Goal: Task Accomplishment & Management: Manage account settings

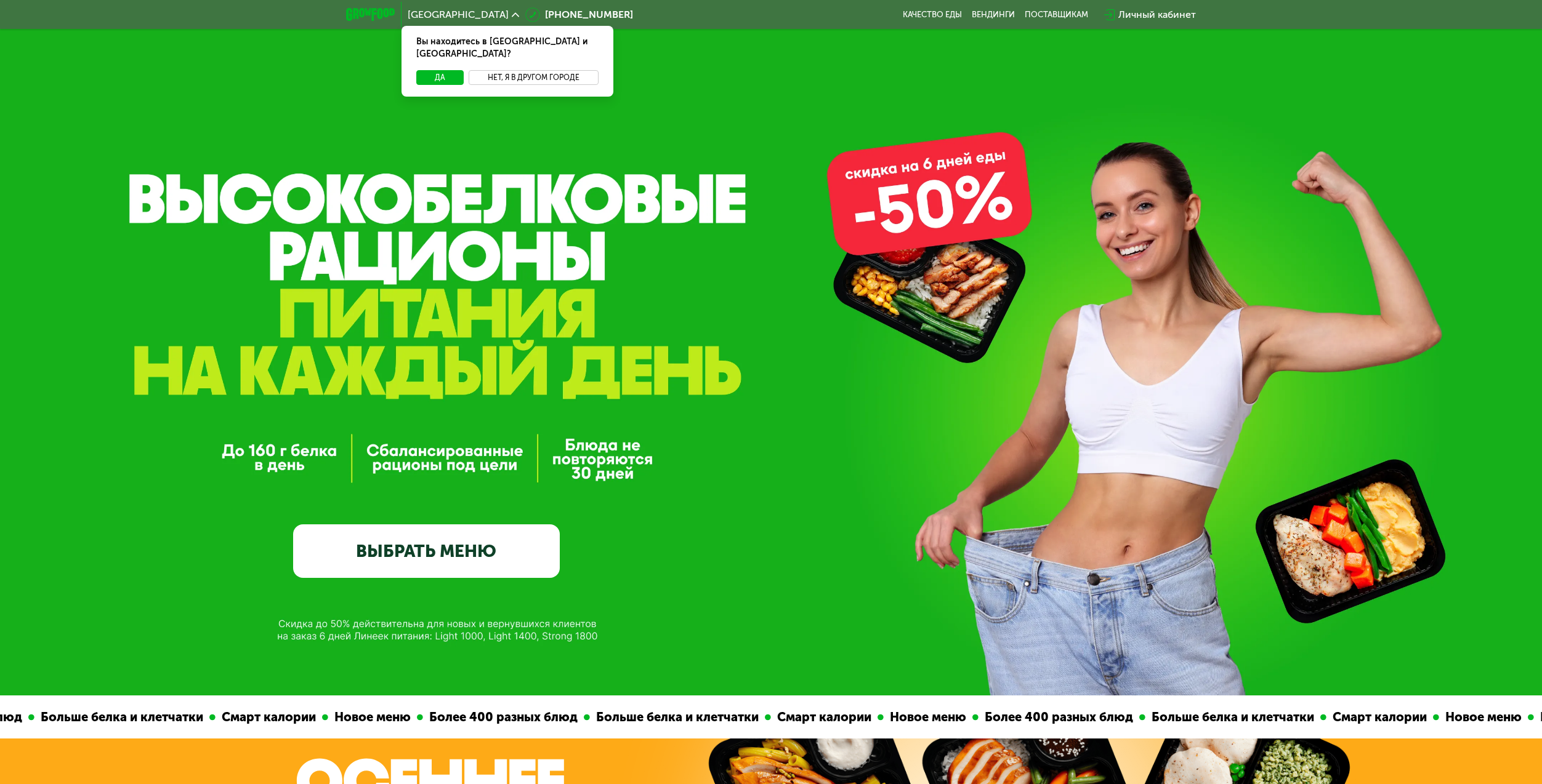
click at [504, 70] on button "Нет, я в другом городе" at bounding box center [533, 77] width 130 height 14
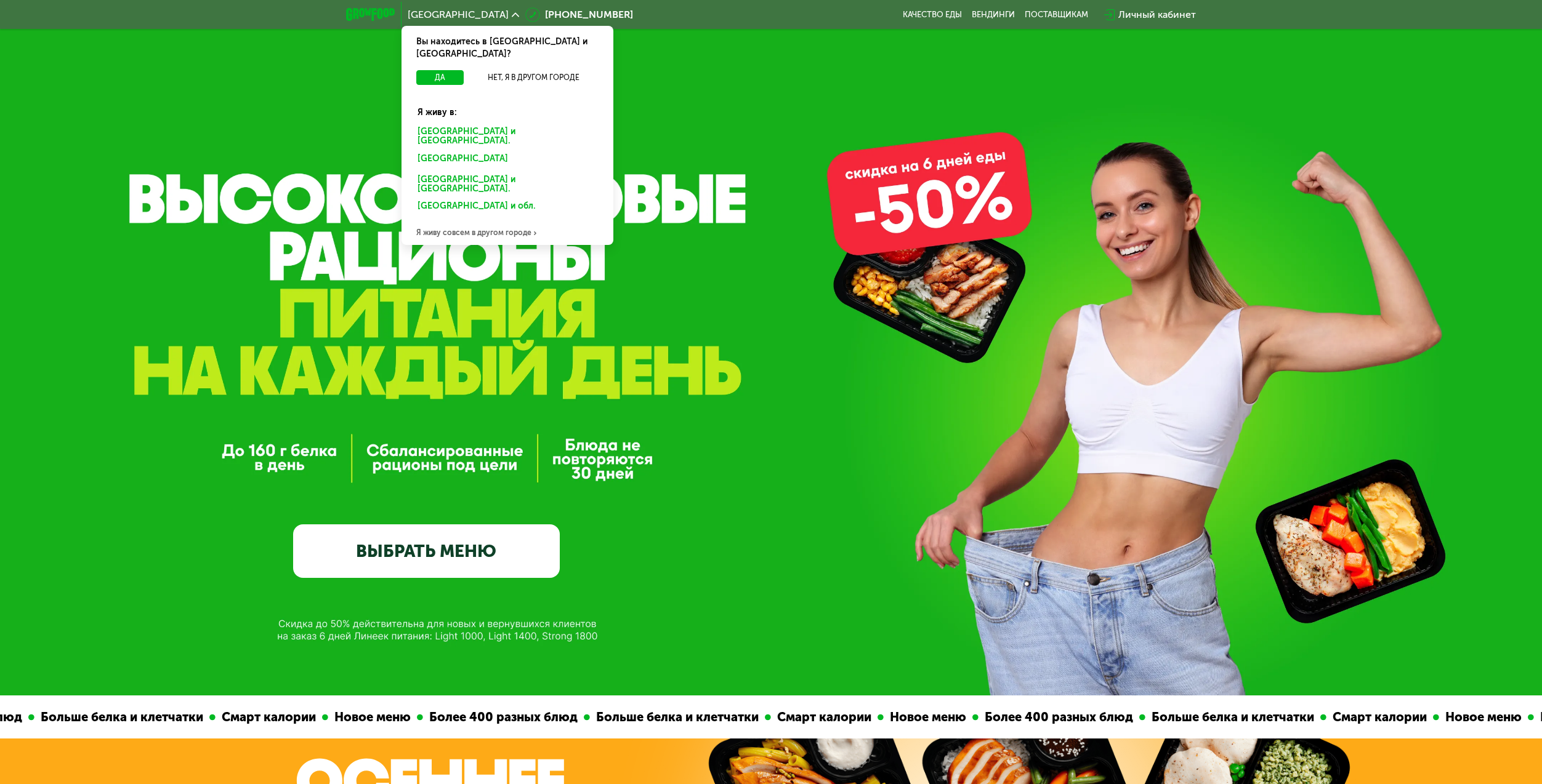
click at [481, 124] on div "[GEOGRAPHIC_DATA] и [GEOGRAPHIC_DATA]." at bounding box center [507, 136] width 197 height 26
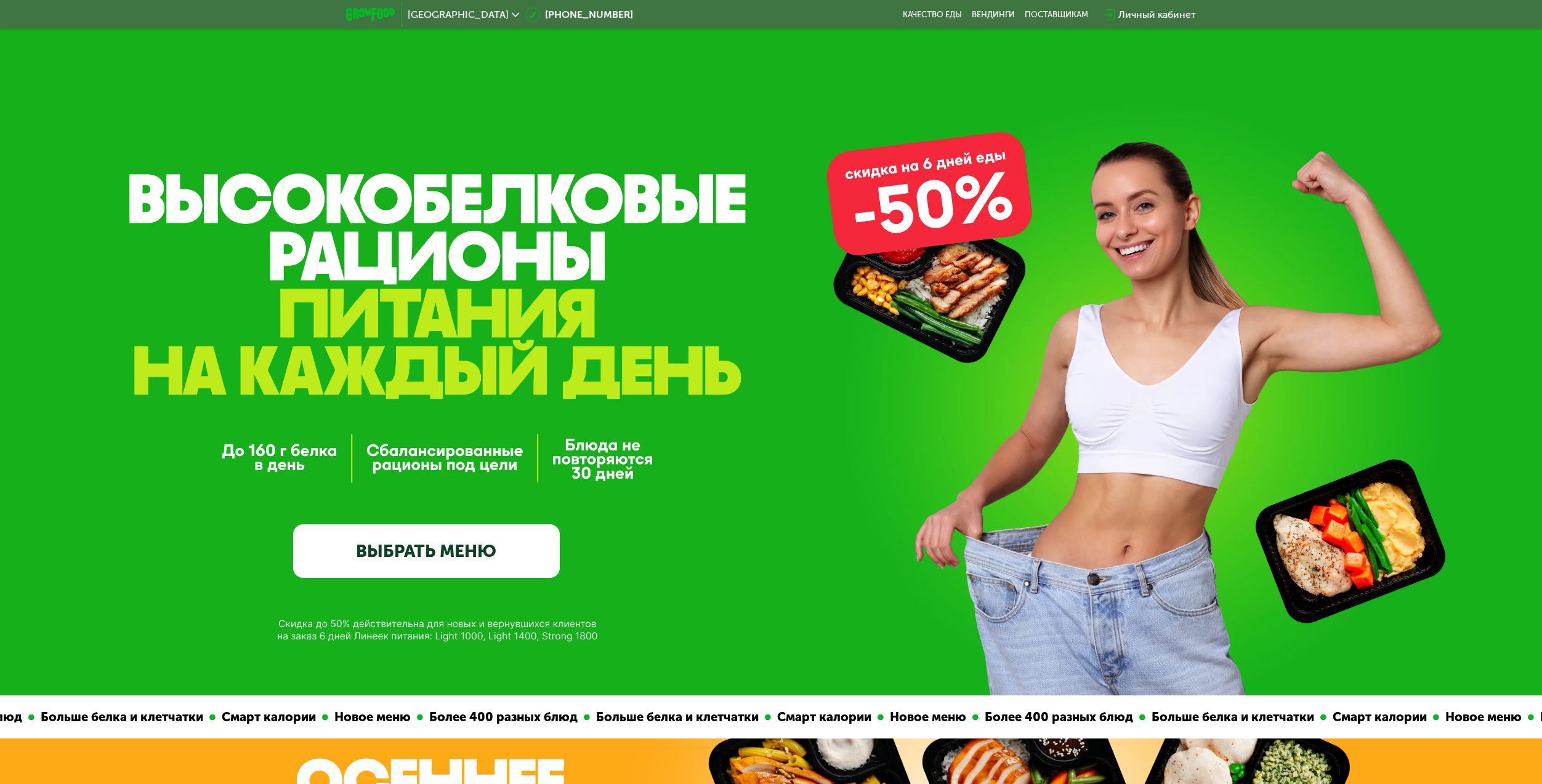
click at [1141, 20] on div "Личный кабинет" at bounding box center [1157, 14] width 78 height 14
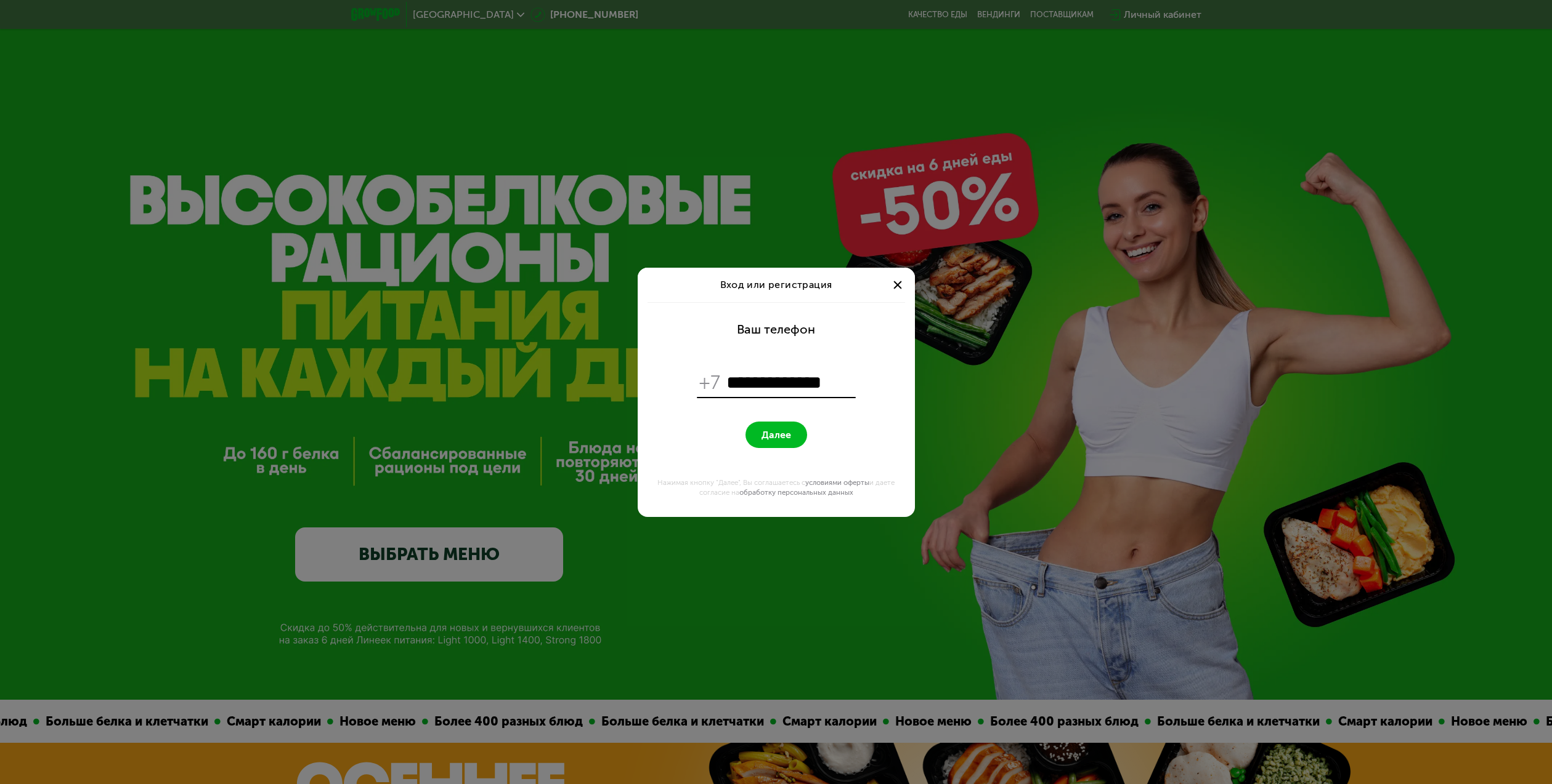
type input "**********"
click at [767, 425] on button "Далее" at bounding box center [776, 434] width 62 height 26
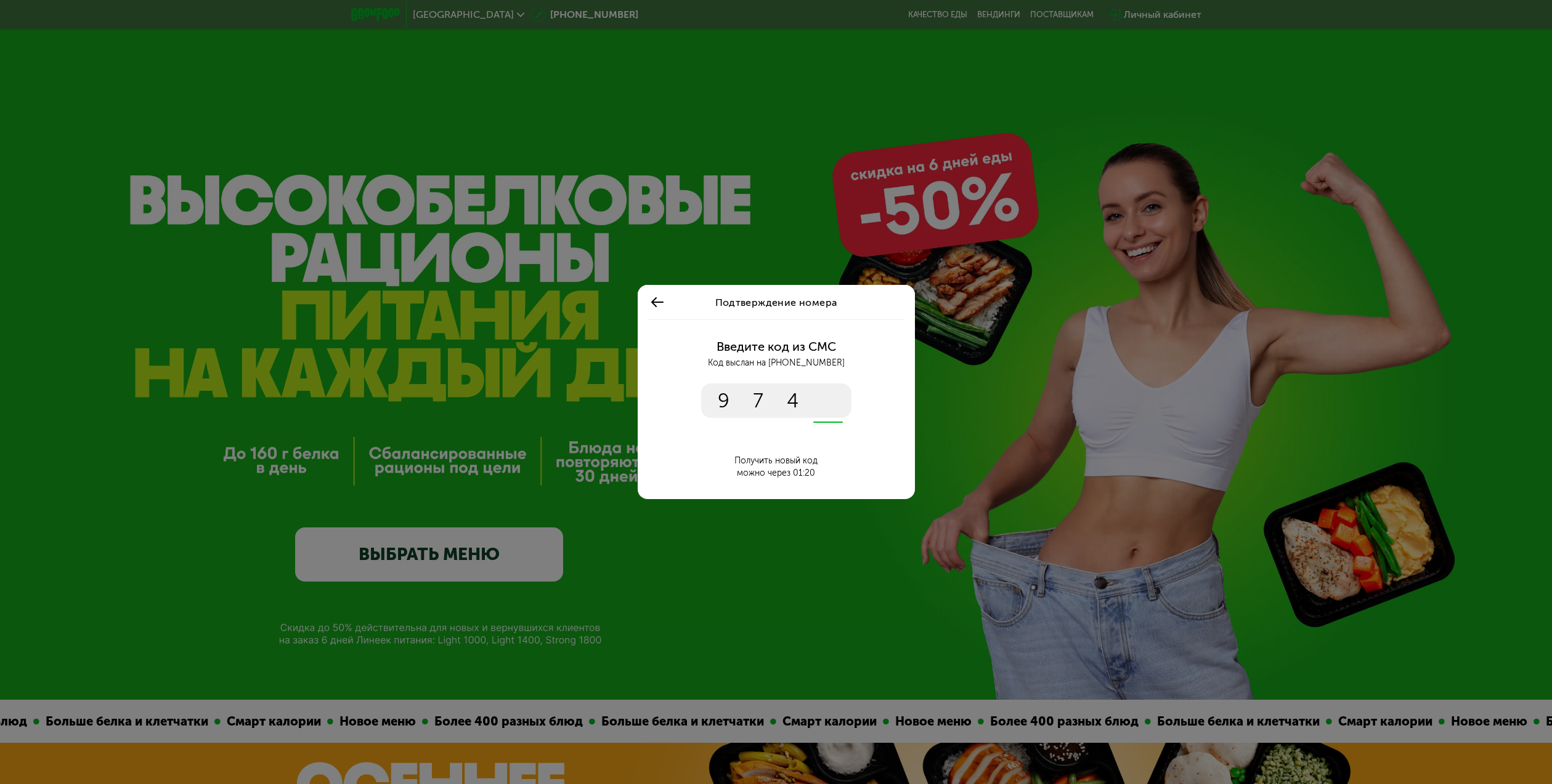
type input "****"
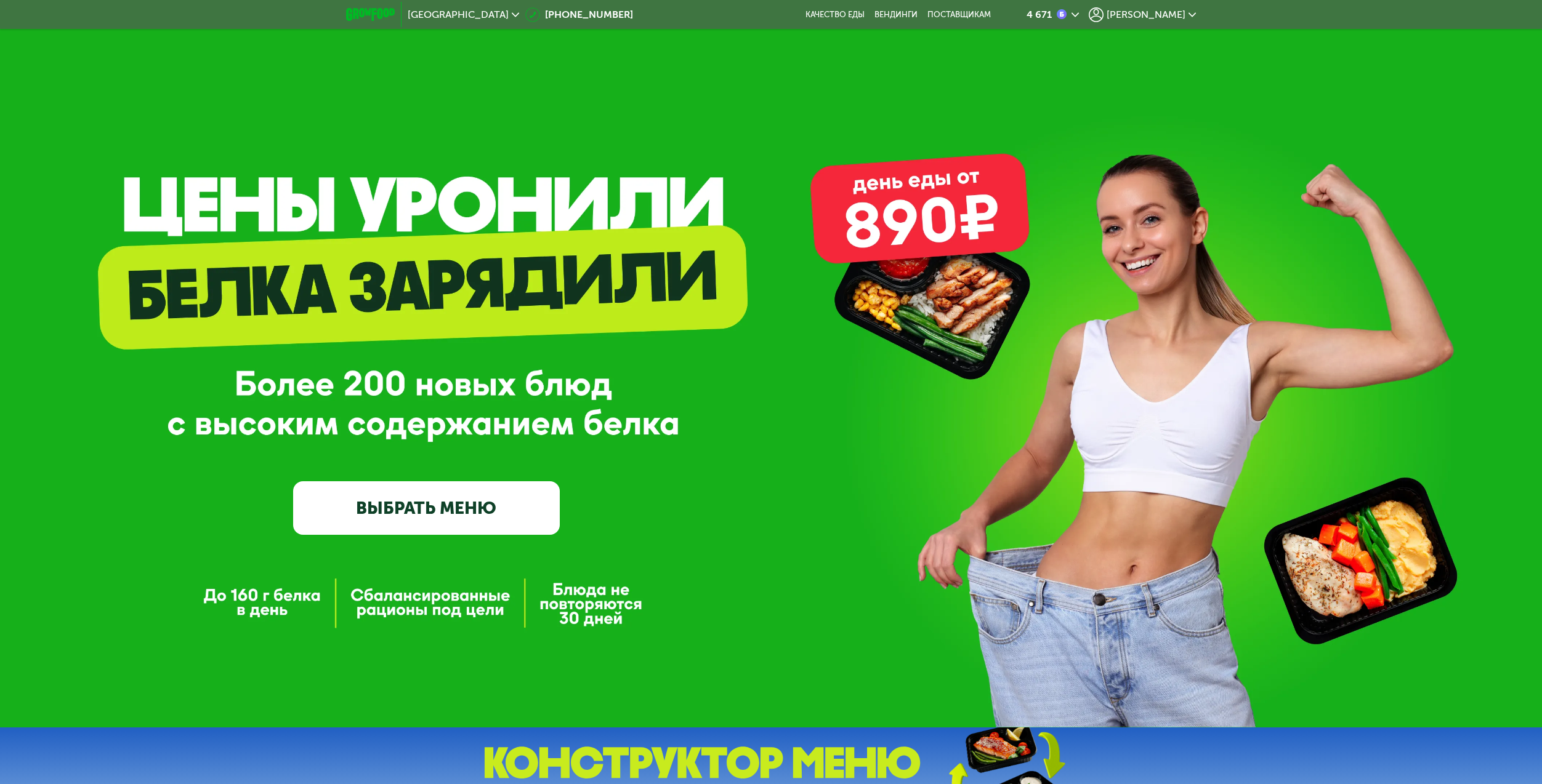
click at [1171, 14] on span "Михаил" at bounding box center [1146, 15] width 79 height 10
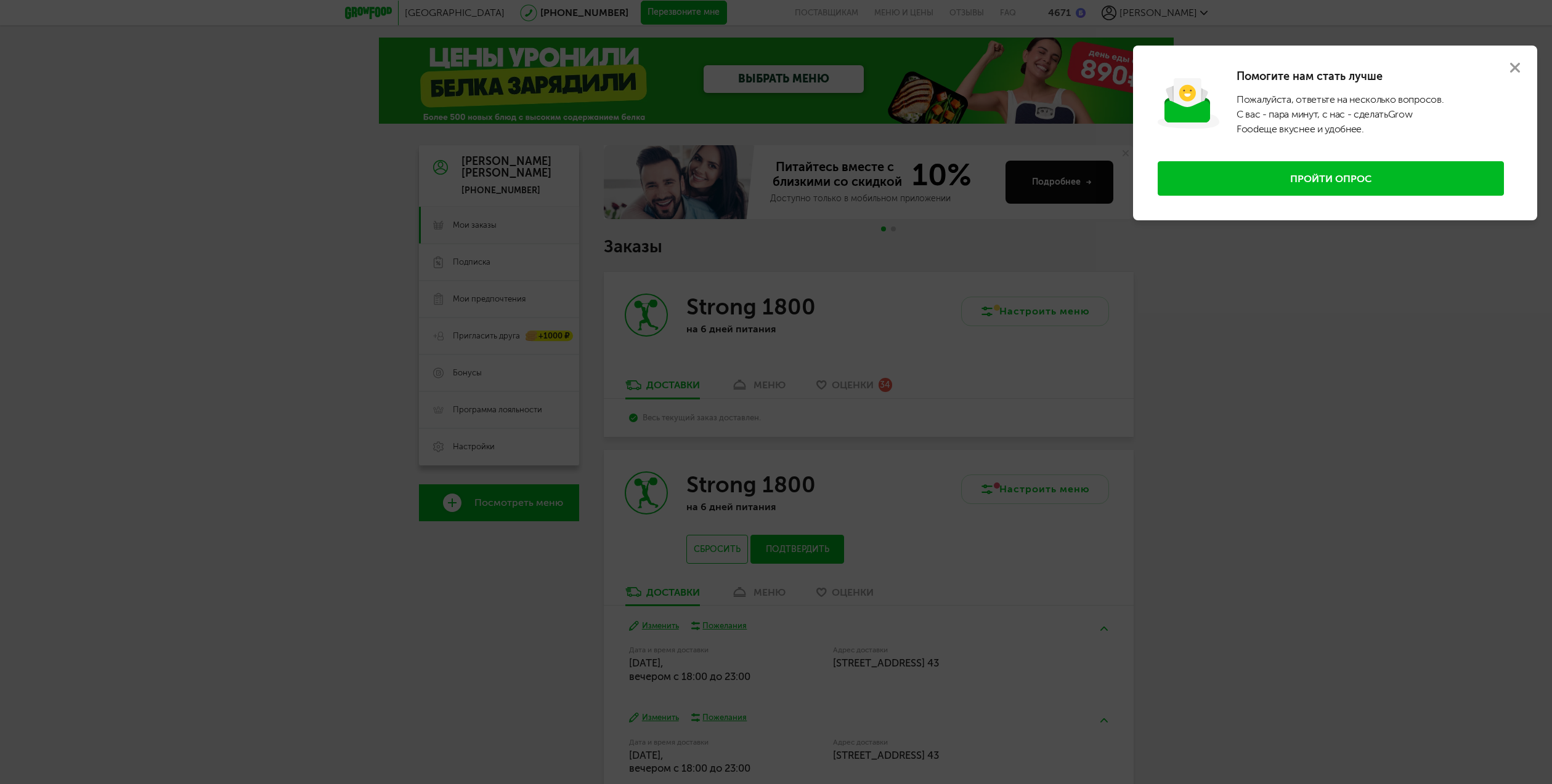
click at [1515, 64] on icon at bounding box center [1515, 68] width 10 height 10
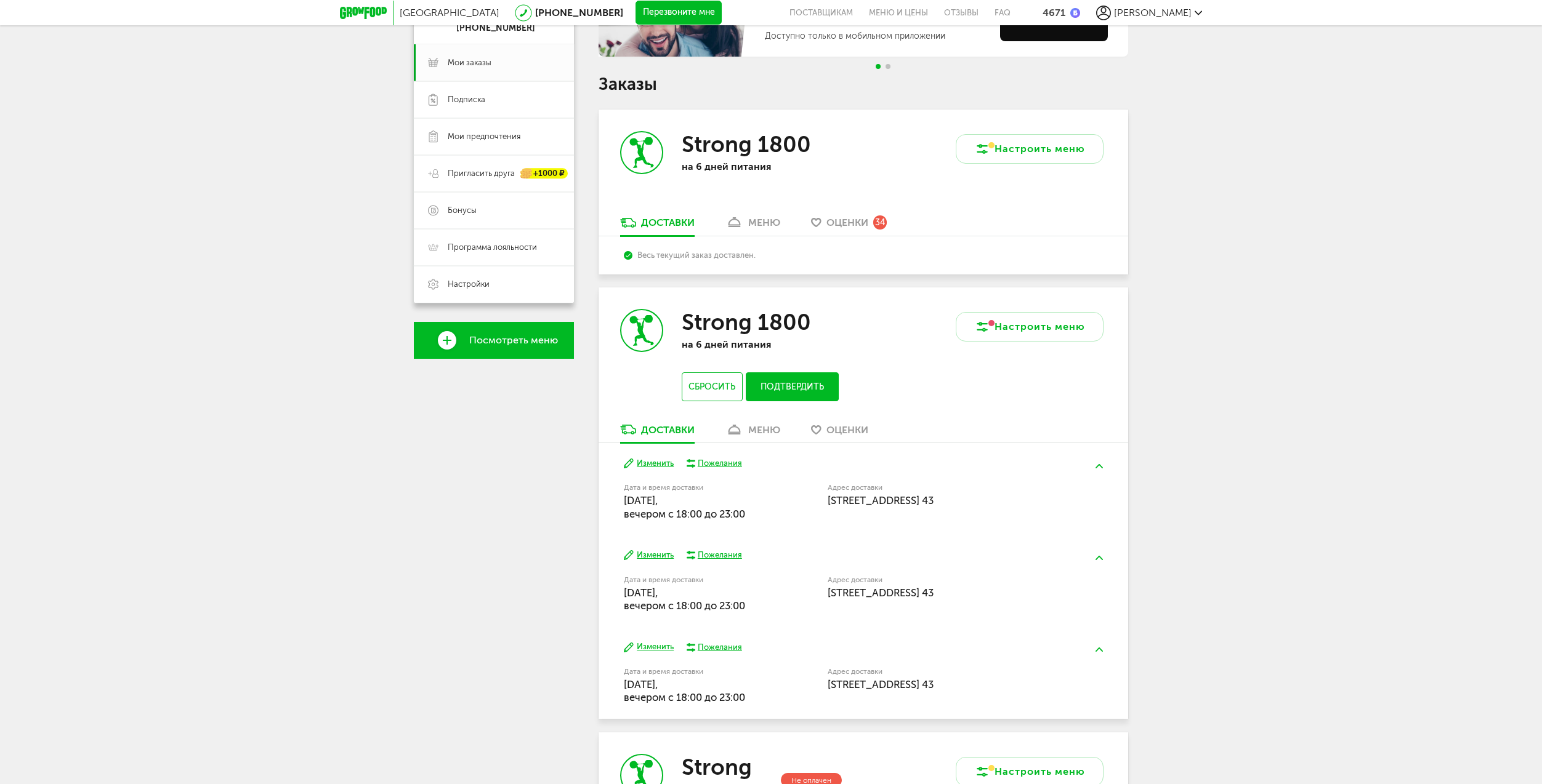
scroll to position [185, 0]
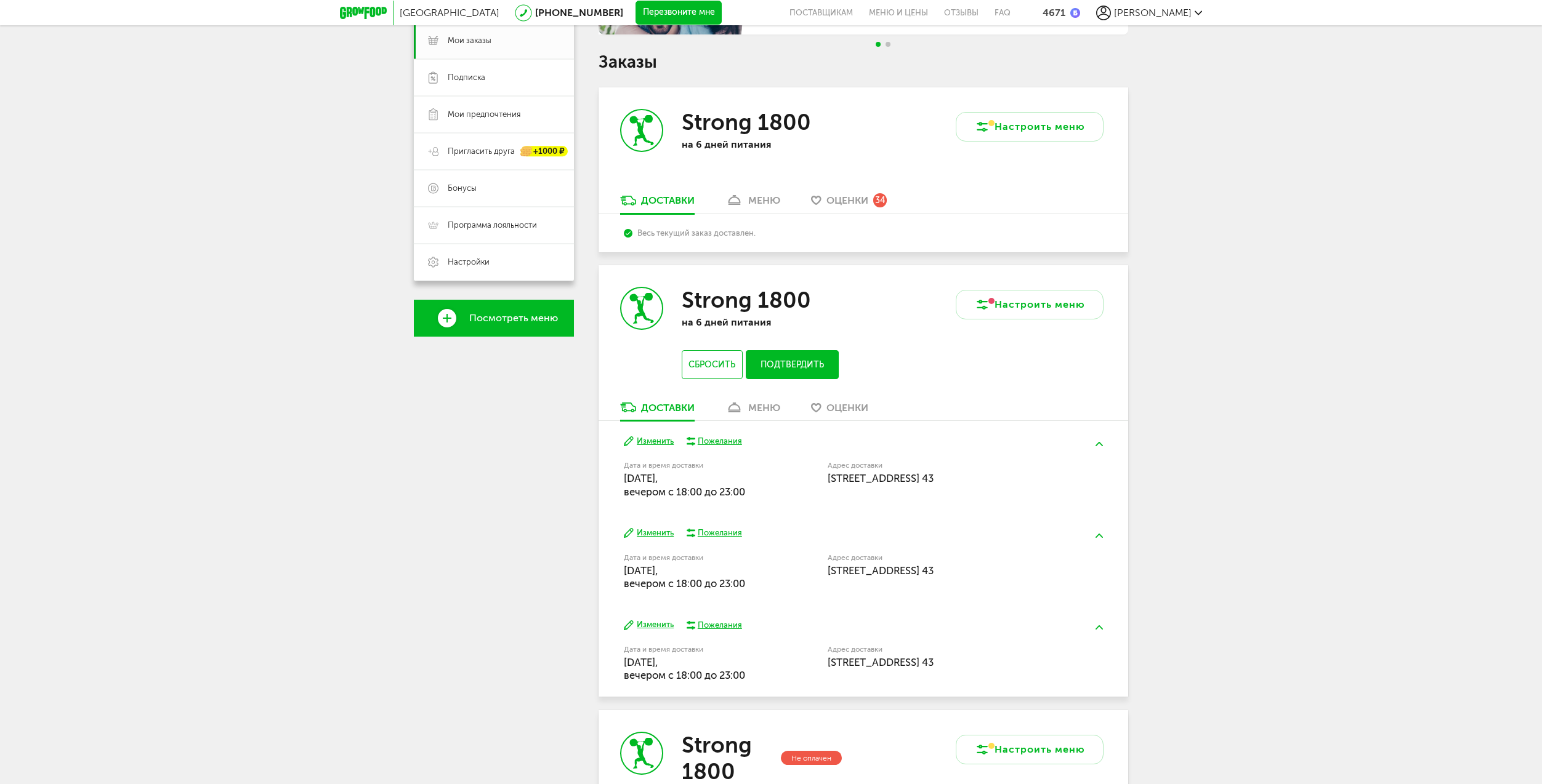
click at [761, 410] on div "меню" at bounding box center [764, 408] width 32 height 12
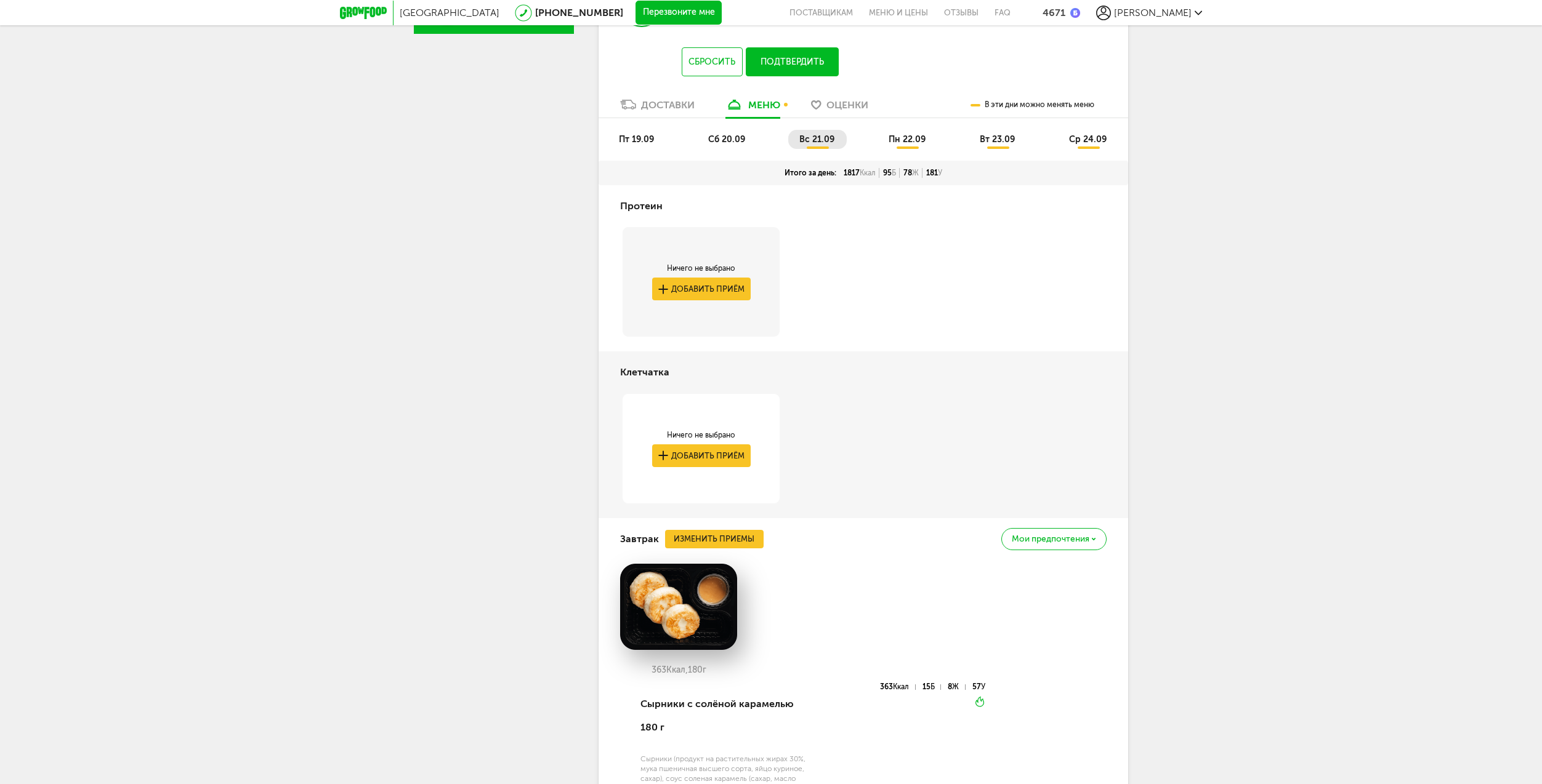
scroll to position [481, 0]
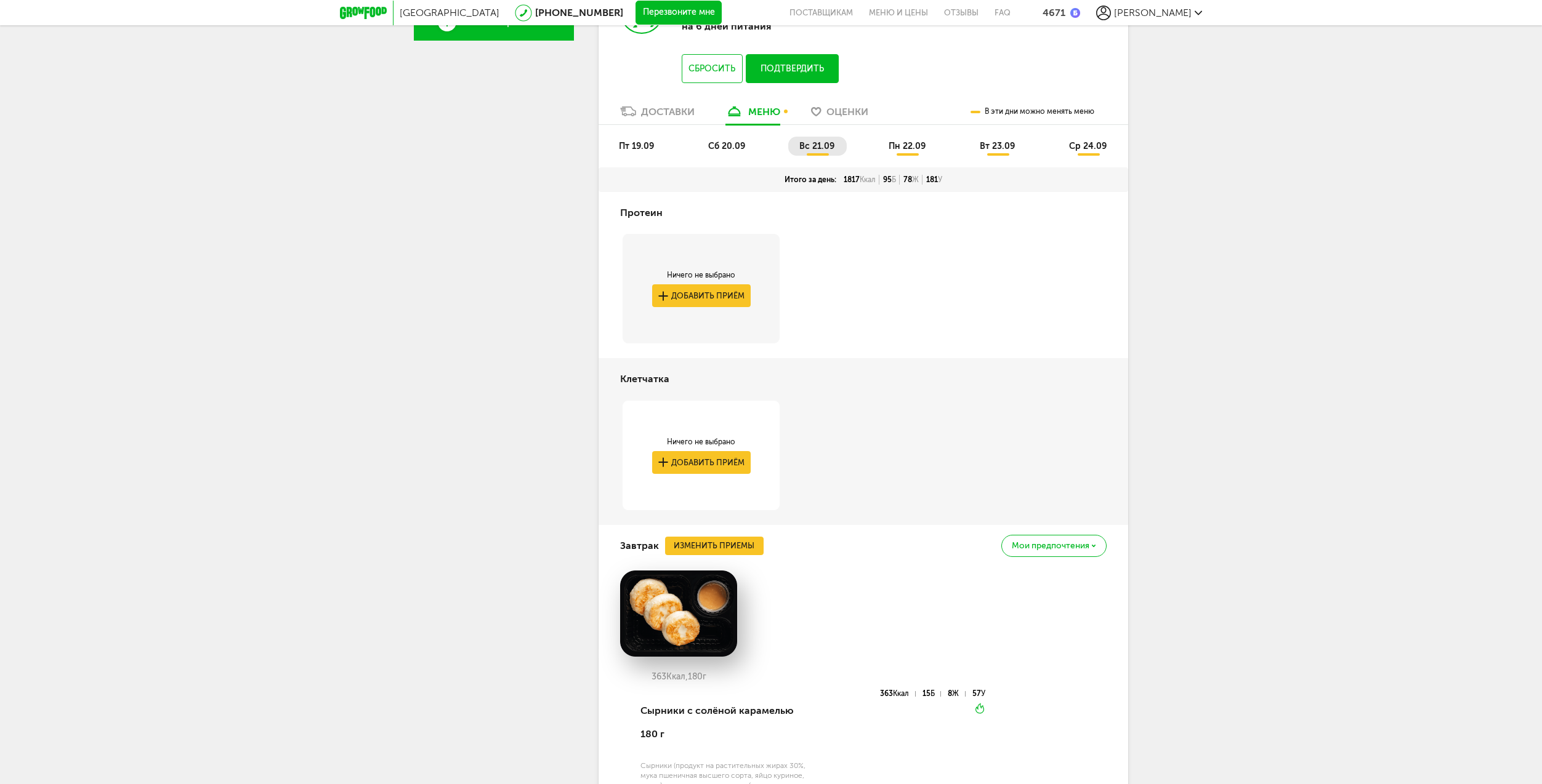
click at [664, 112] on div "Доставки" at bounding box center [667, 112] width 53 height 12
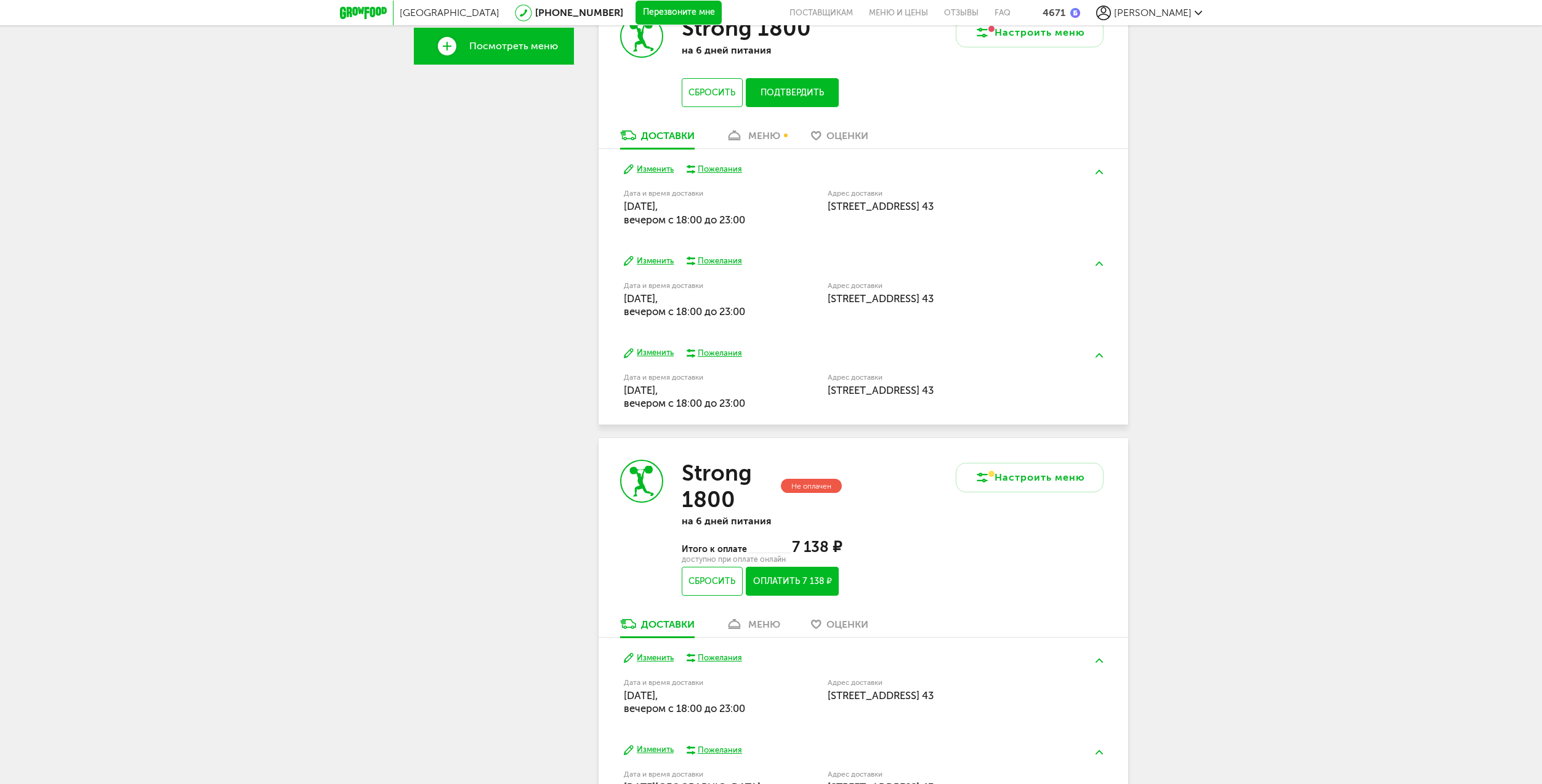
scroll to position [357, 0]
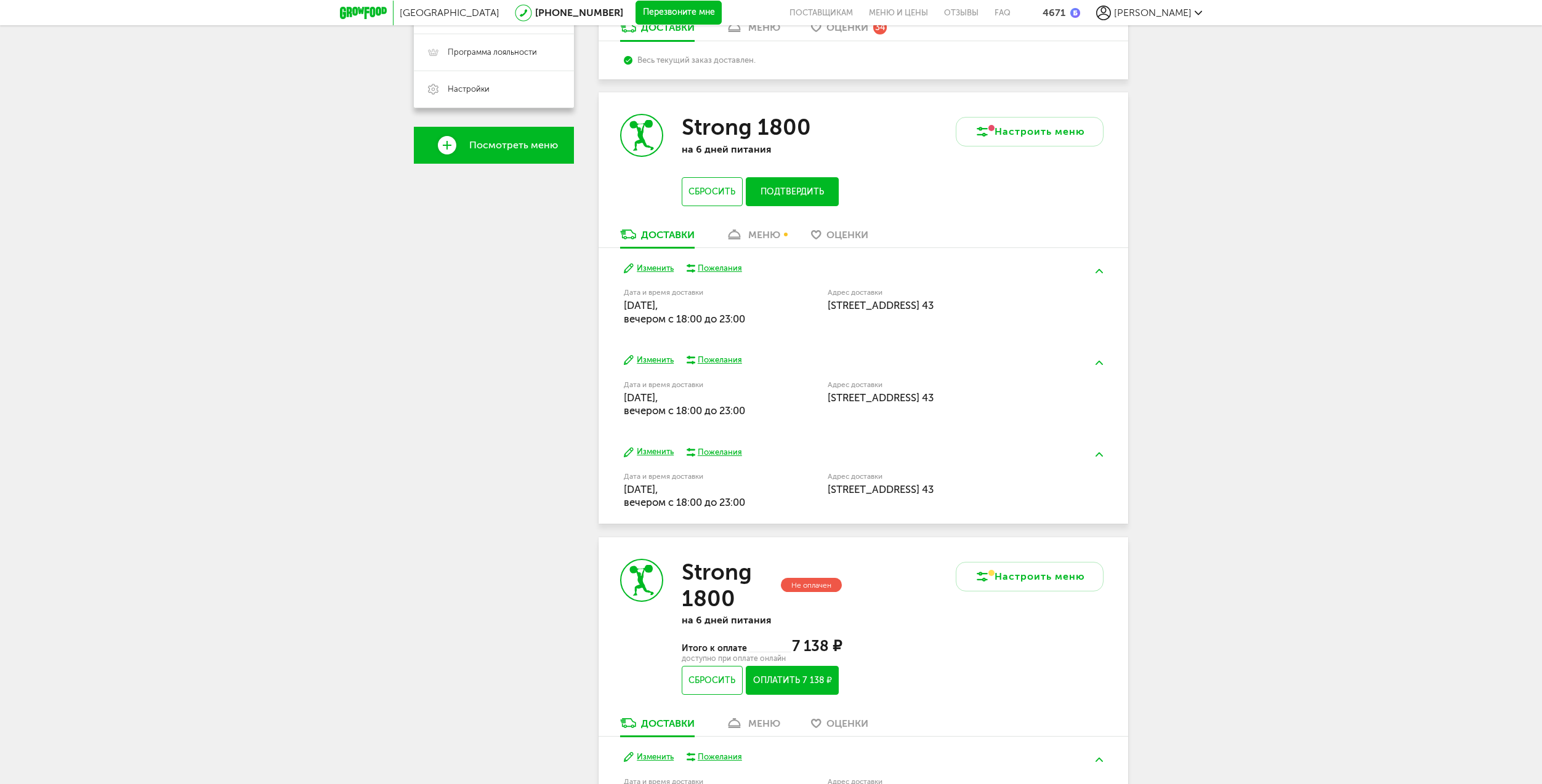
click at [649, 361] on button "Изменить" at bounding box center [649, 361] width 50 height 12
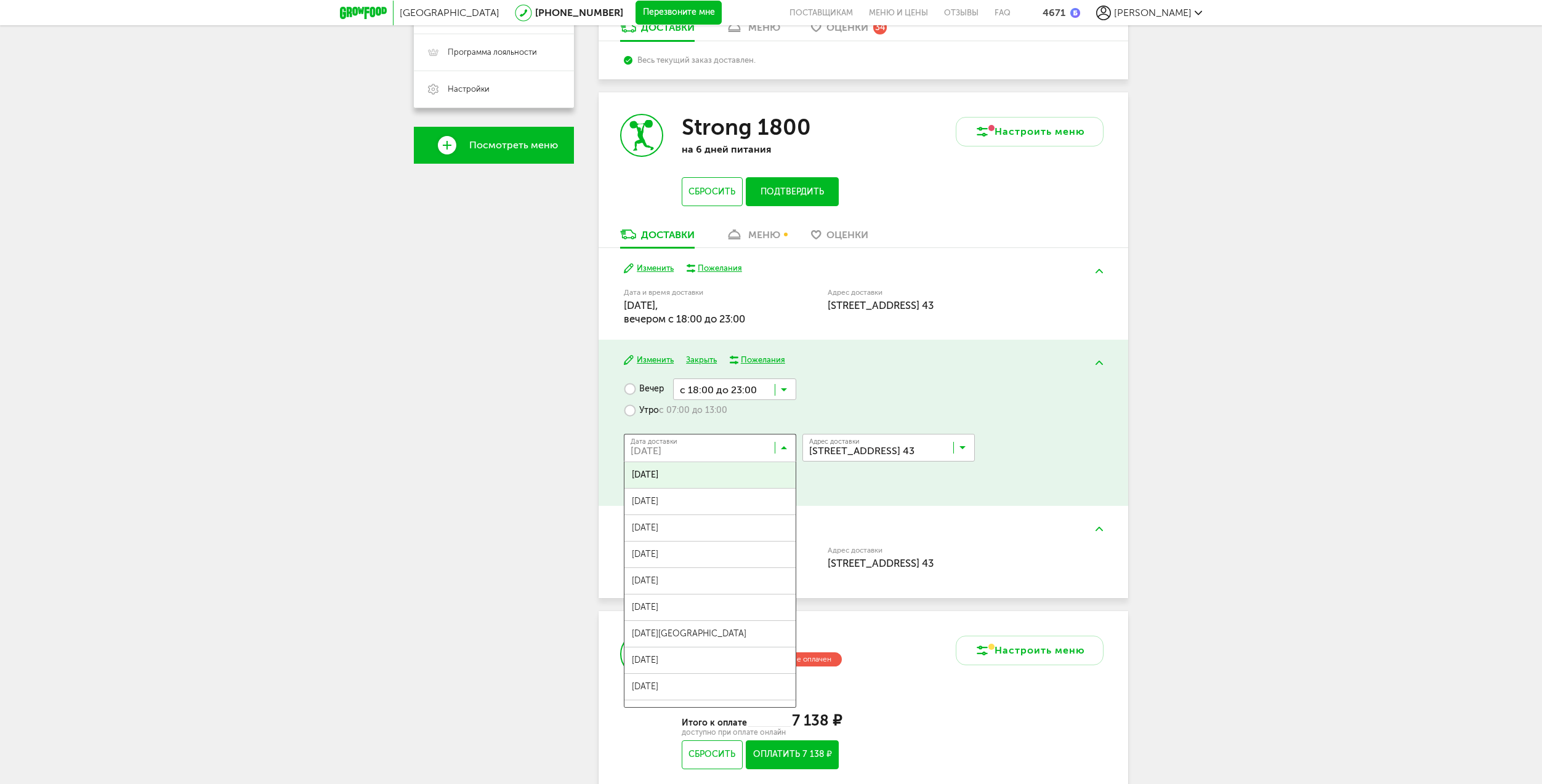
click at [660, 453] on input "Search for option" at bounding box center [713, 450] width 173 height 21
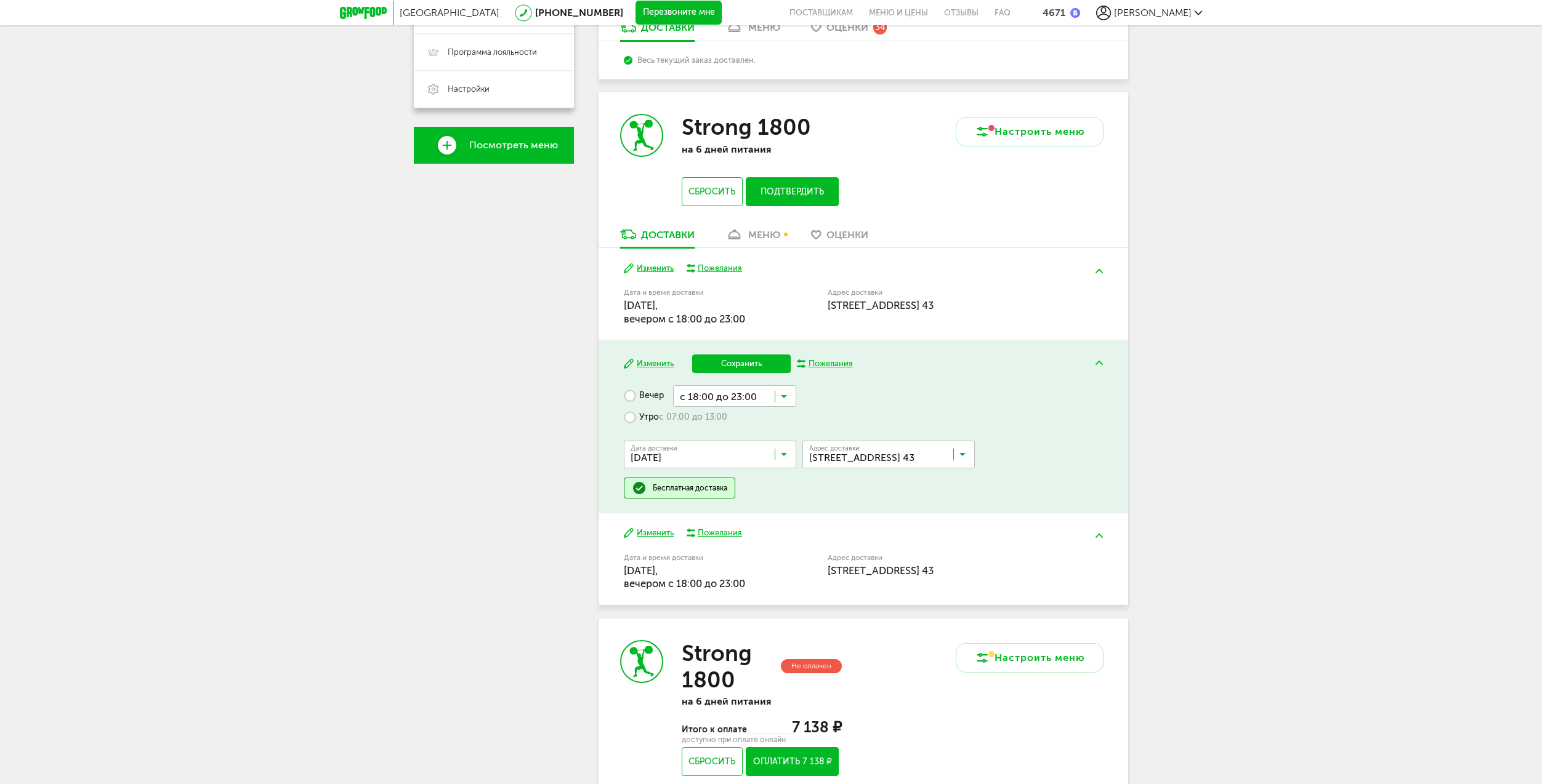
click at [664, 524] on span "22 сентября, понедельник" at bounding box center [710, 535] width 171 height 26
click at [717, 364] on button "Сохранить" at bounding box center [741, 364] width 98 height 19
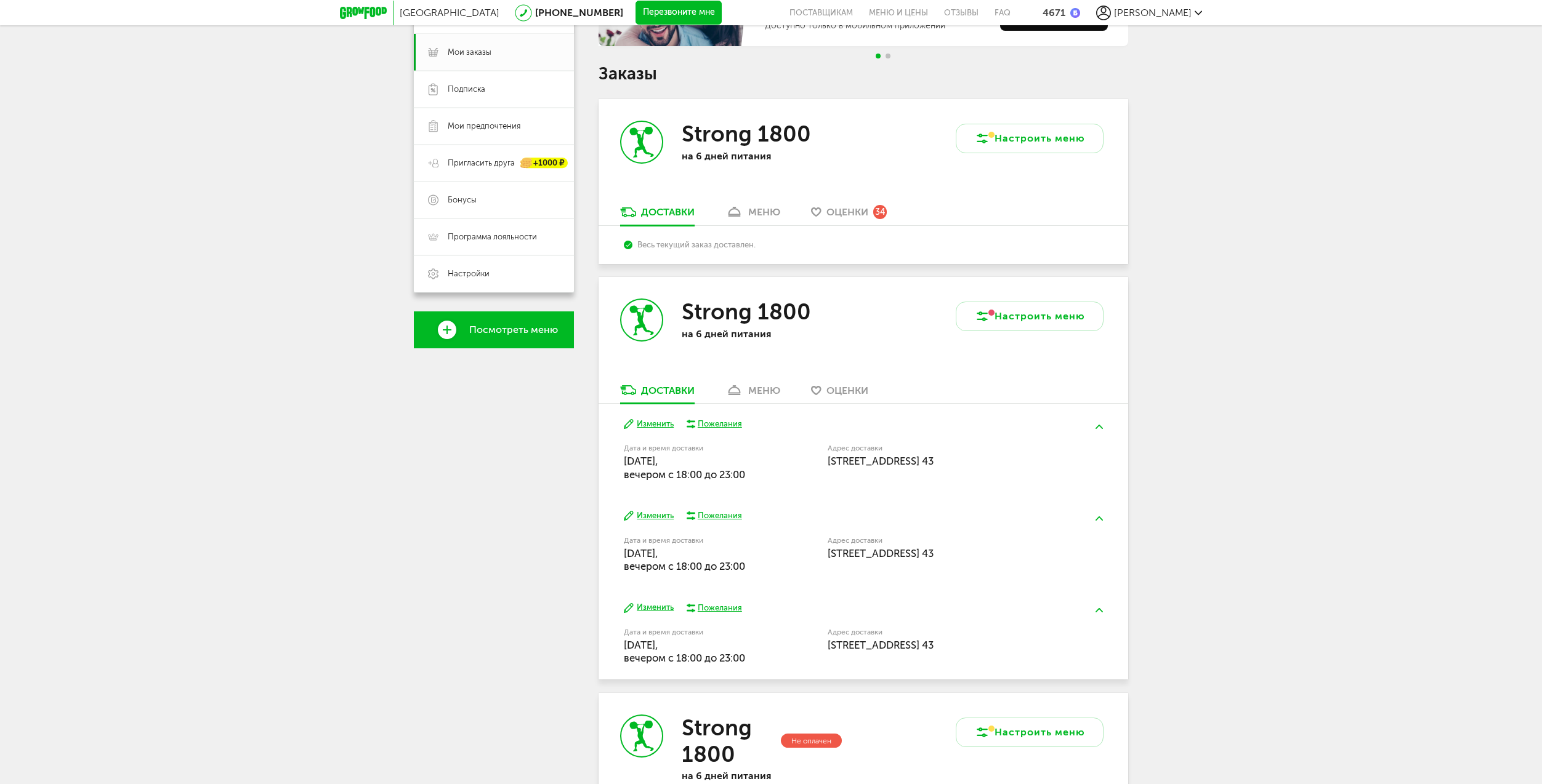
click at [743, 213] on icon at bounding box center [734, 212] width 18 height 10
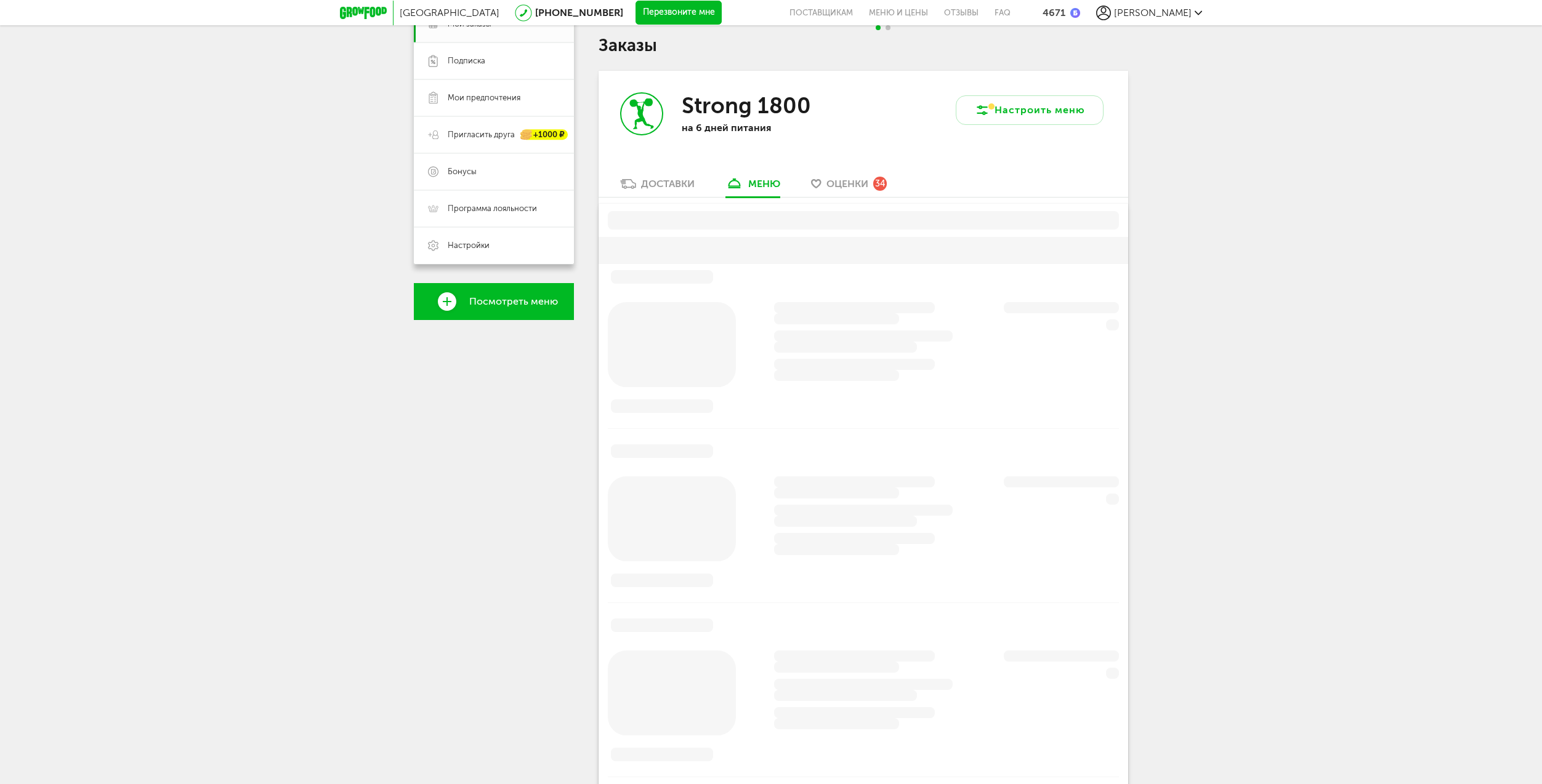
scroll to position [241, 0]
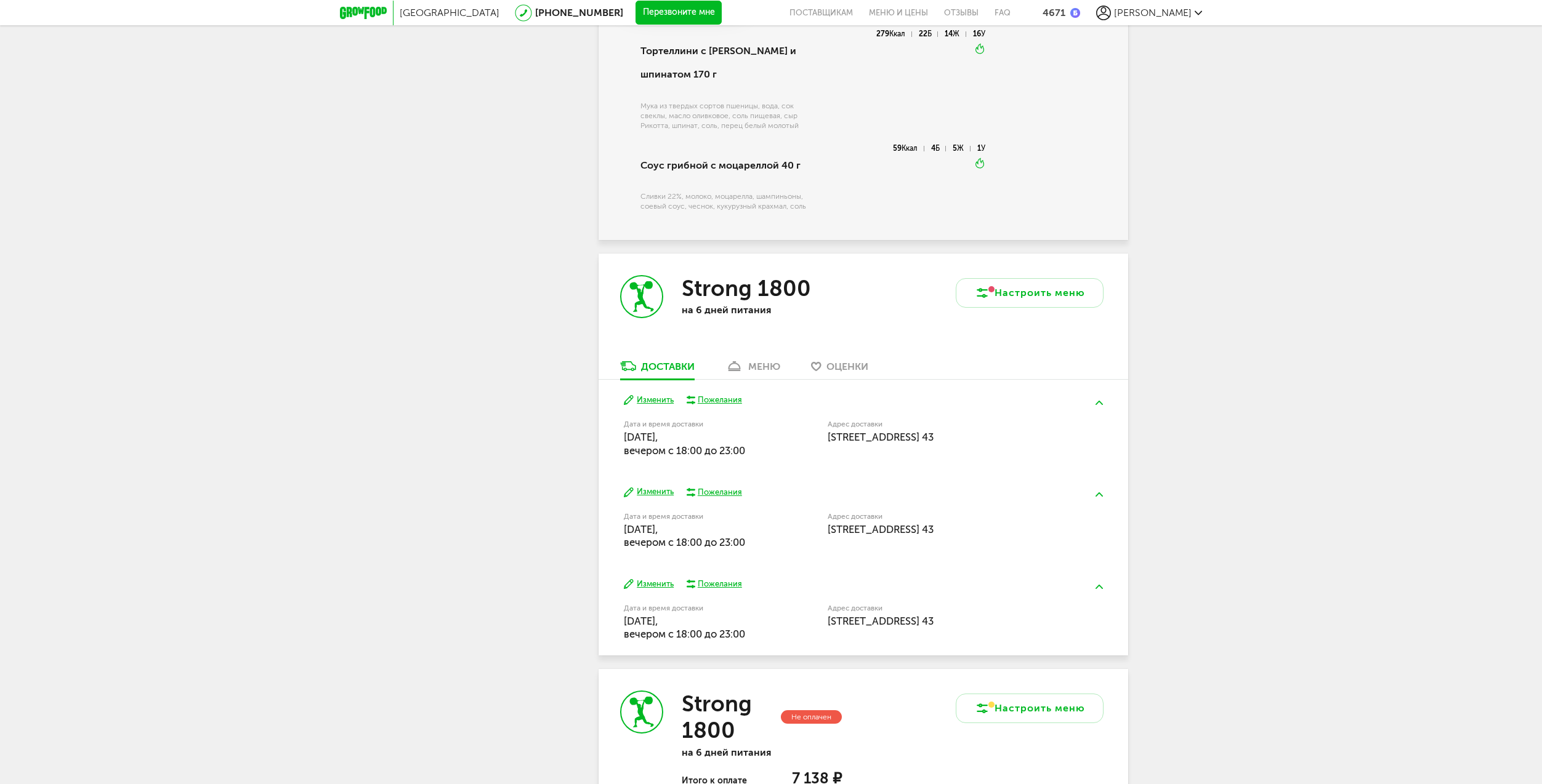
click at [761, 361] on div "меню" at bounding box center [764, 367] width 32 height 12
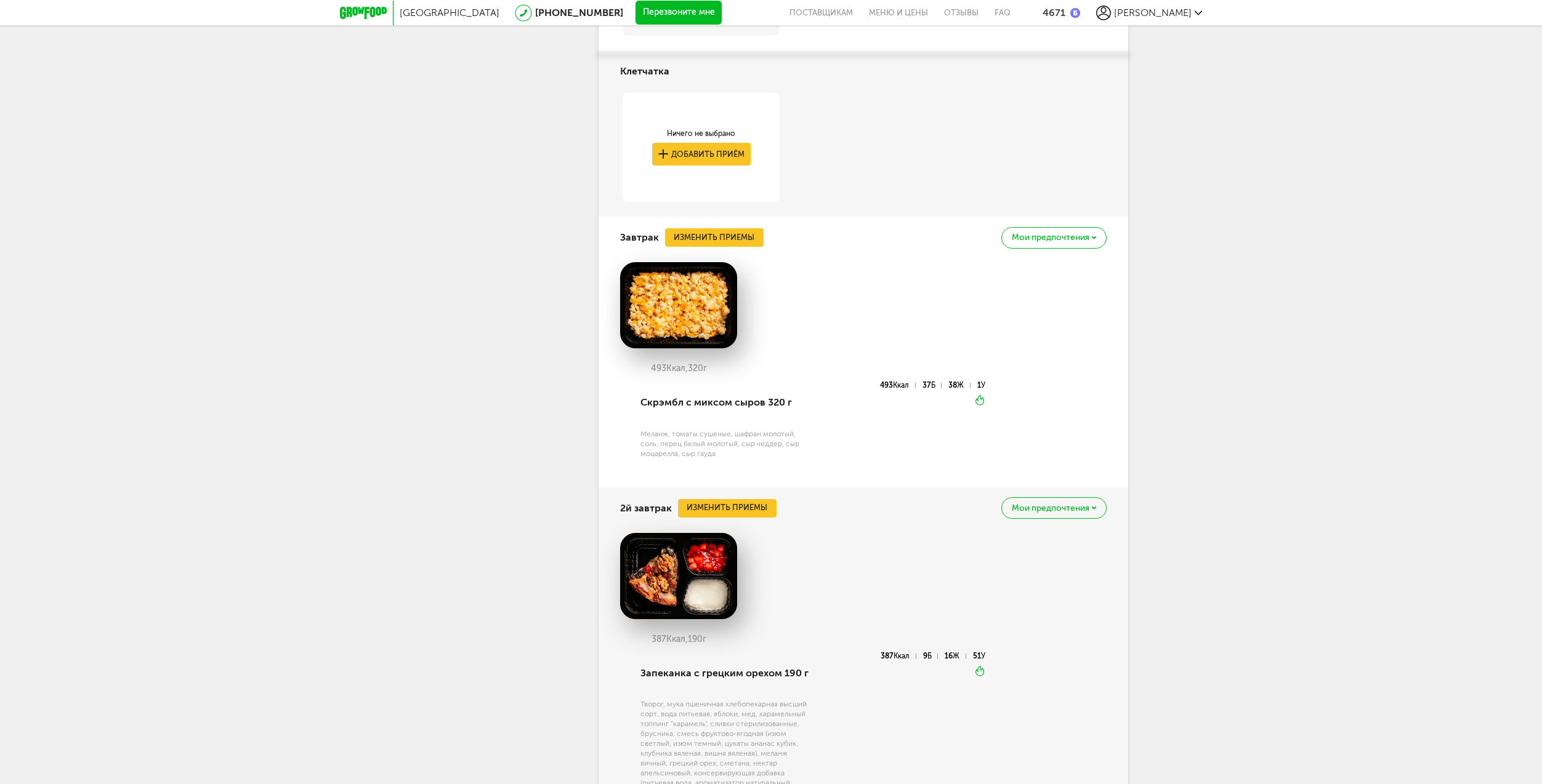
scroll to position [2164, 0]
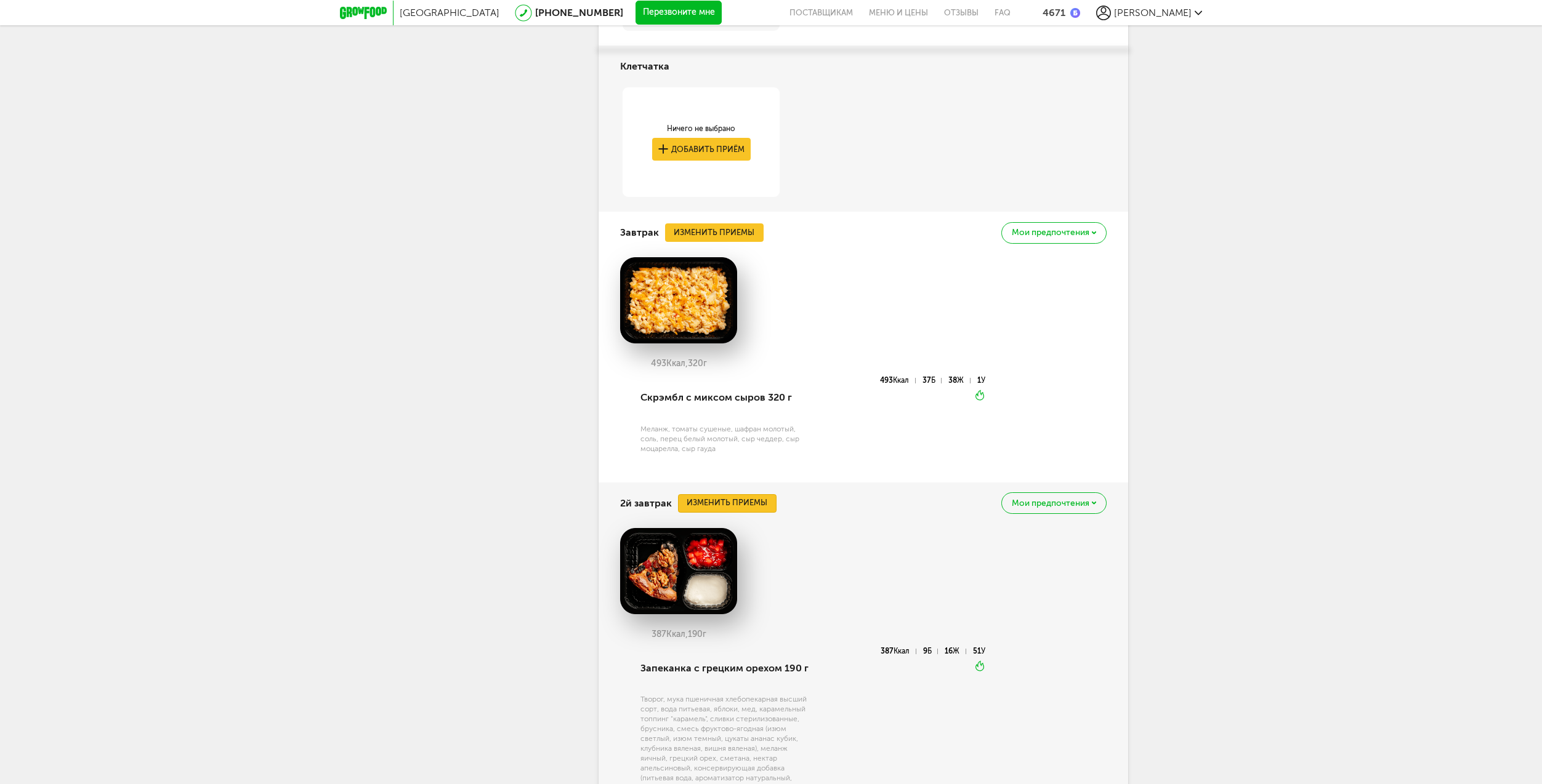
click at [756, 494] on button "Изменить приемы" at bounding box center [727, 504] width 98 height 19
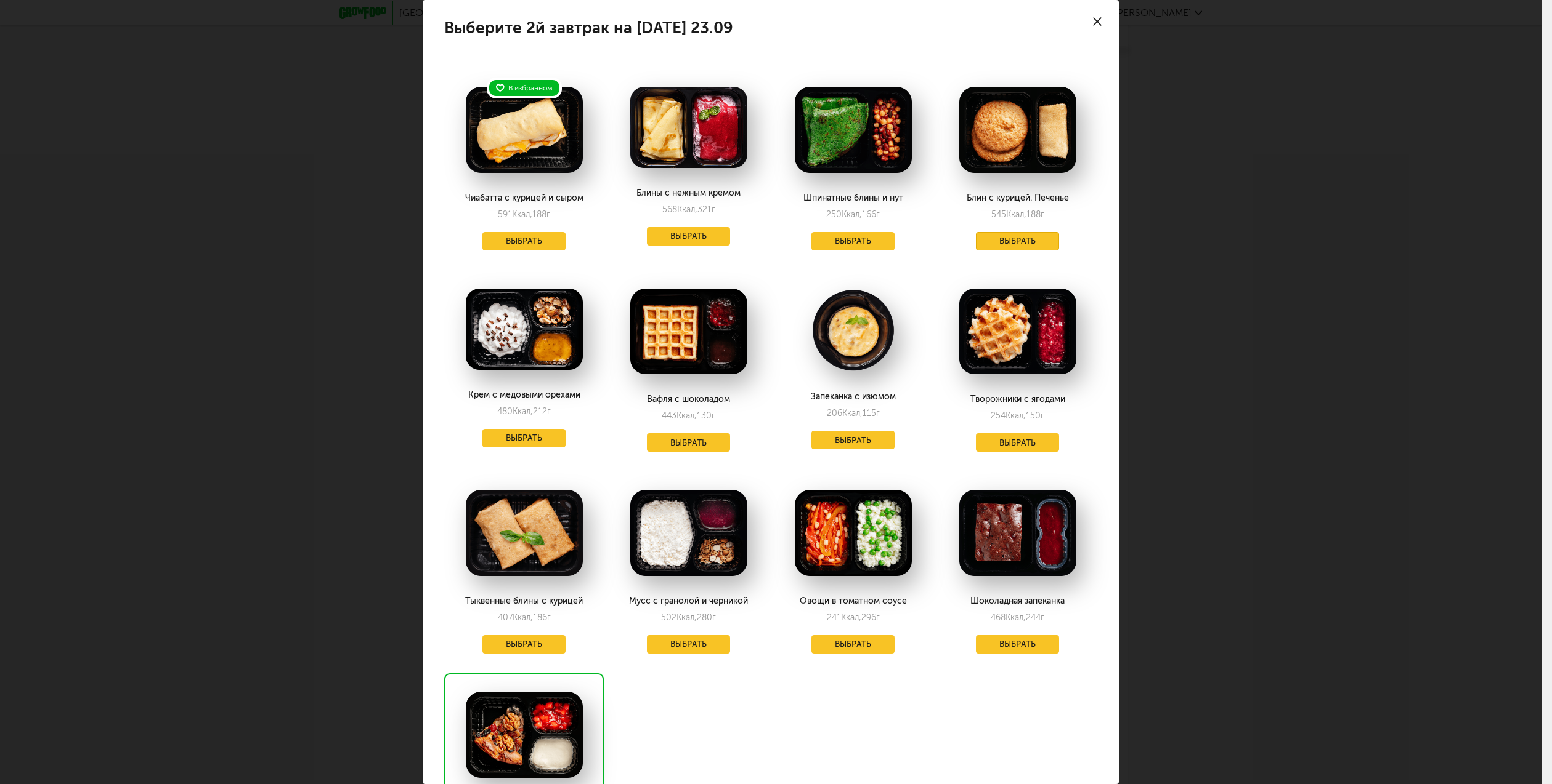
click at [992, 245] on button "Выбрать" at bounding box center [1017, 241] width 84 height 19
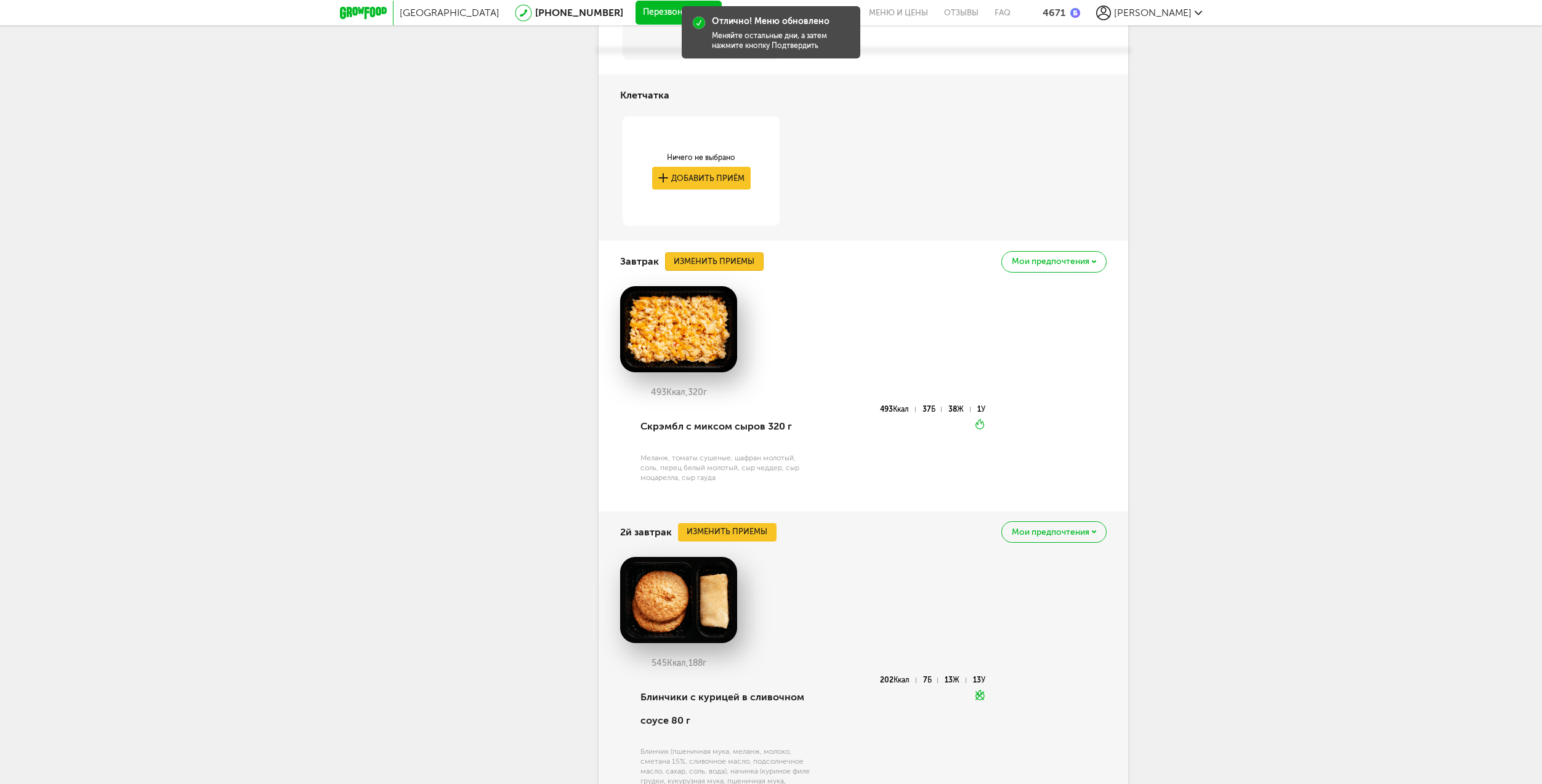
click at [734, 252] on button "Изменить приемы" at bounding box center [714, 262] width 98 height 19
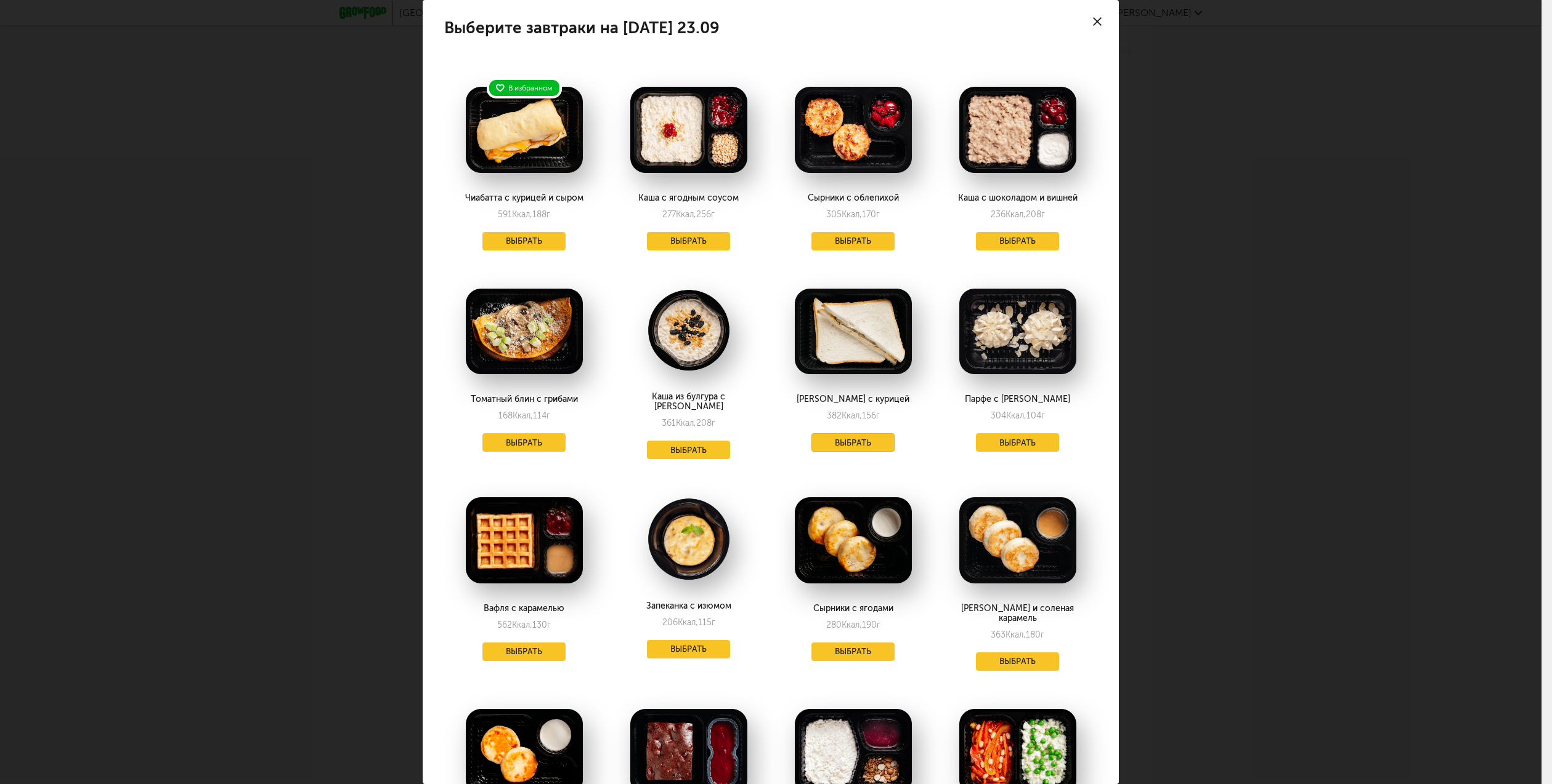
click at [839, 441] on button "Выбрать" at bounding box center [853, 443] width 84 height 19
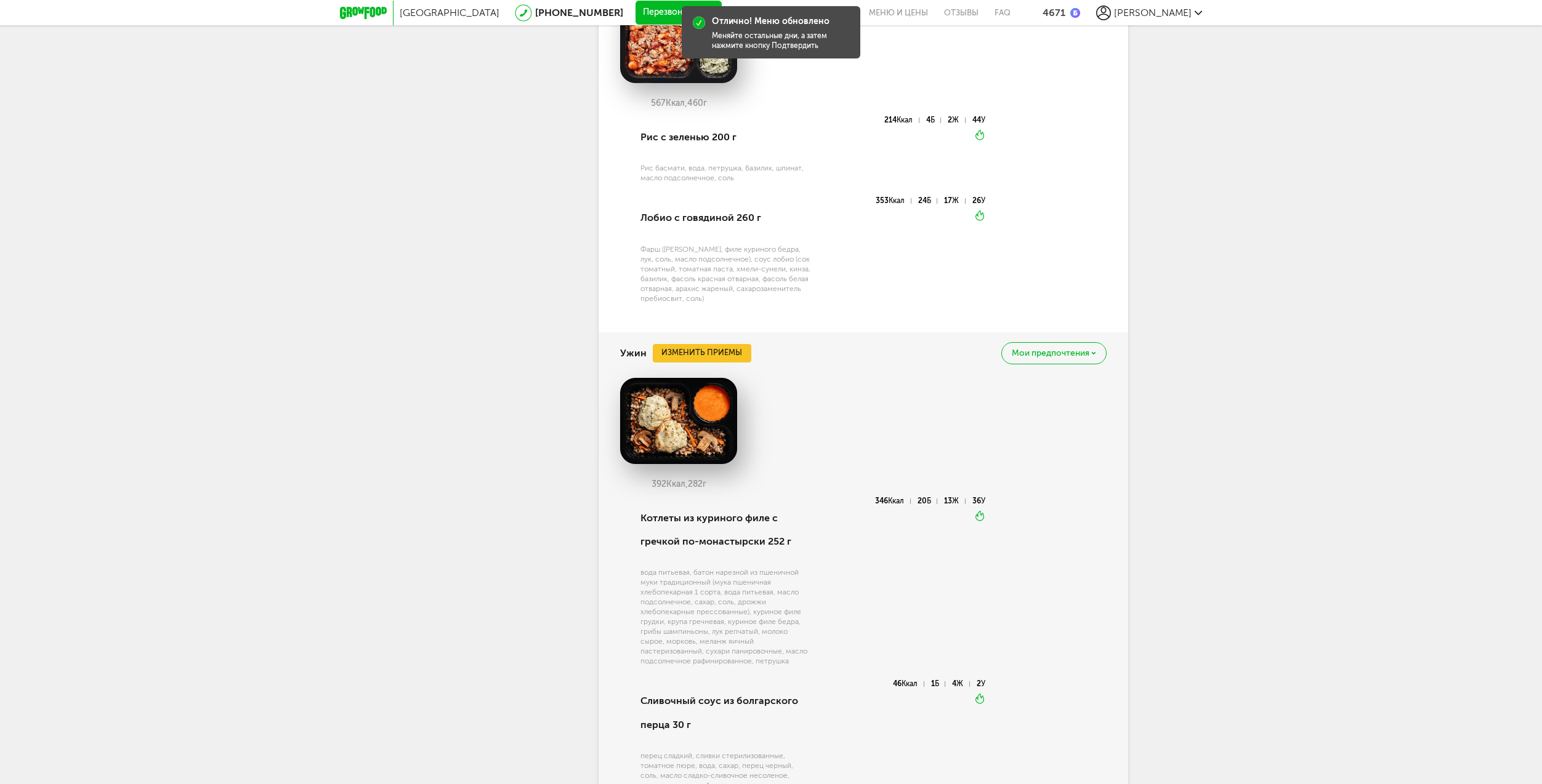
scroll to position [3149, 0]
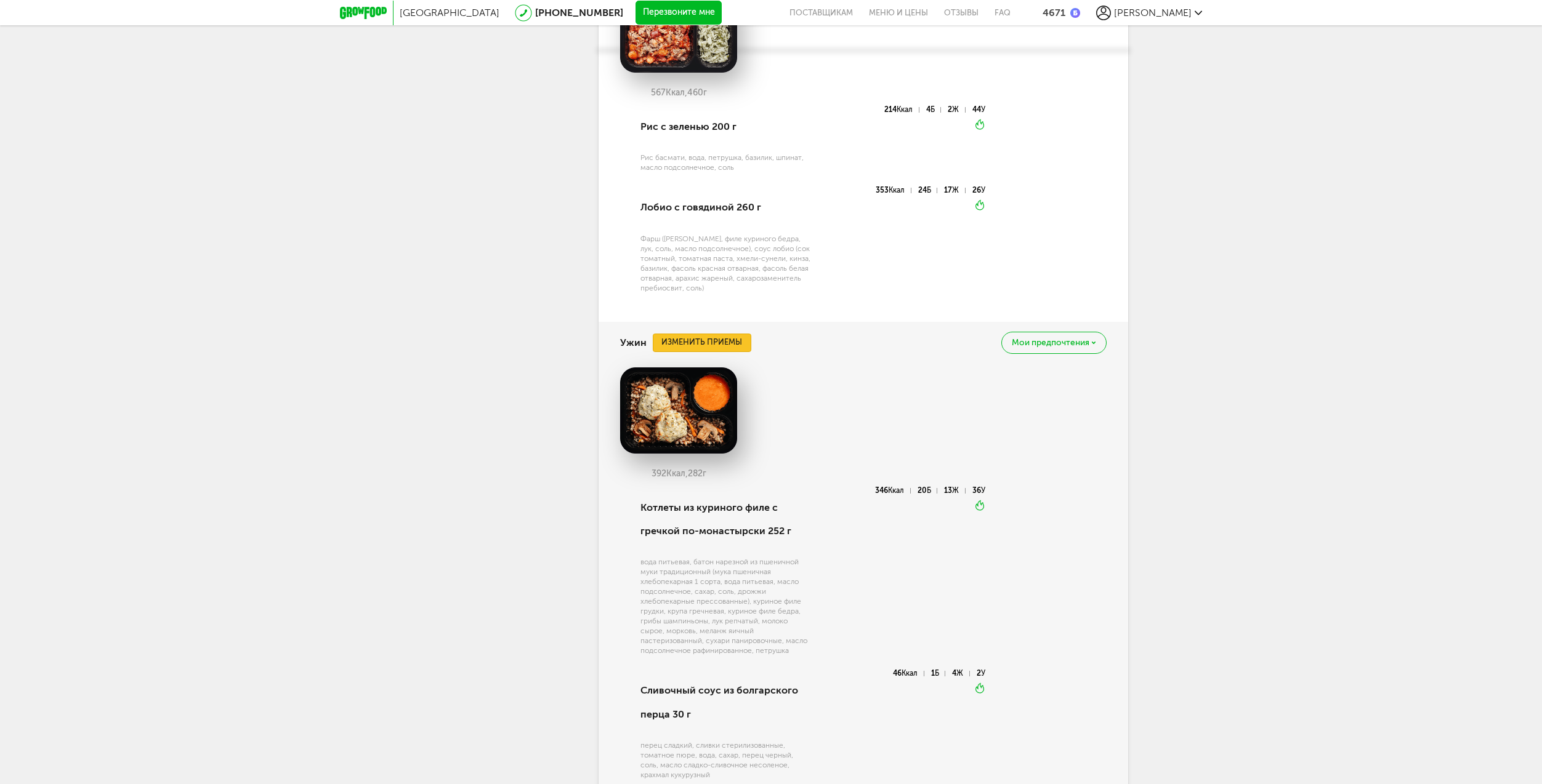
click at [682, 334] on button "Изменить приемы" at bounding box center [702, 343] width 98 height 19
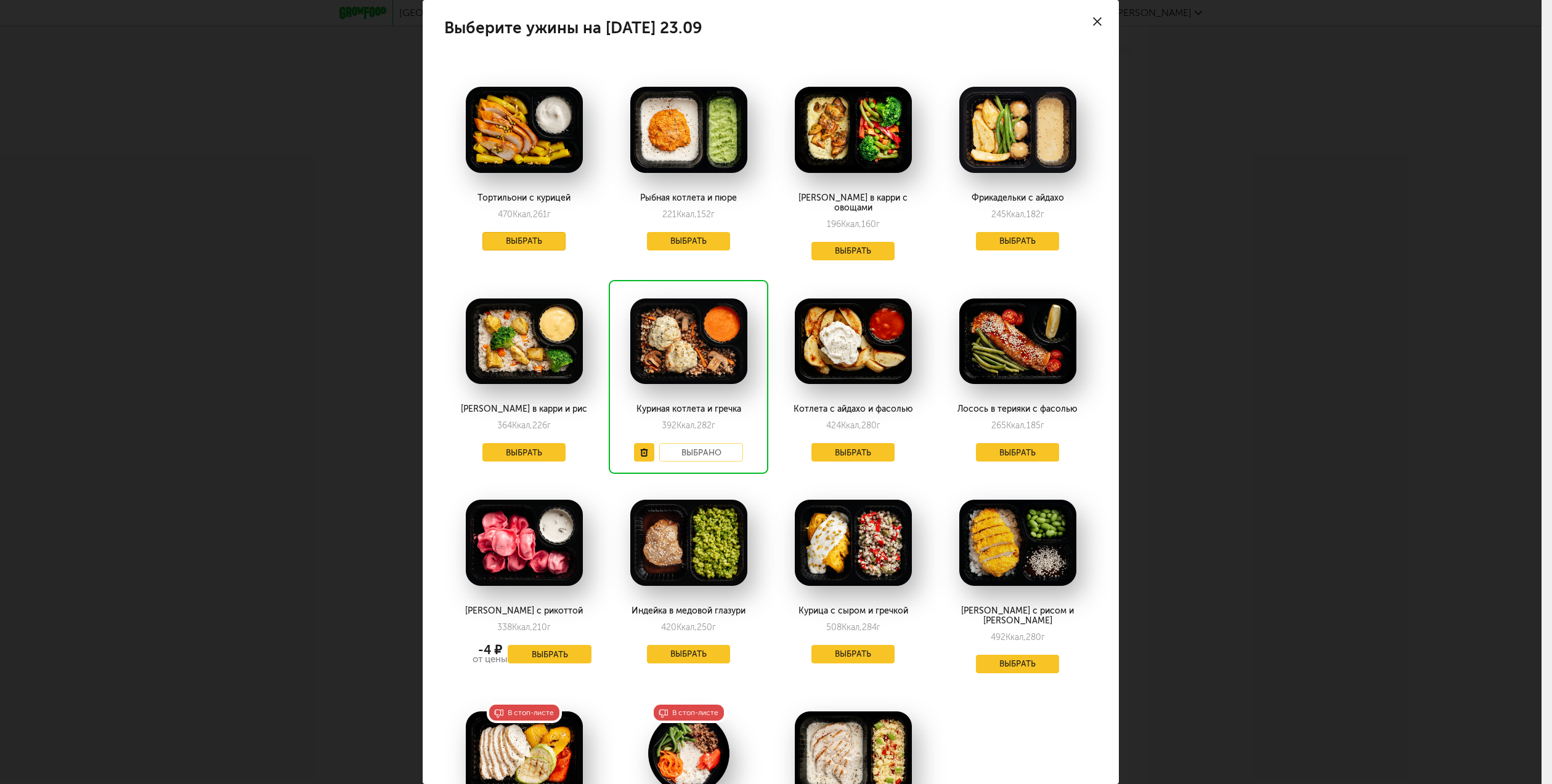
click at [524, 244] on button "Выбрать" at bounding box center [524, 241] width 84 height 19
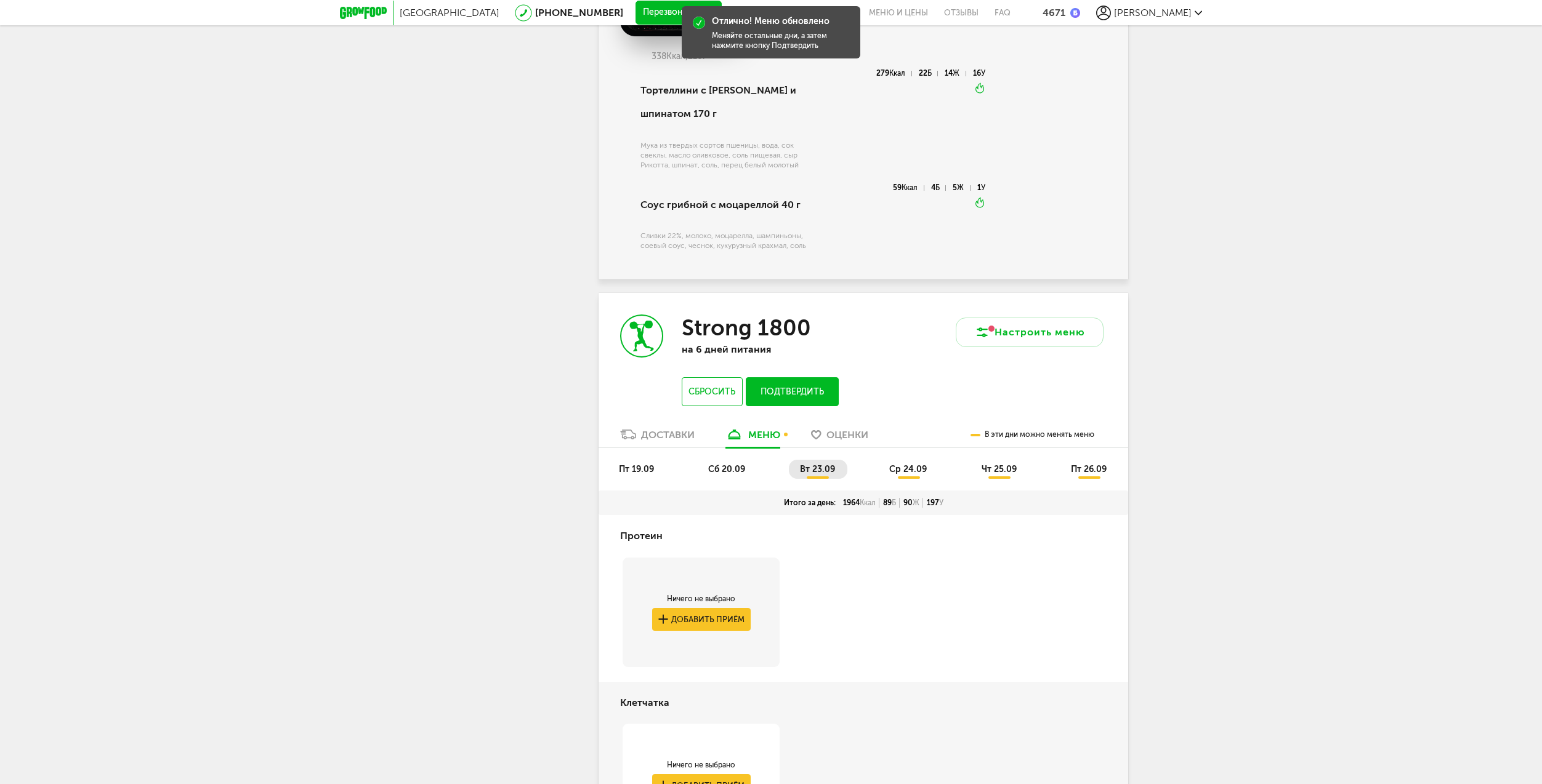
scroll to position [1549, 0]
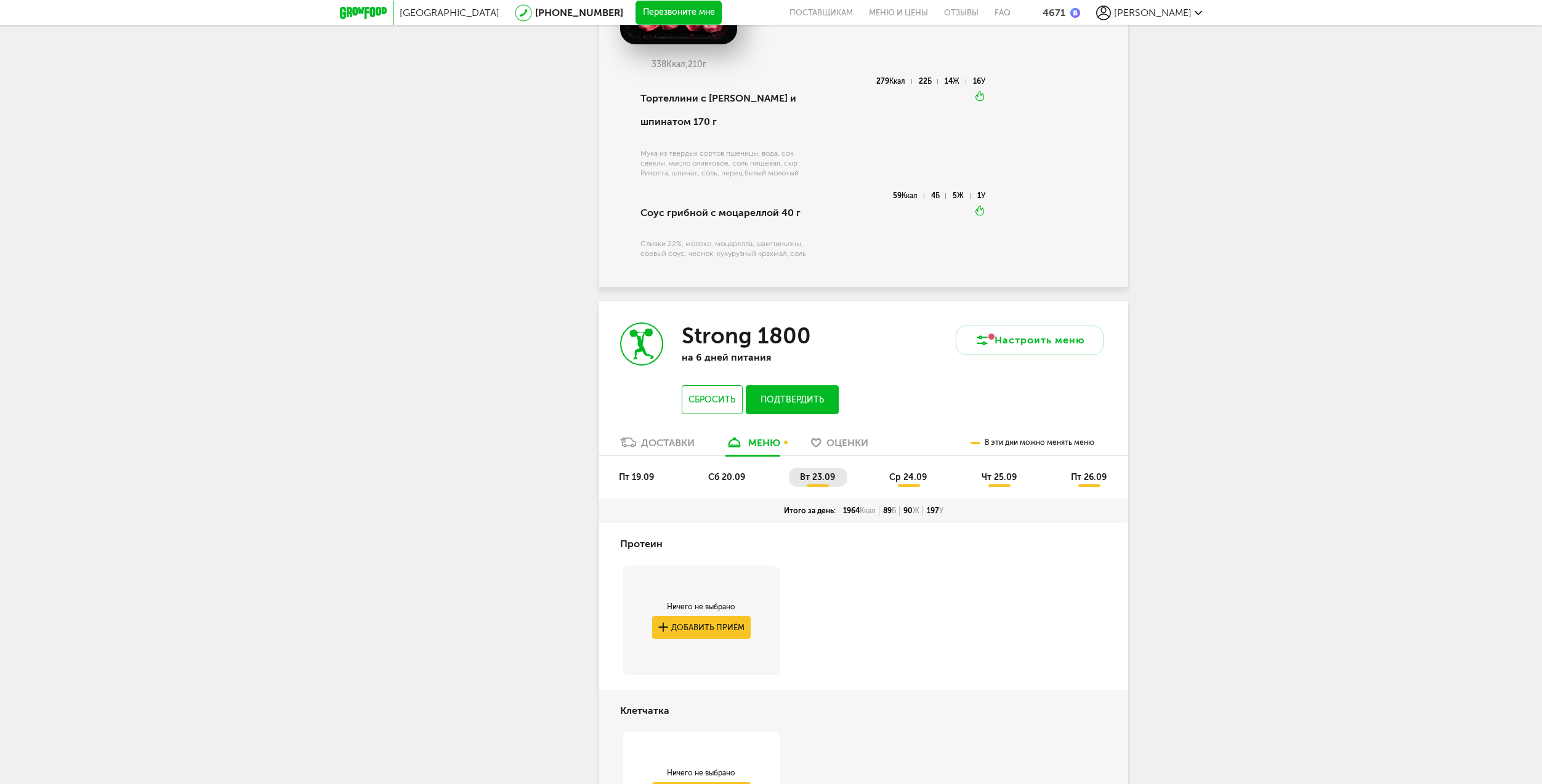
click at [915, 472] on span "ср 24.09" at bounding box center [908, 478] width 37 height 10
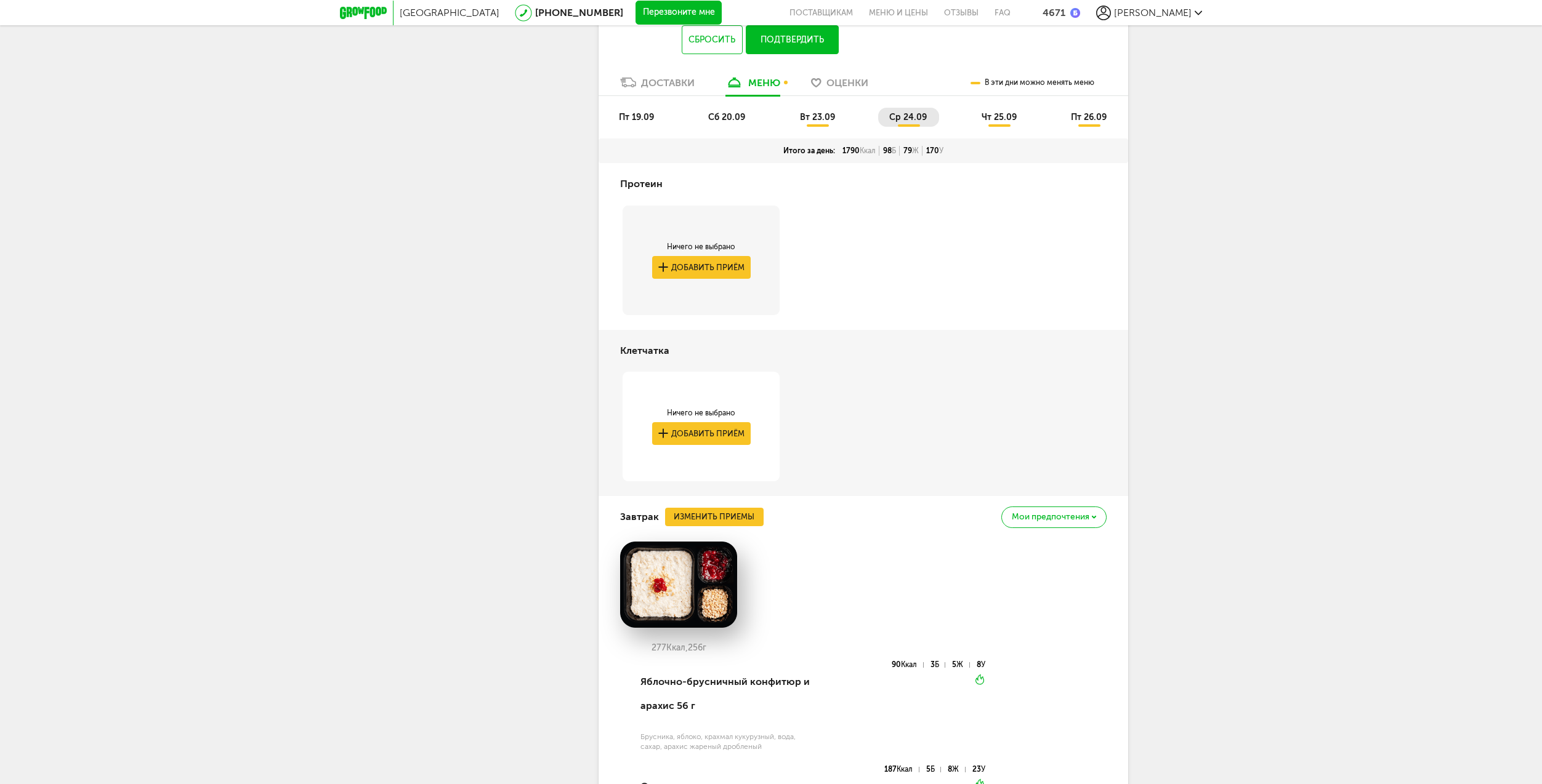
scroll to position [2040, 0]
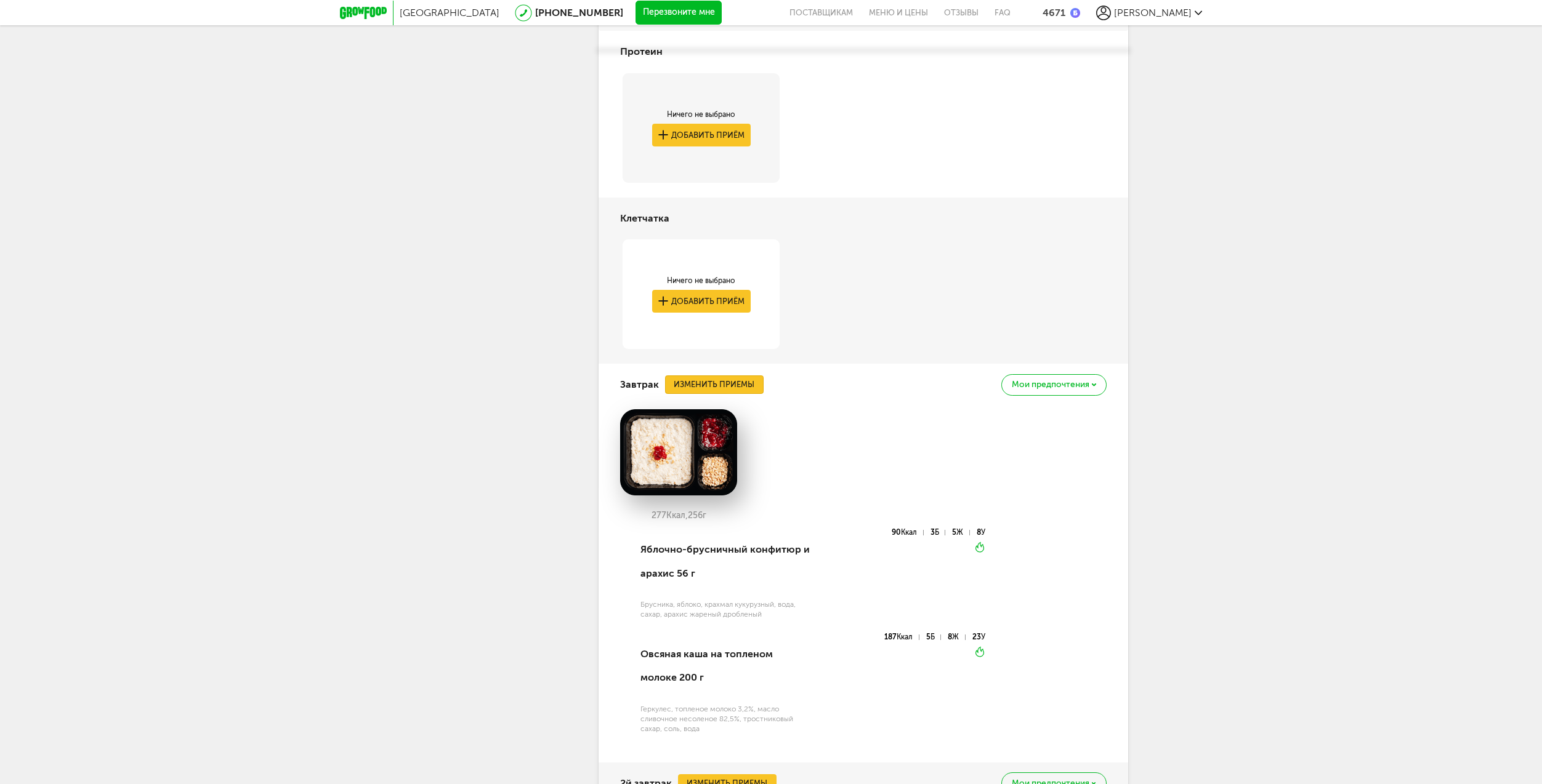
click at [705, 376] on button "Изменить приемы" at bounding box center [714, 385] width 98 height 19
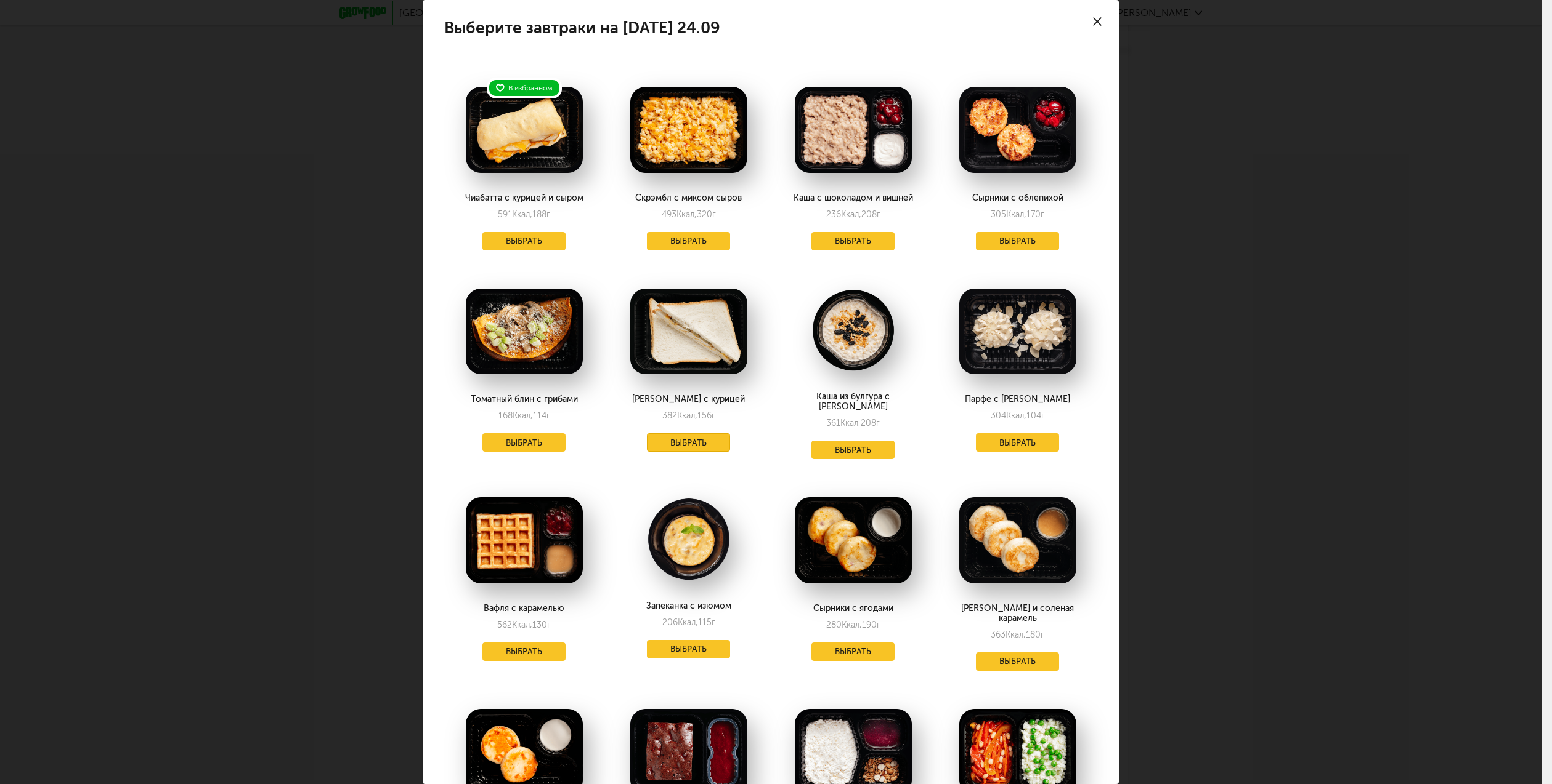
click at [685, 438] on button "Выбрать" at bounding box center [688, 443] width 84 height 19
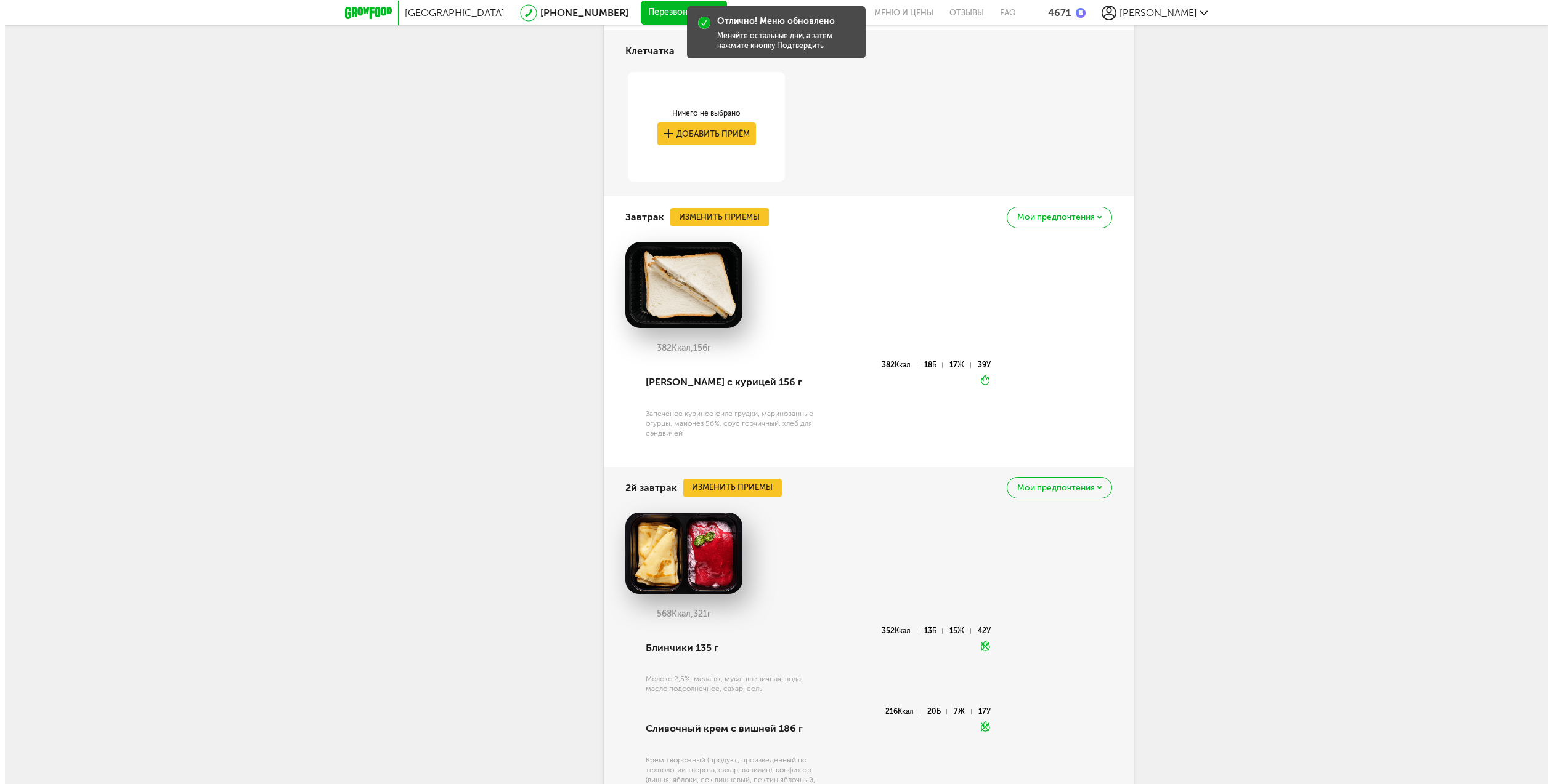
scroll to position [2287, 0]
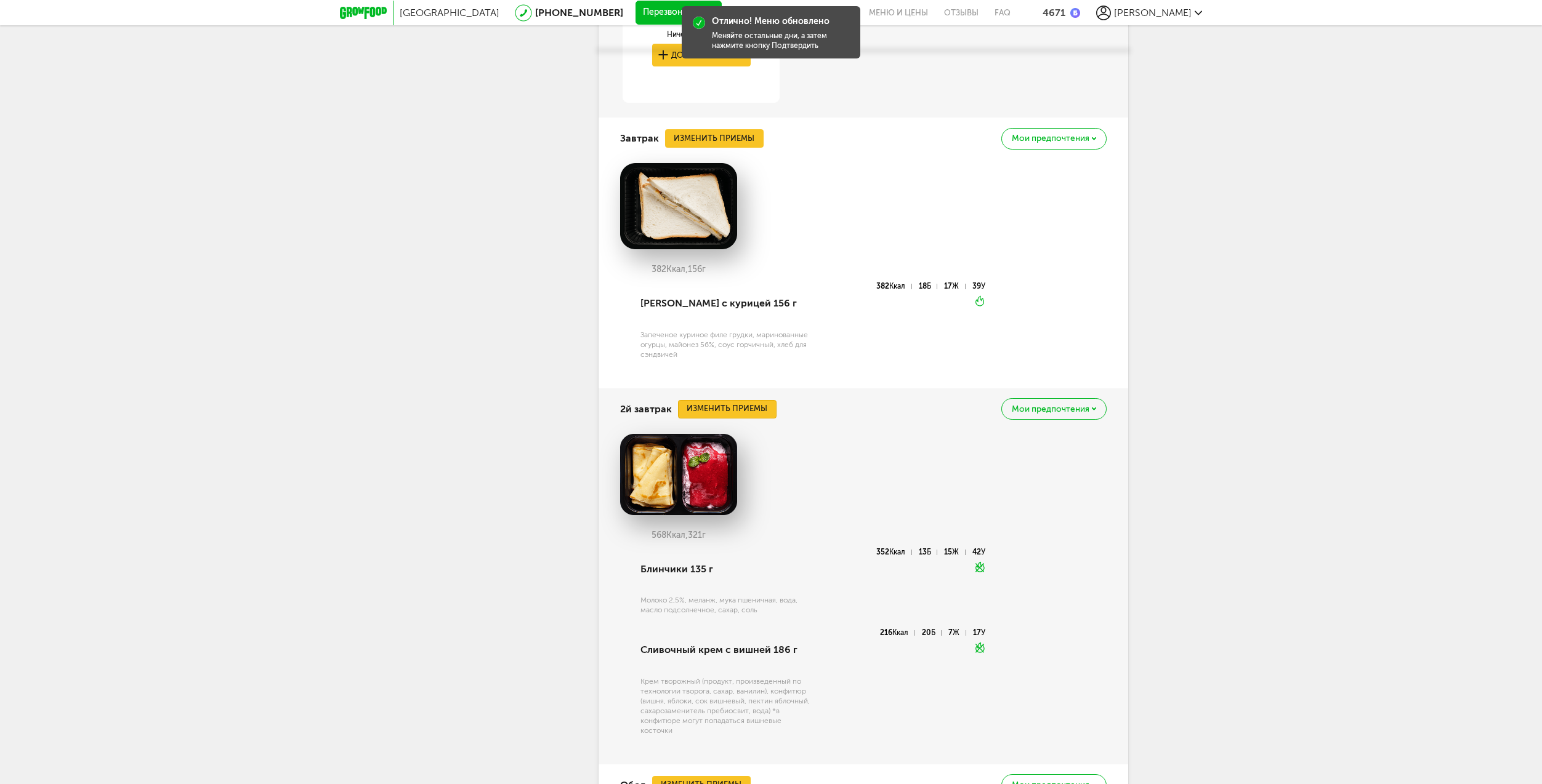
click at [704, 400] on button "Изменить приемы" at bounding box center [727, 410] width 98 height 19
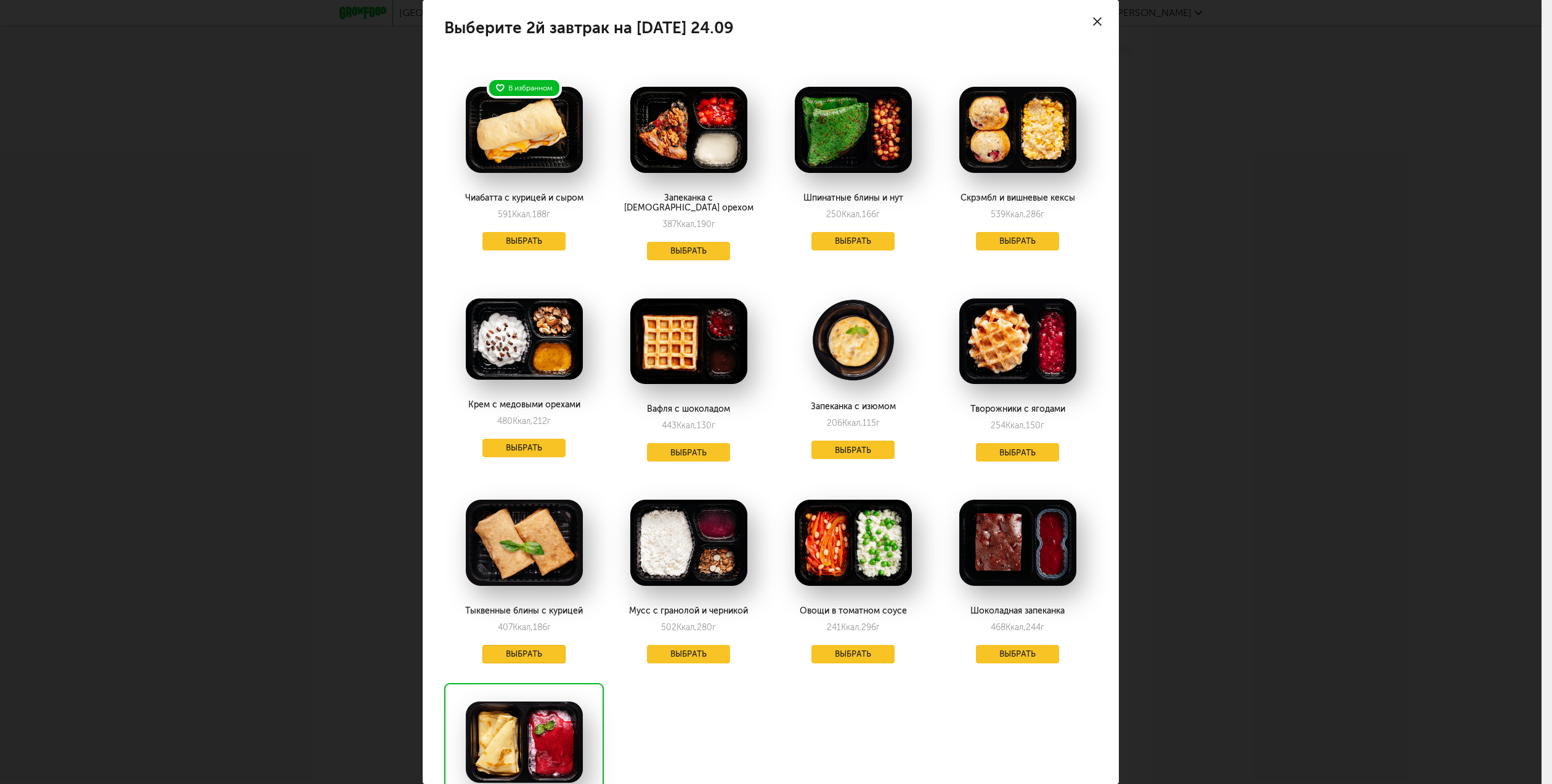
click at [518, 648] on button "Выбрать" at bounding box center [524, 654] width 84 height 19
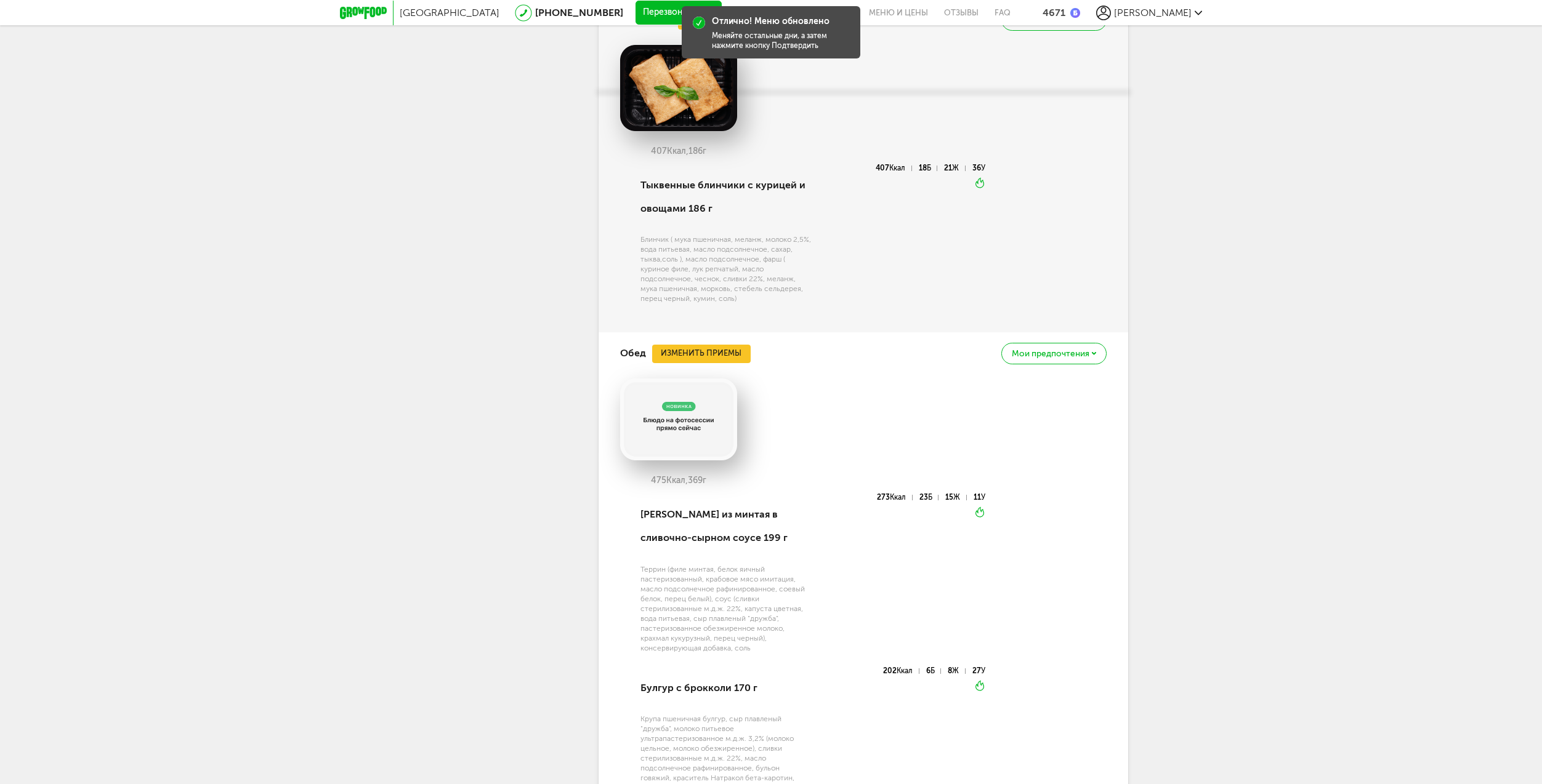
scroll to position [2718, 0]
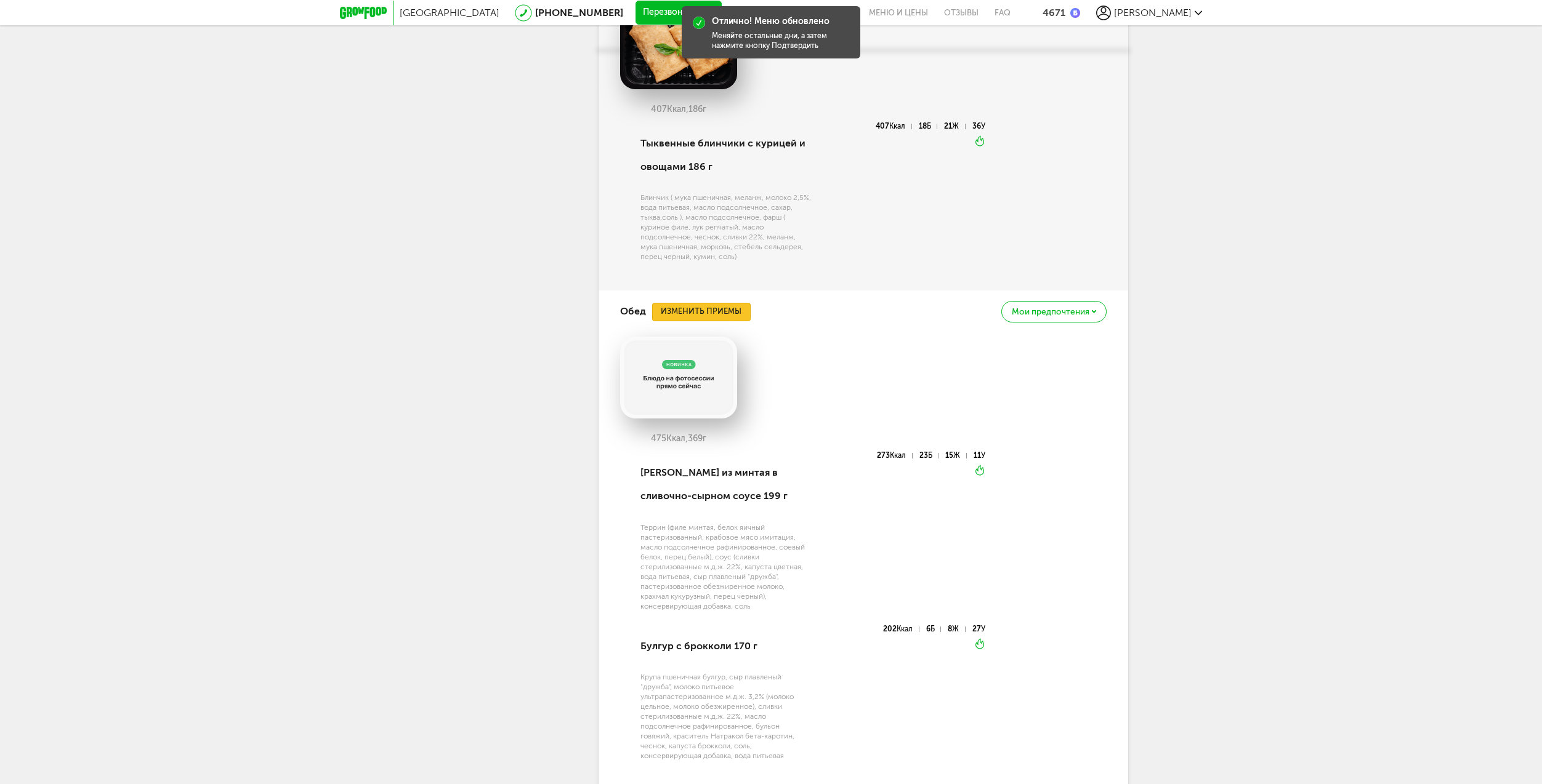
click at [703, 303] on button "Изменить приемы" at bounding box center [701, 312] width 98 height 19
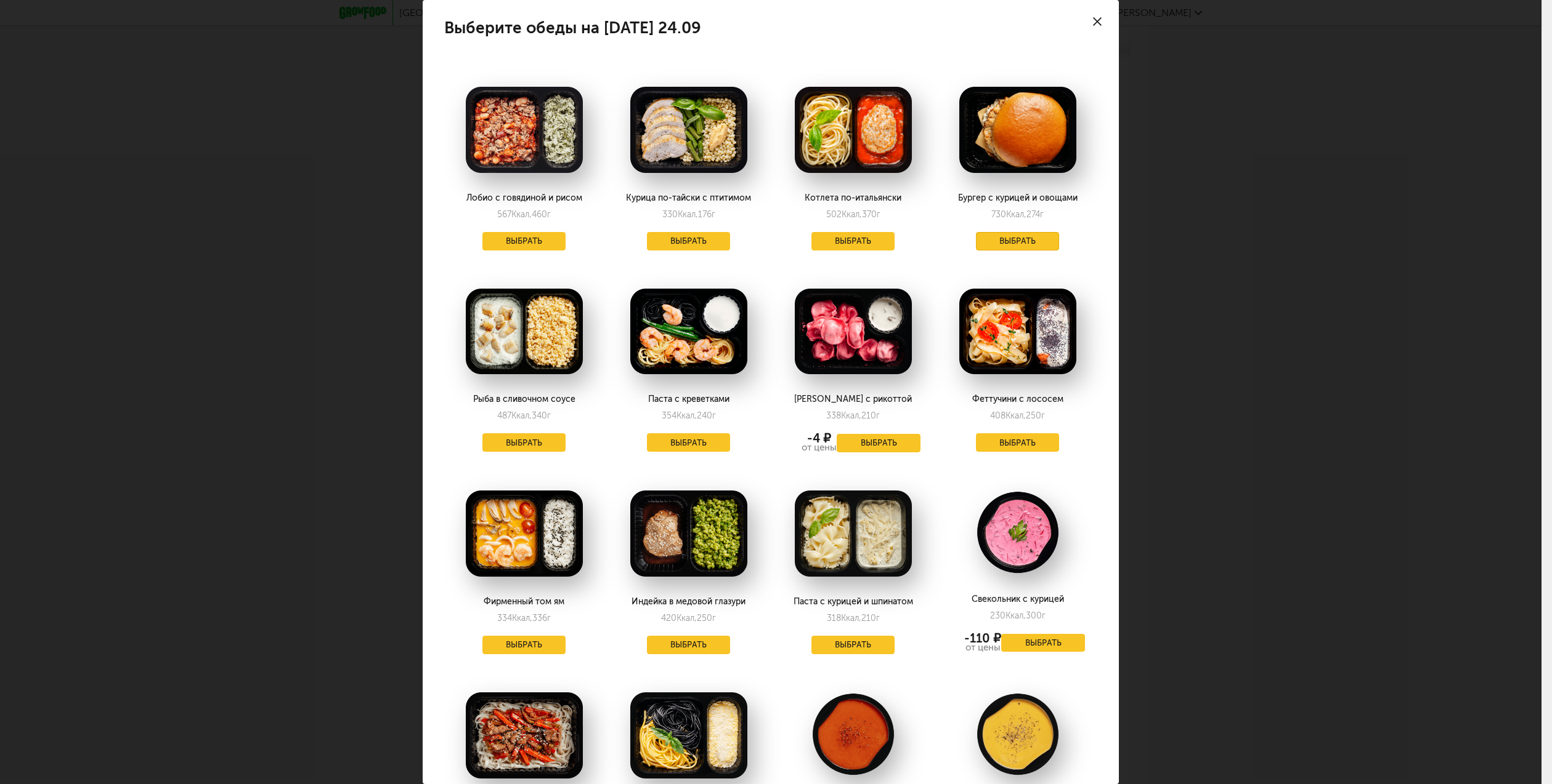
click at [997, 237] on button "Выбрать" at bounding box center [1017, 241] width 84 height 19
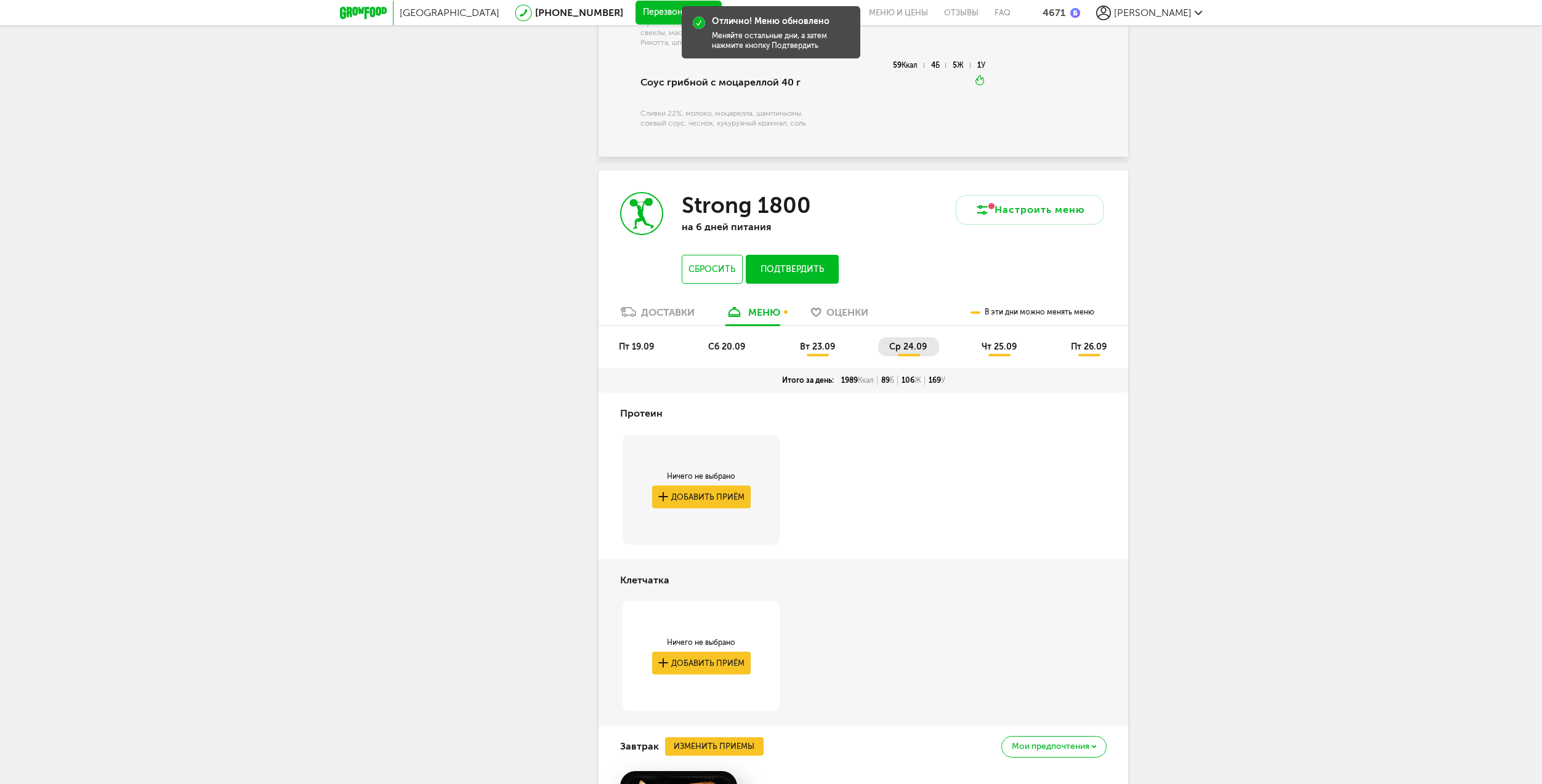
scroll to position [1671, 0]
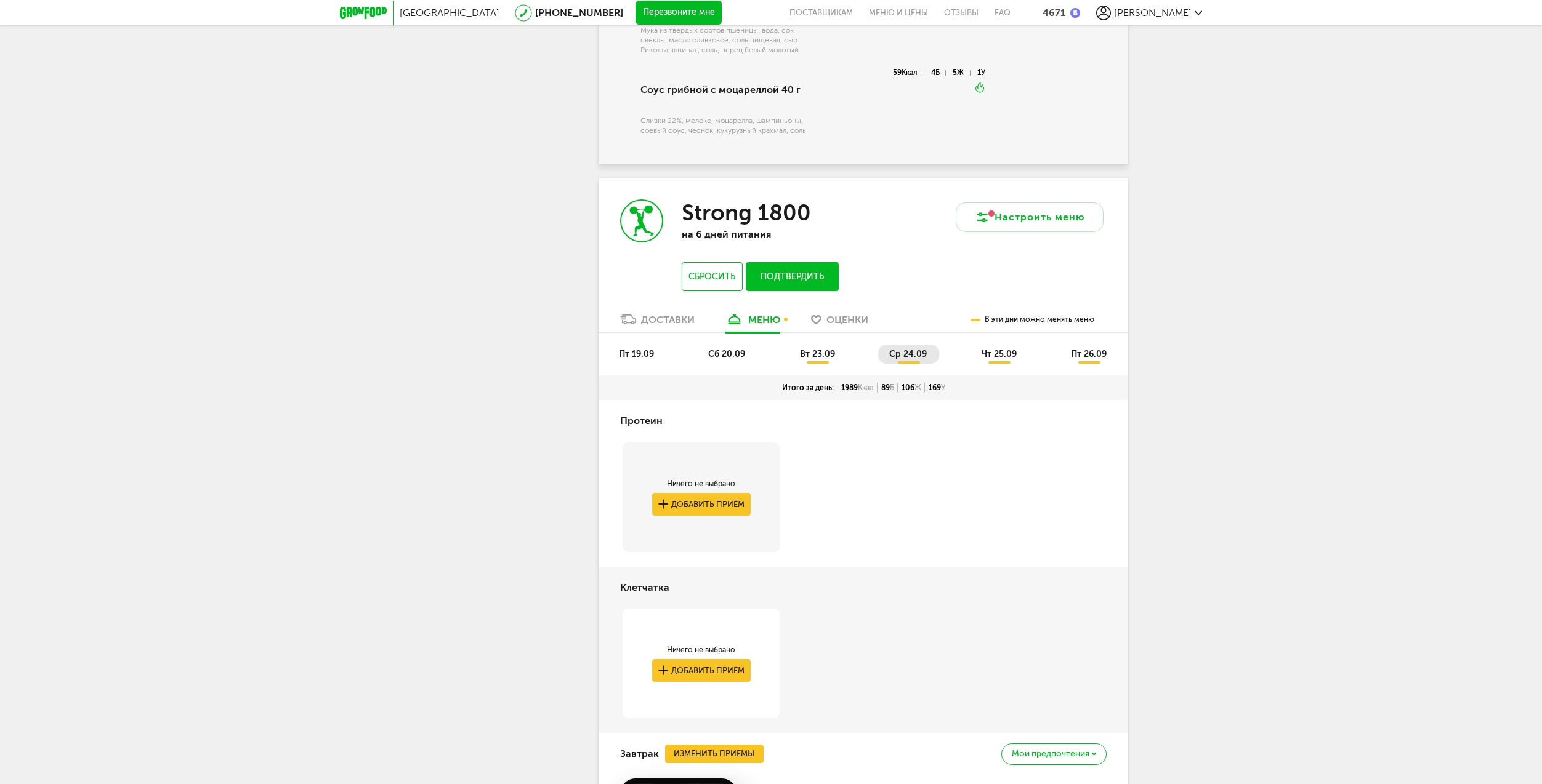
click at [992, 349] on span "чт 25.09" at bounding box center [998, 354] width 35 height 10
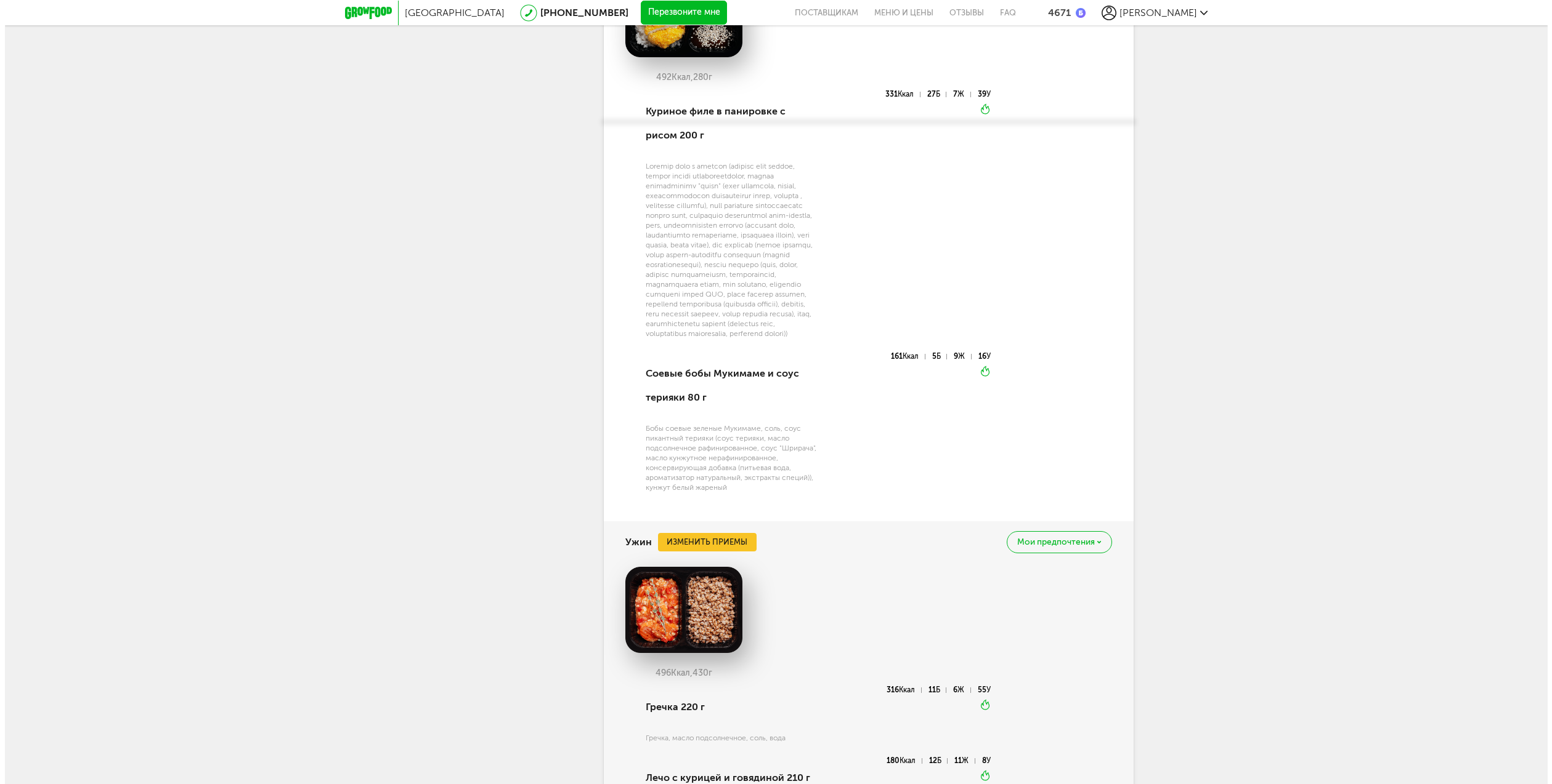
scroll to position [3333, 0]
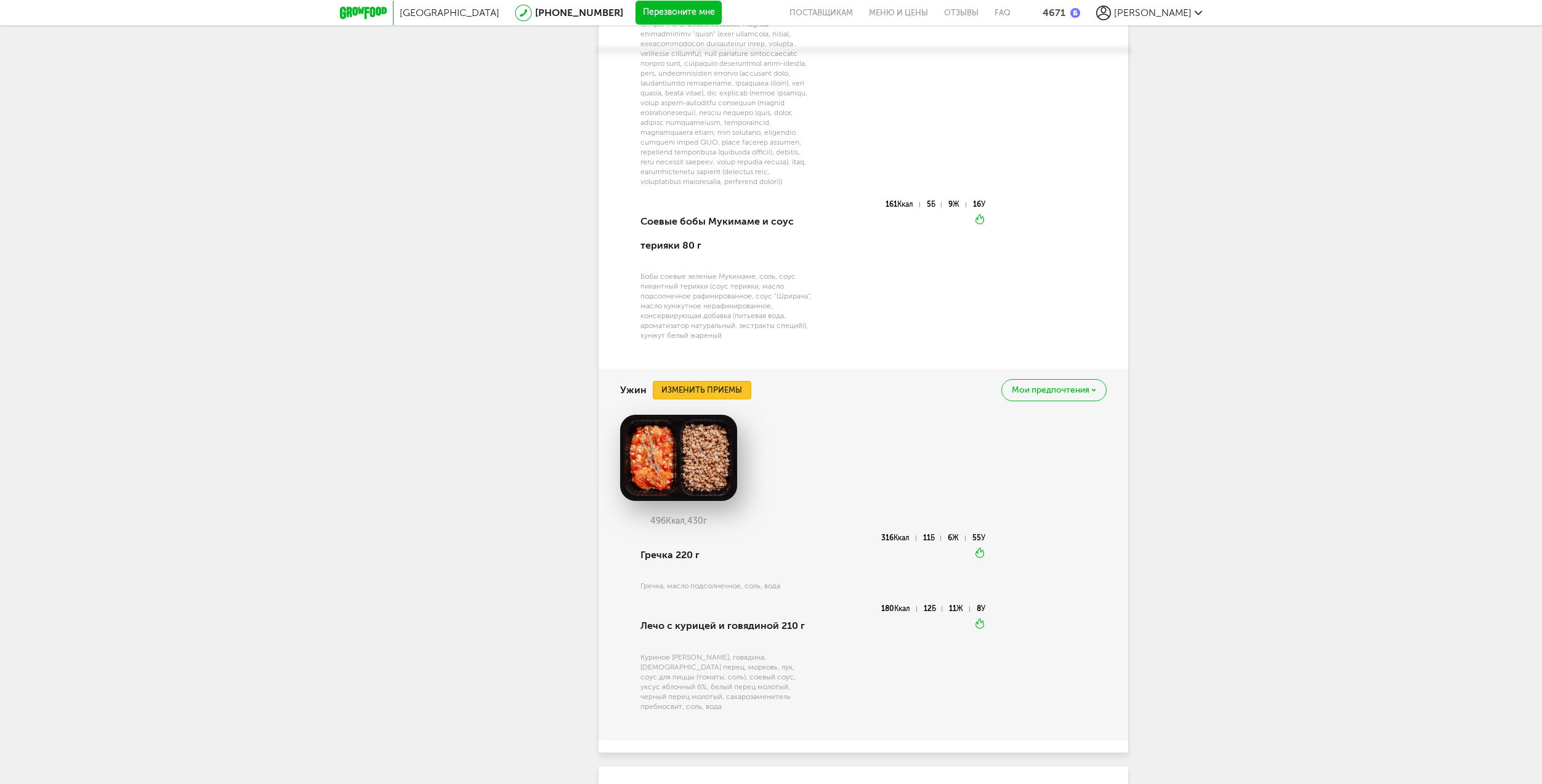
click at [684, 387] on button "Изменить приемы" at bounding box center [702, 390] width 98 height 19
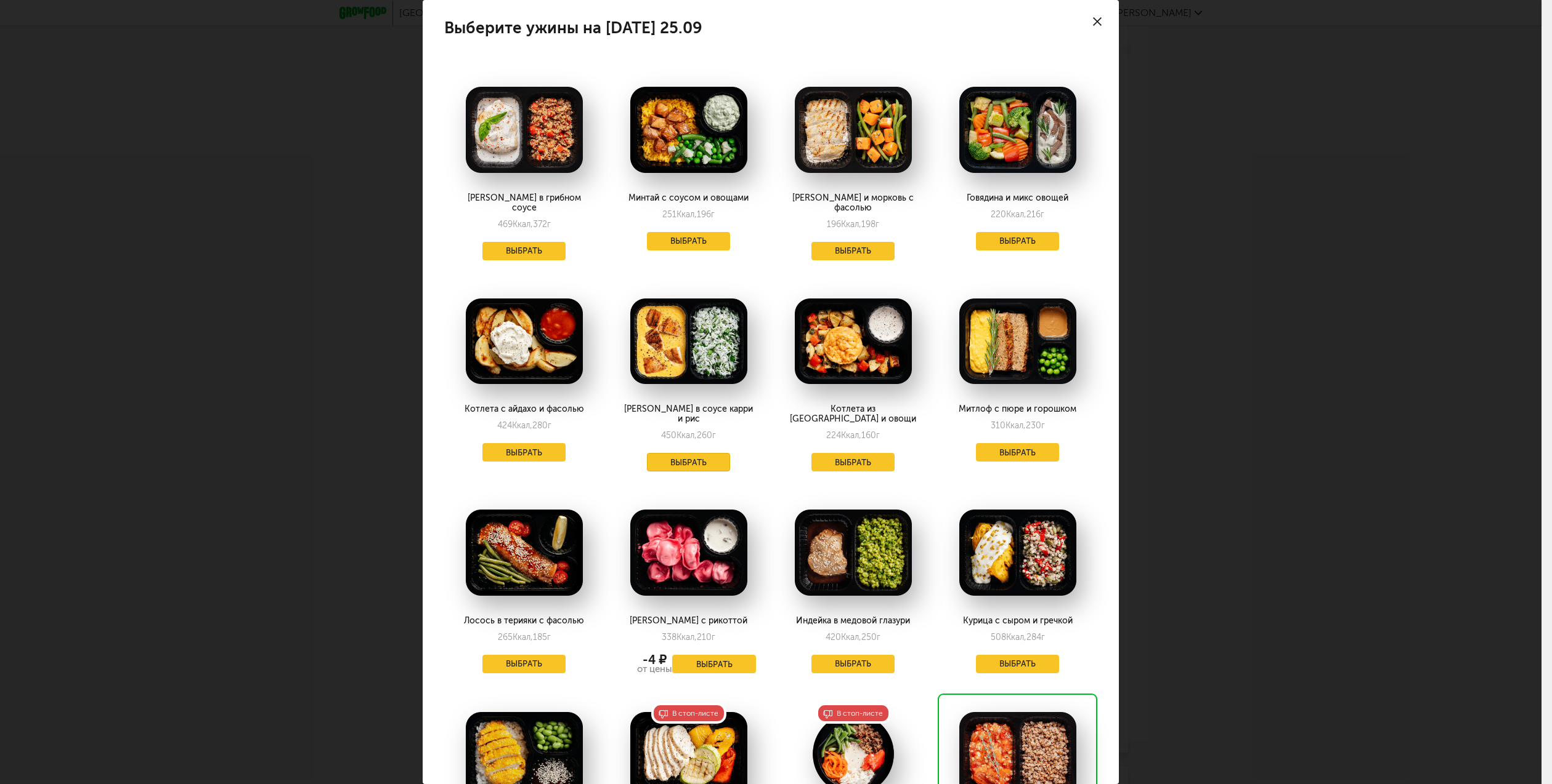
click at [685, 453] on button "Выбрать" at bounding box center [688, 462] width 84 height 19
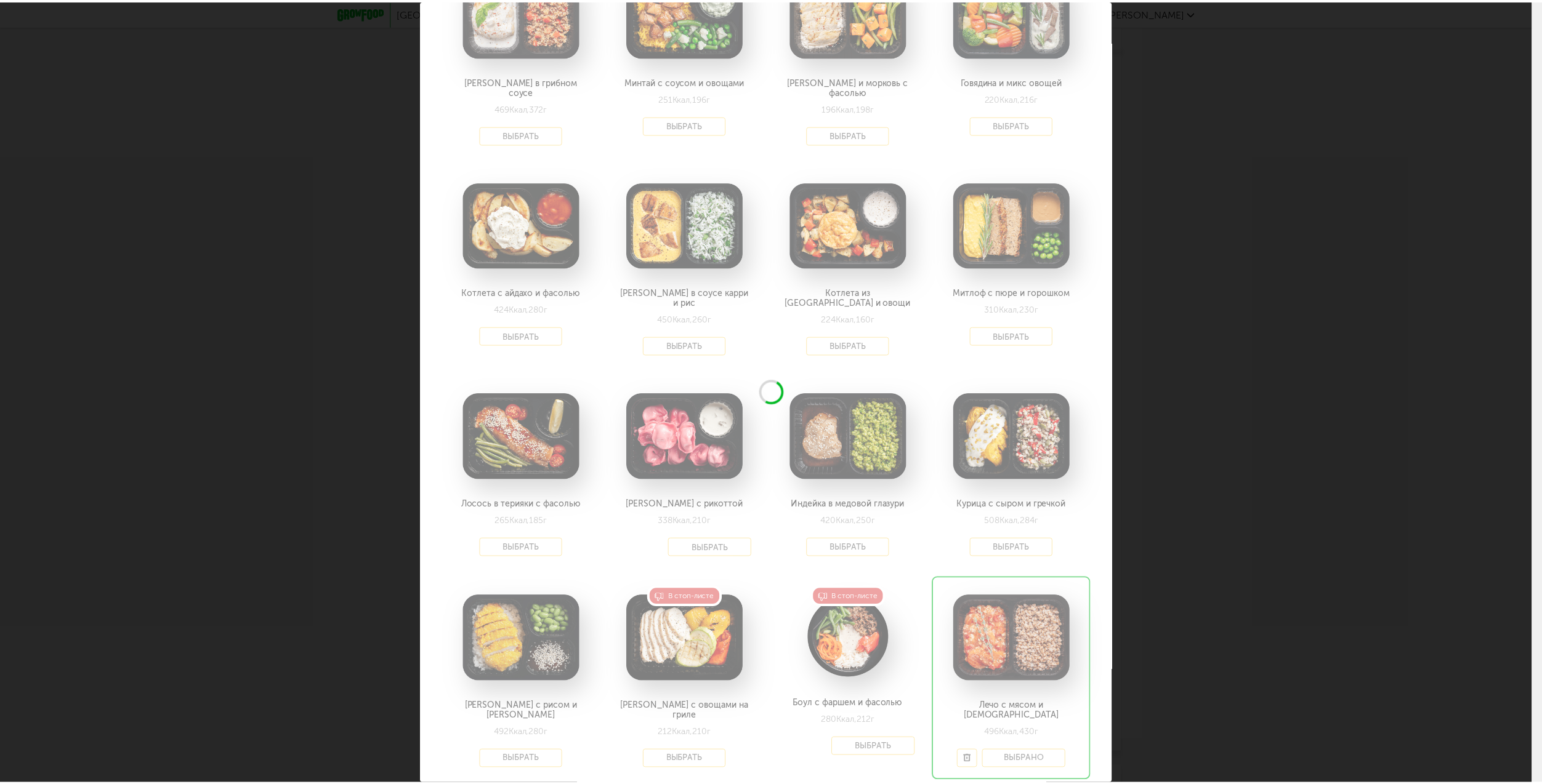
scroll to position [123, 0]
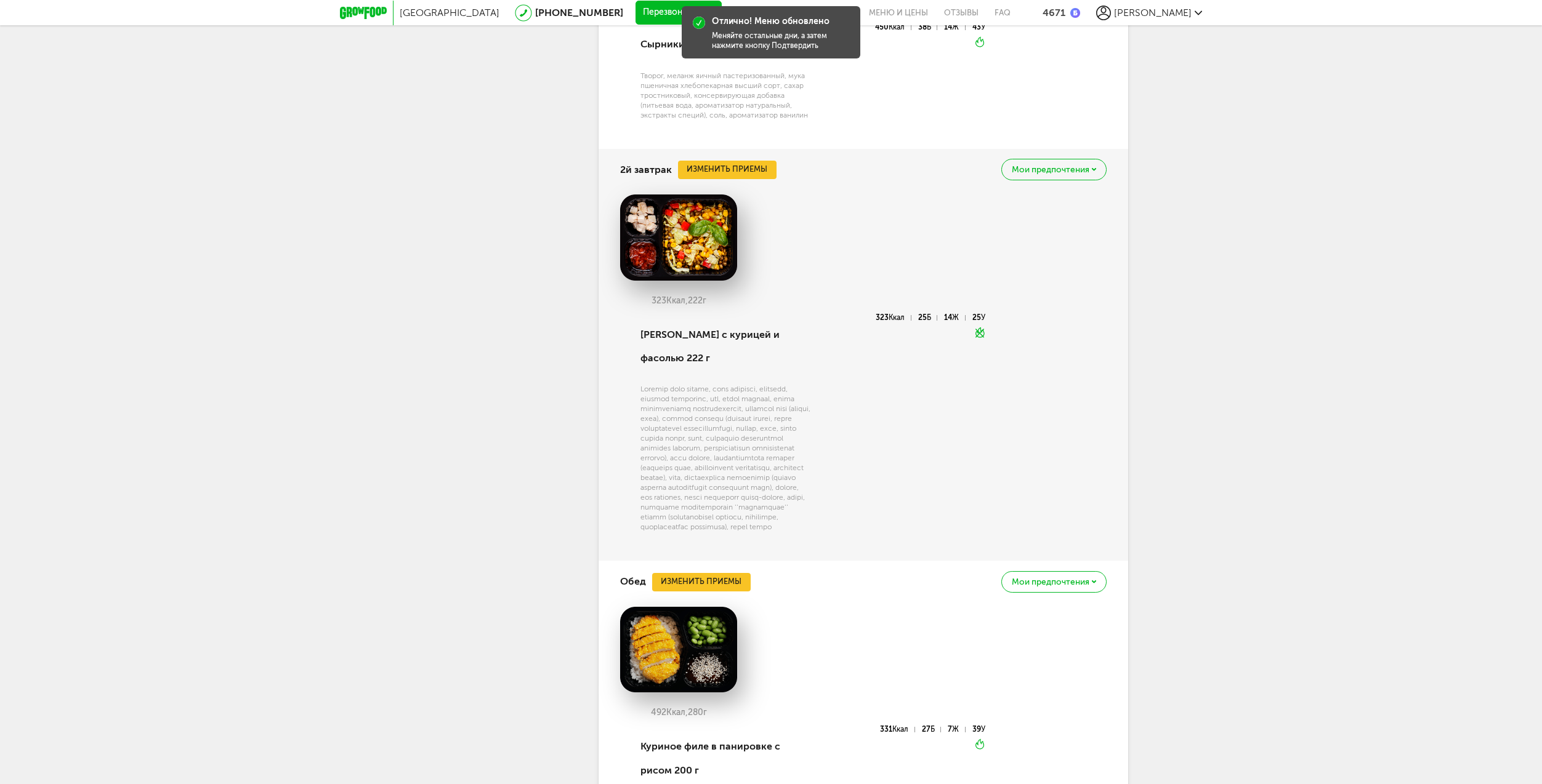
drag, startPoint x: 1305, startPoint y: 638, endPoint x: 1267, endPoint y: 476, distance: 166.4
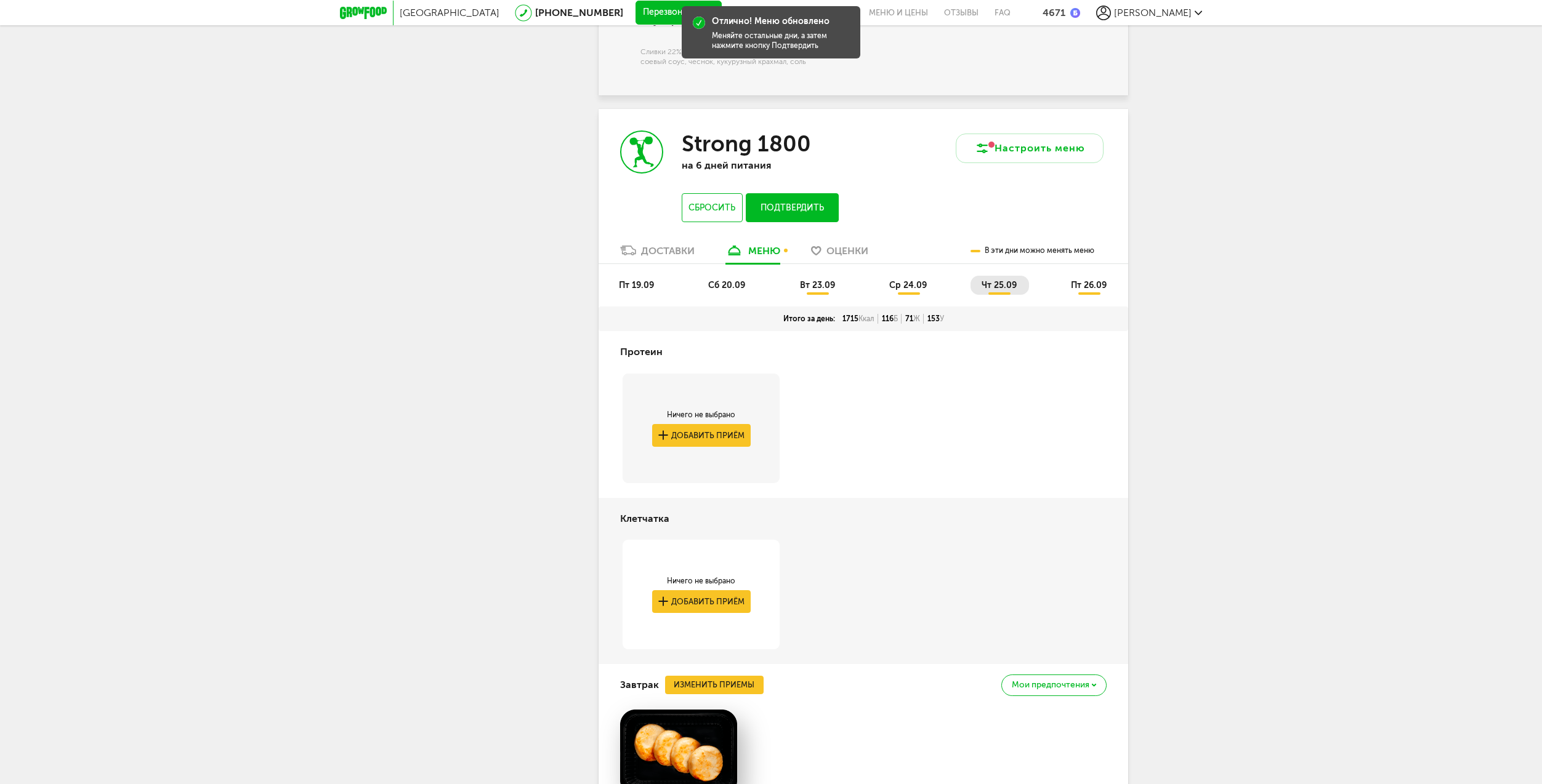
scroll to position [1734, 0]
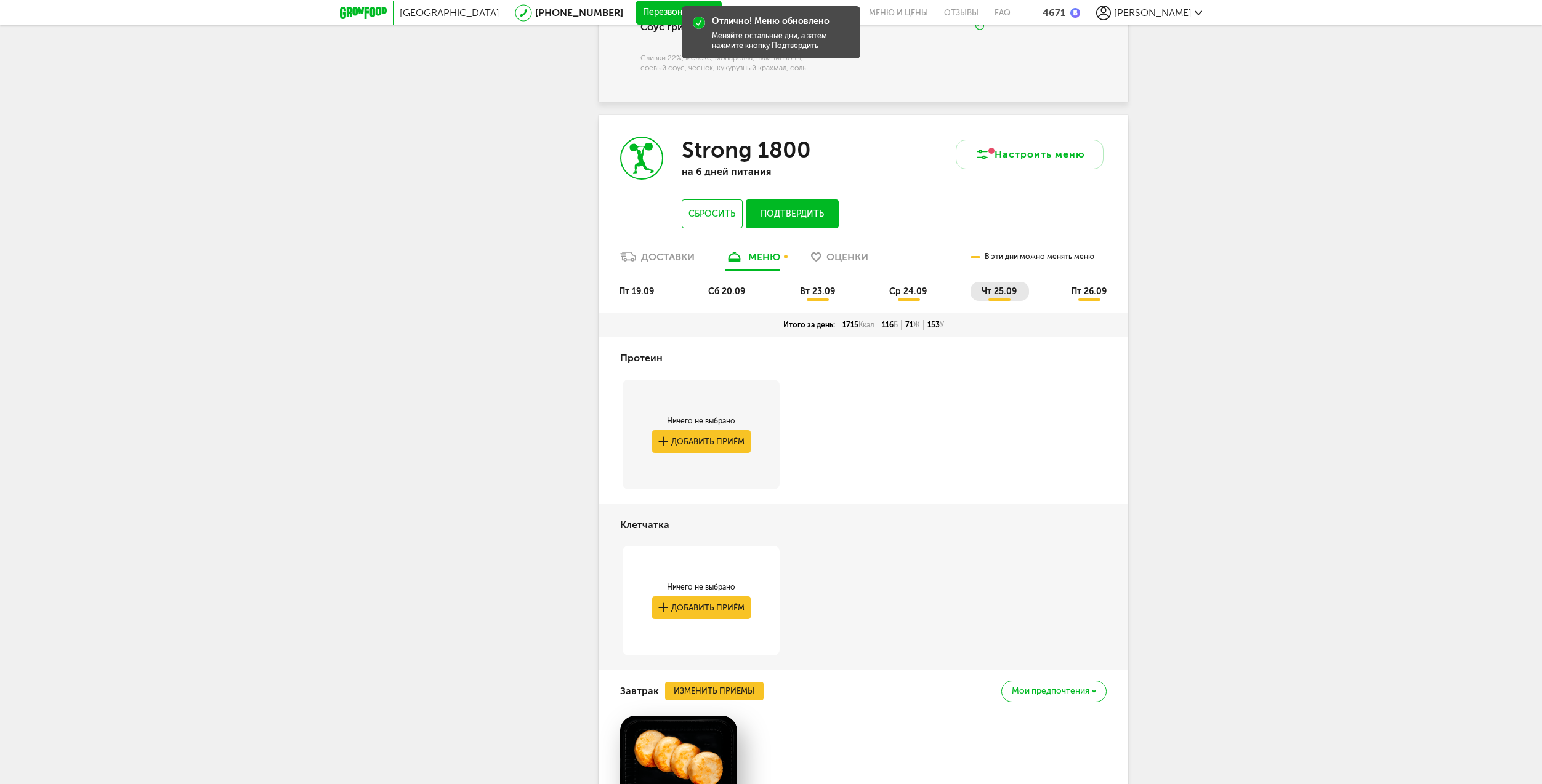
click at [1084, 286] on span "пт 26.09" at bounding box center [1088, 291] width 36 height 10
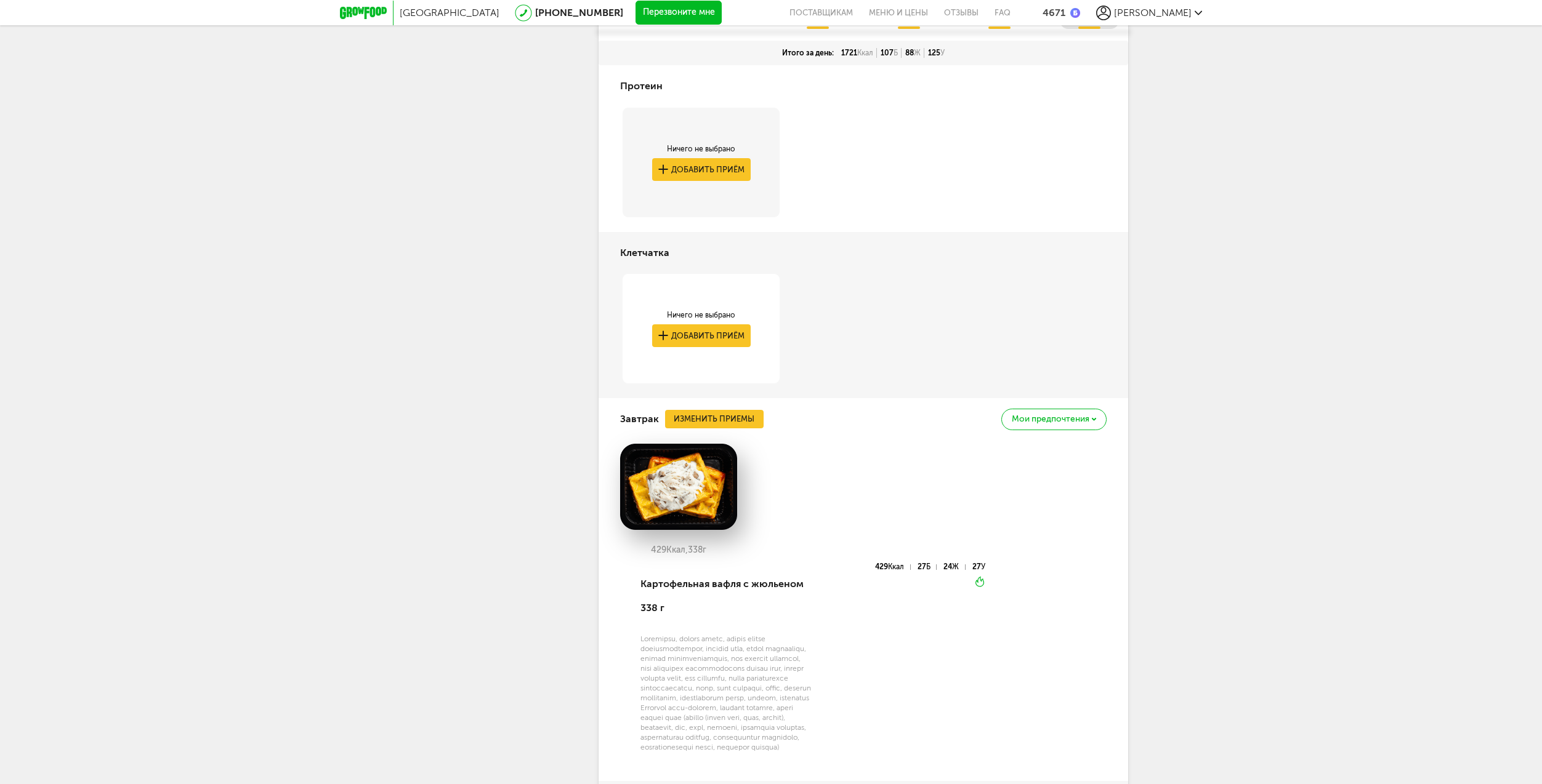
scroll to position [2042, 0]
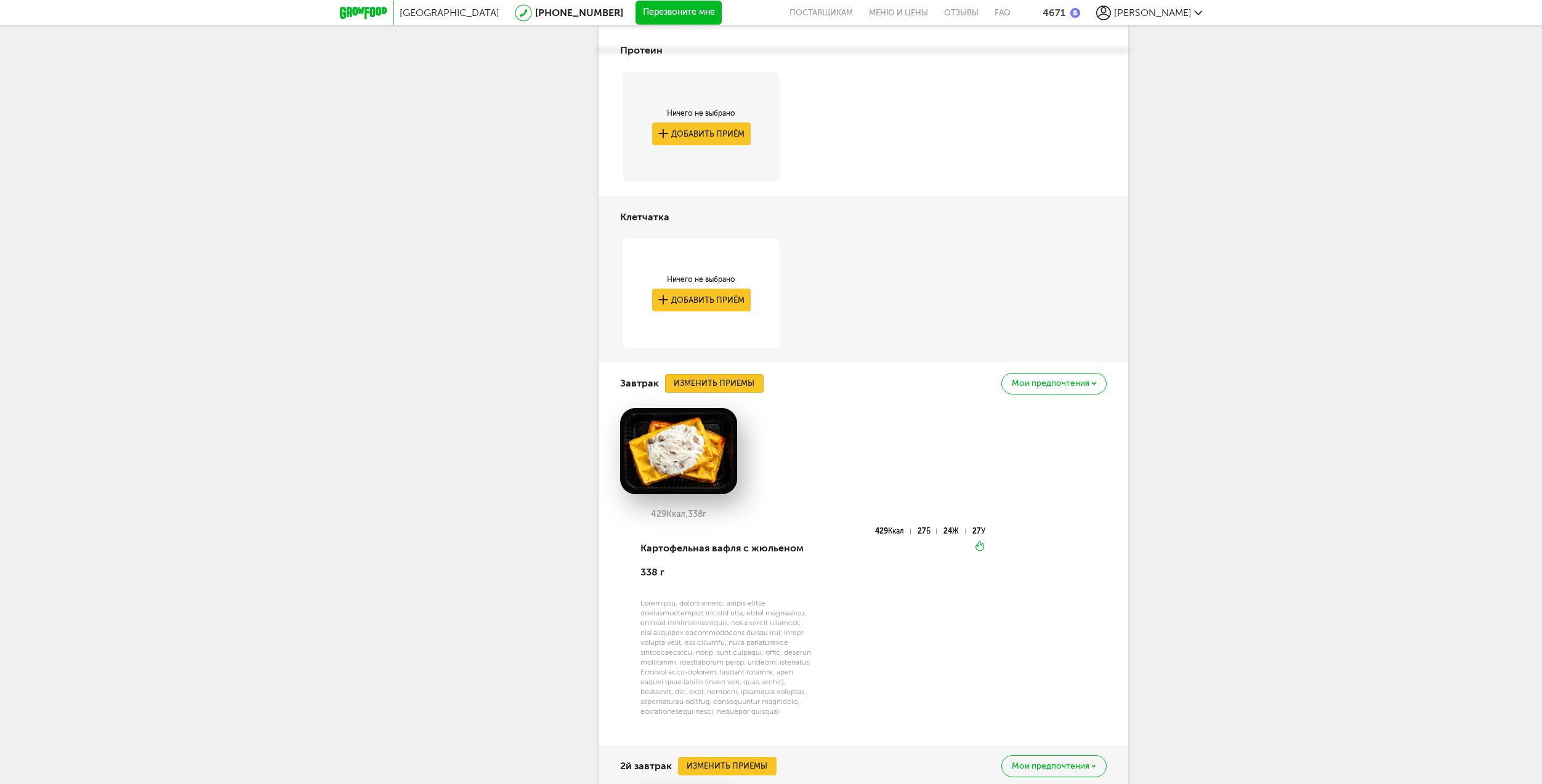
click at [712, 374] on button "Изменить приемы" at bounding box center [714, 384] width 98 height 19
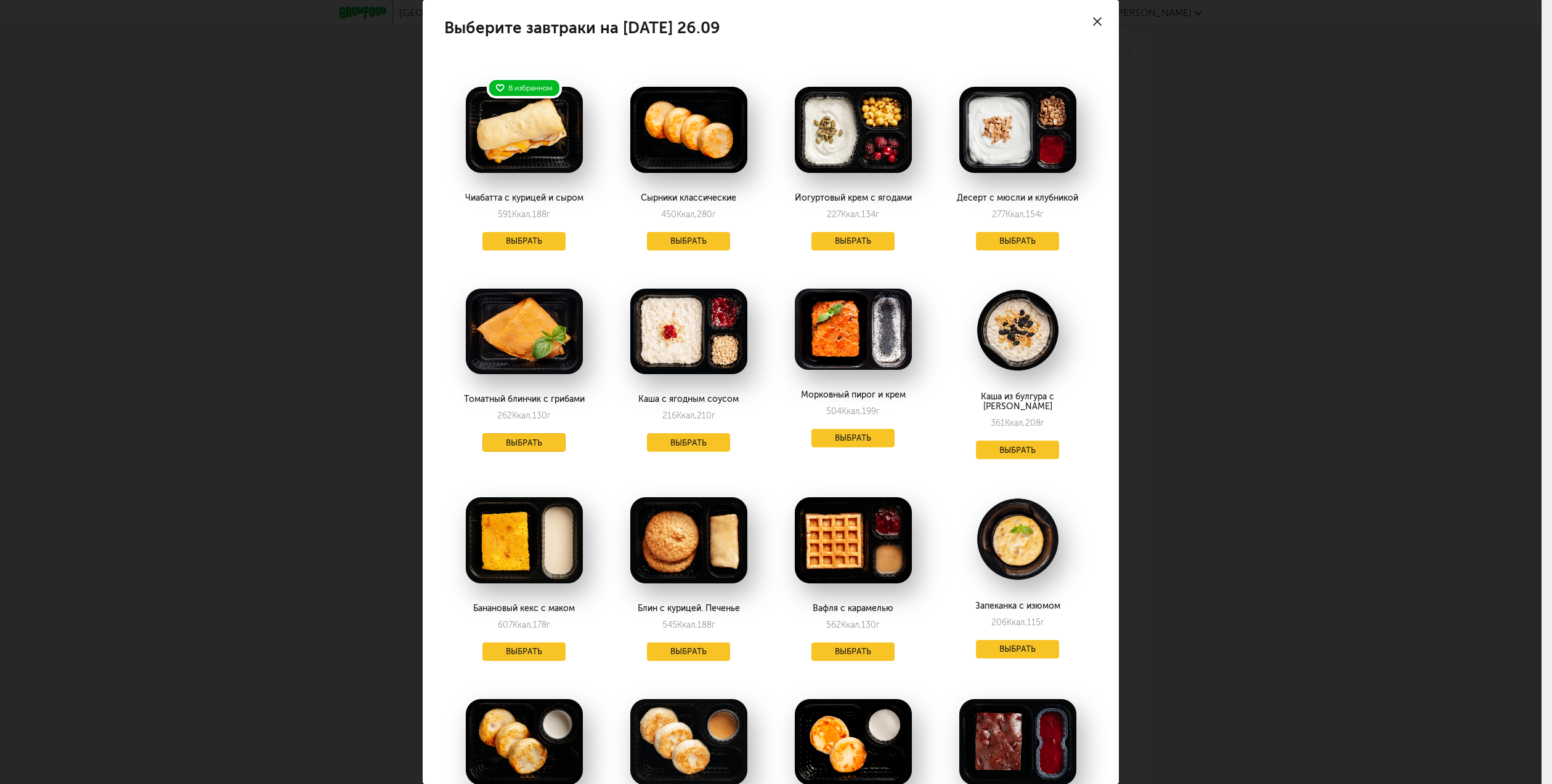
click at [509, 439] on button "Выбрать" at bounding box center [524, 443] width 84 height 19
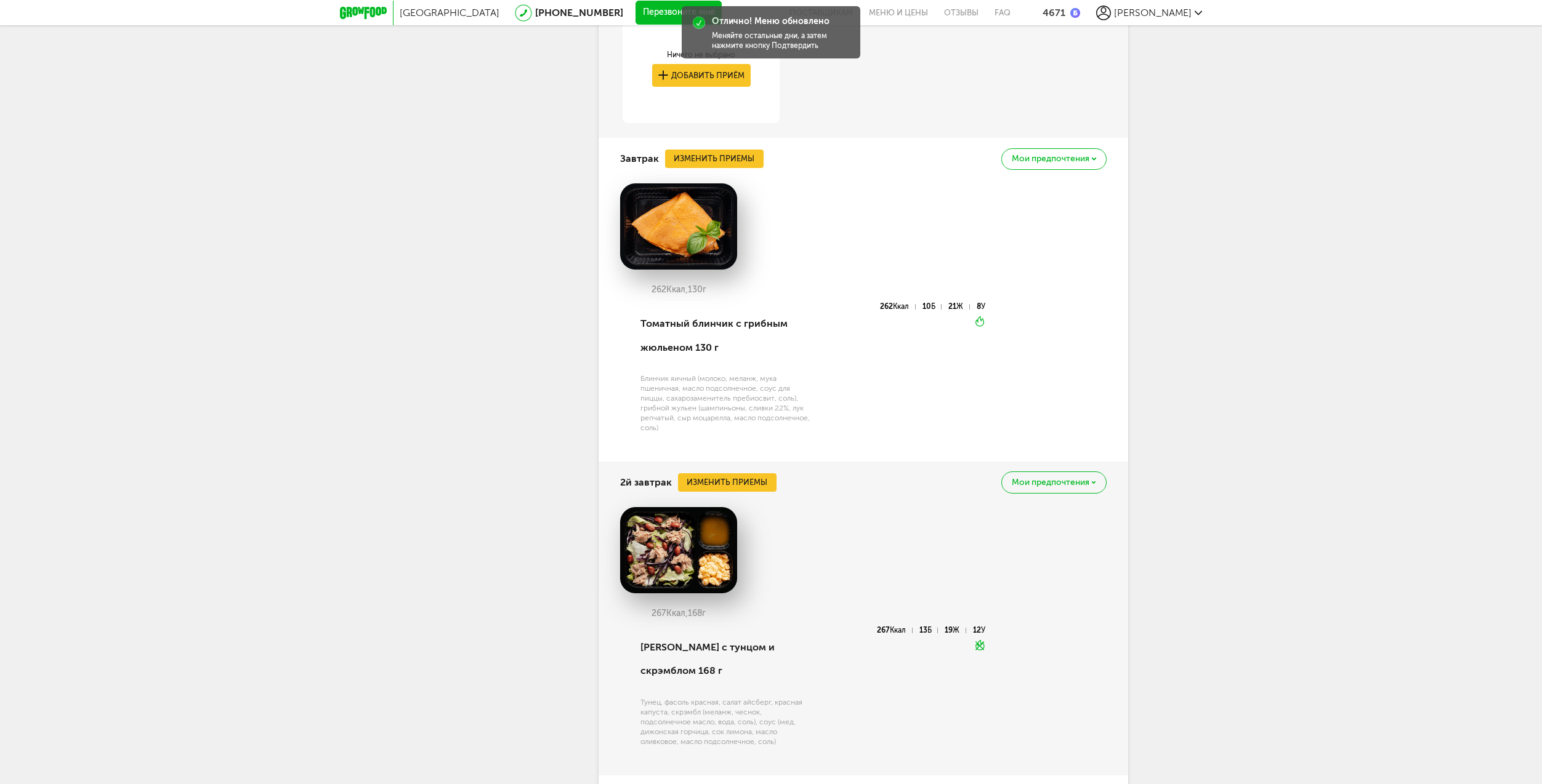
scroll to position [2289, 0]
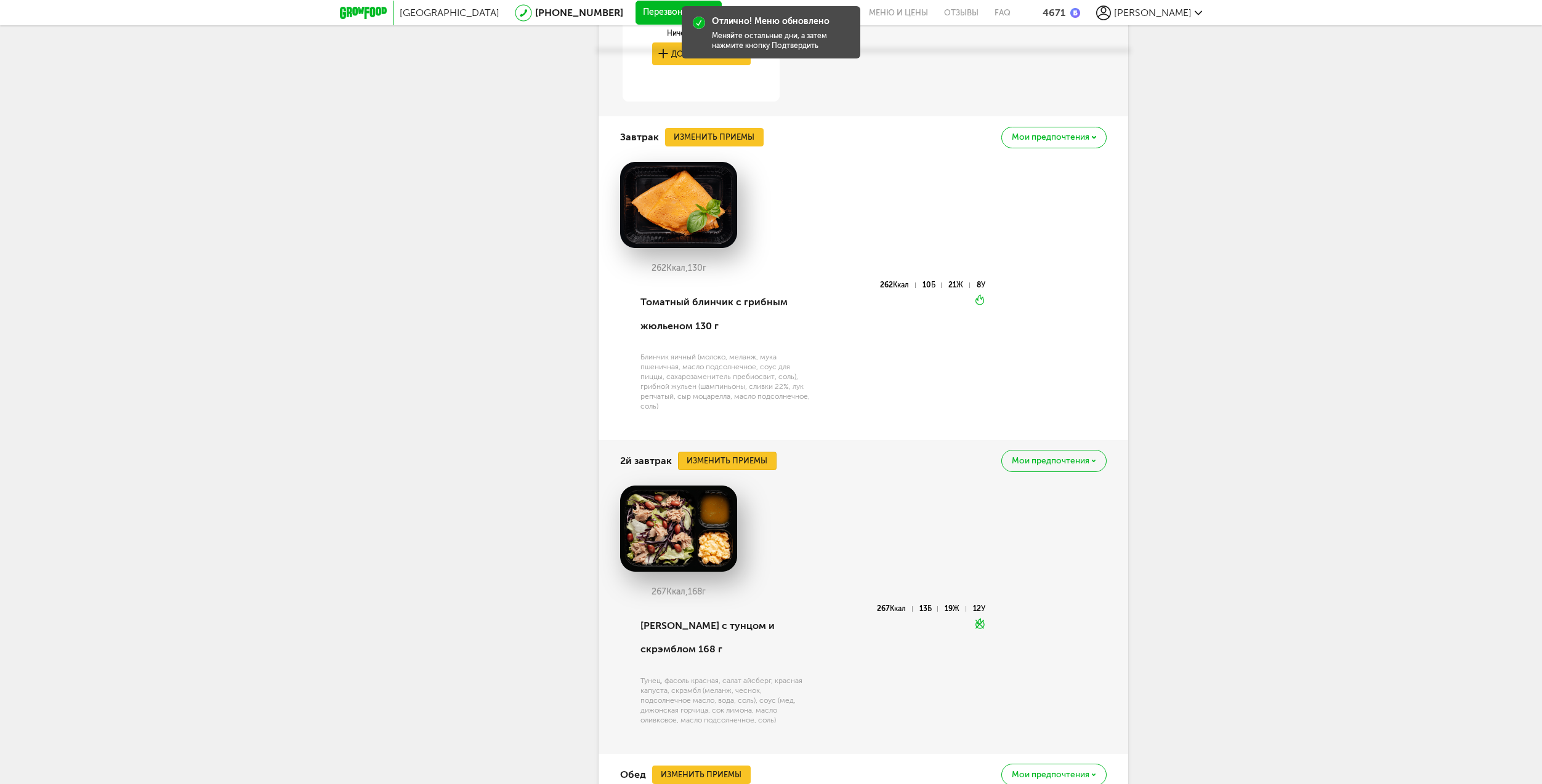
click at [732, 452] on button "Изменить приемы" at bounding box center [727, 461] width 98 height 19
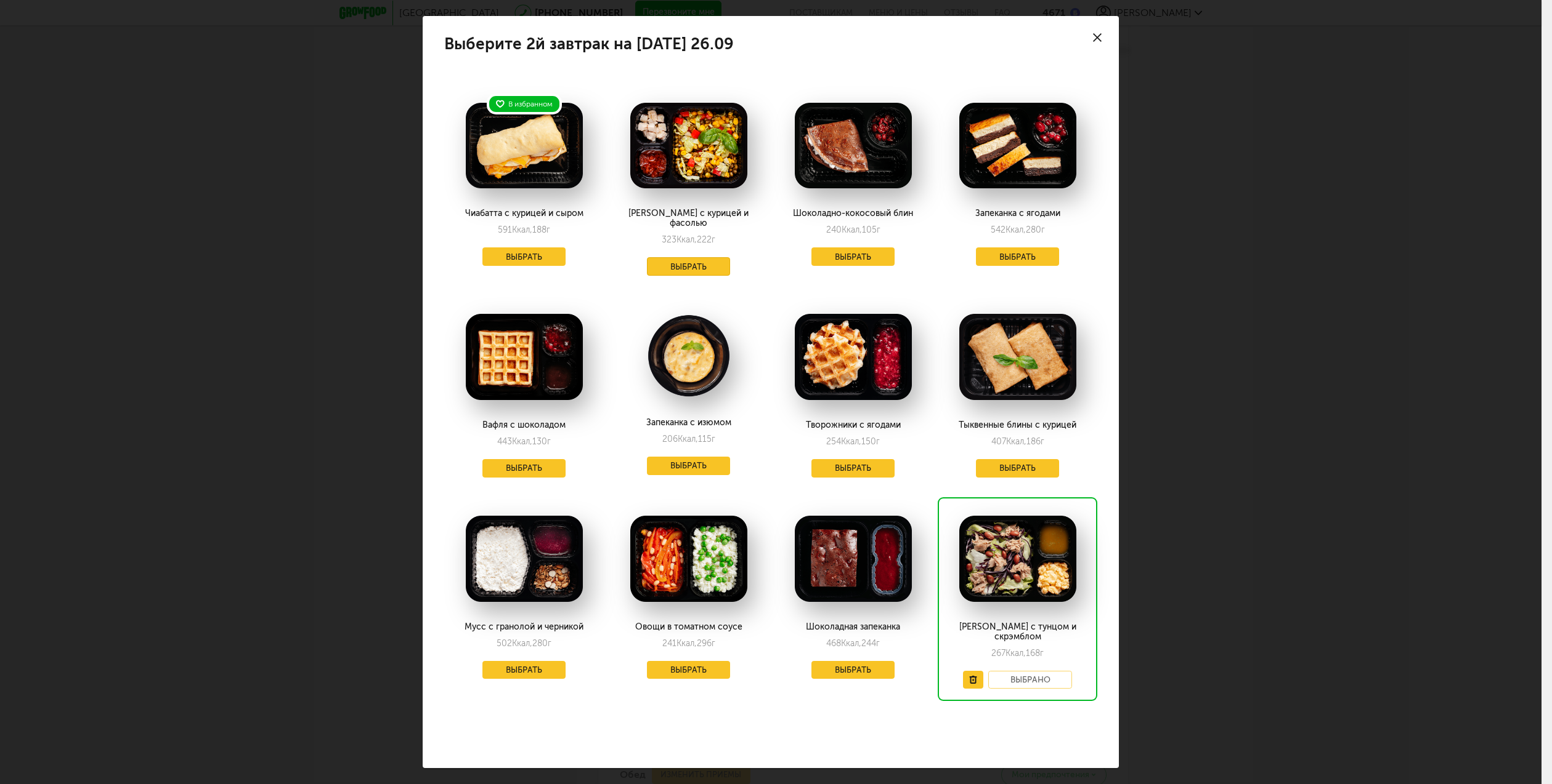
click at [673, 267] on button "Выбрать" at bounding box center [688, 267] width 84 height 19
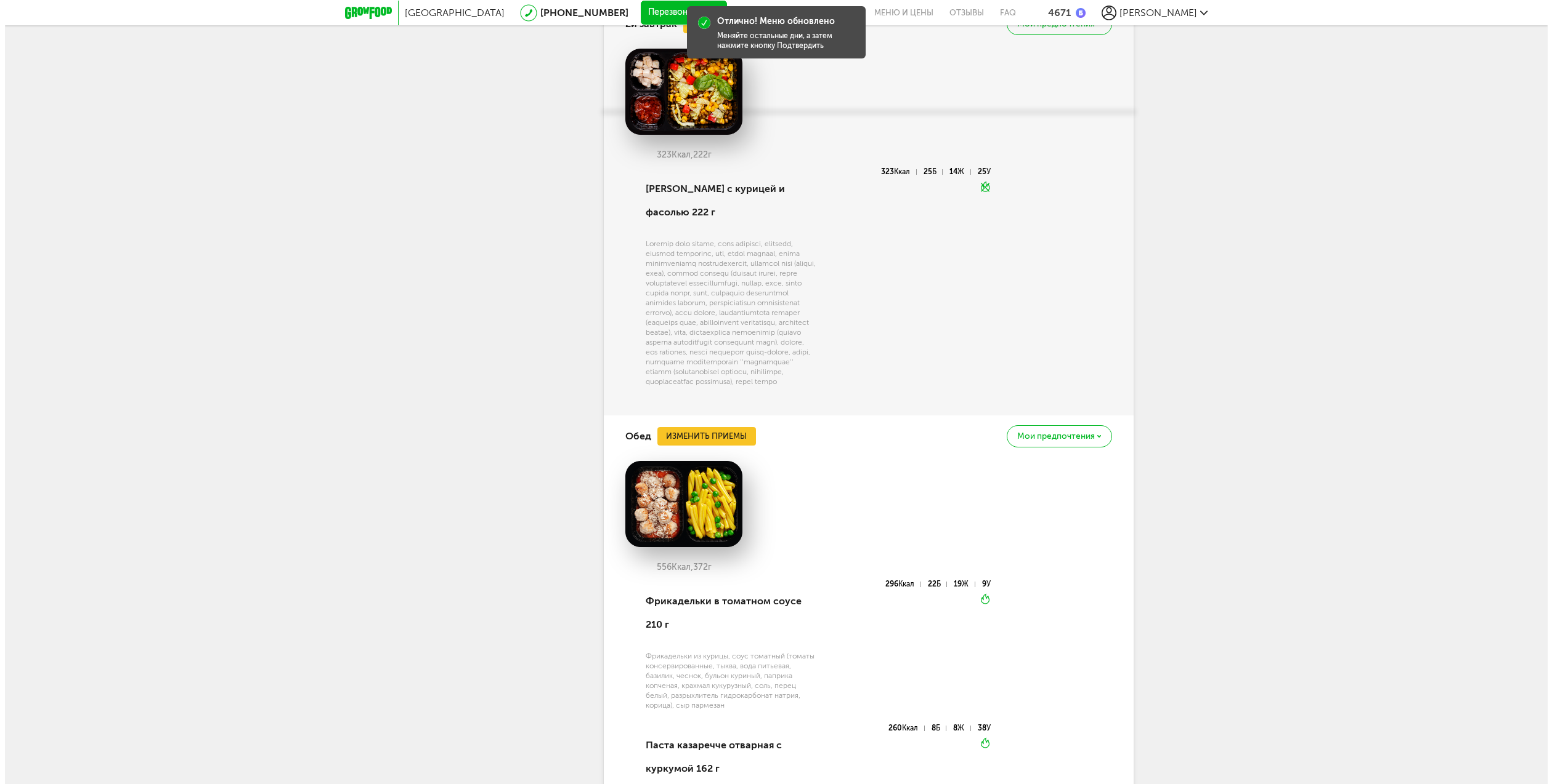
scroll to position [2842, 0]
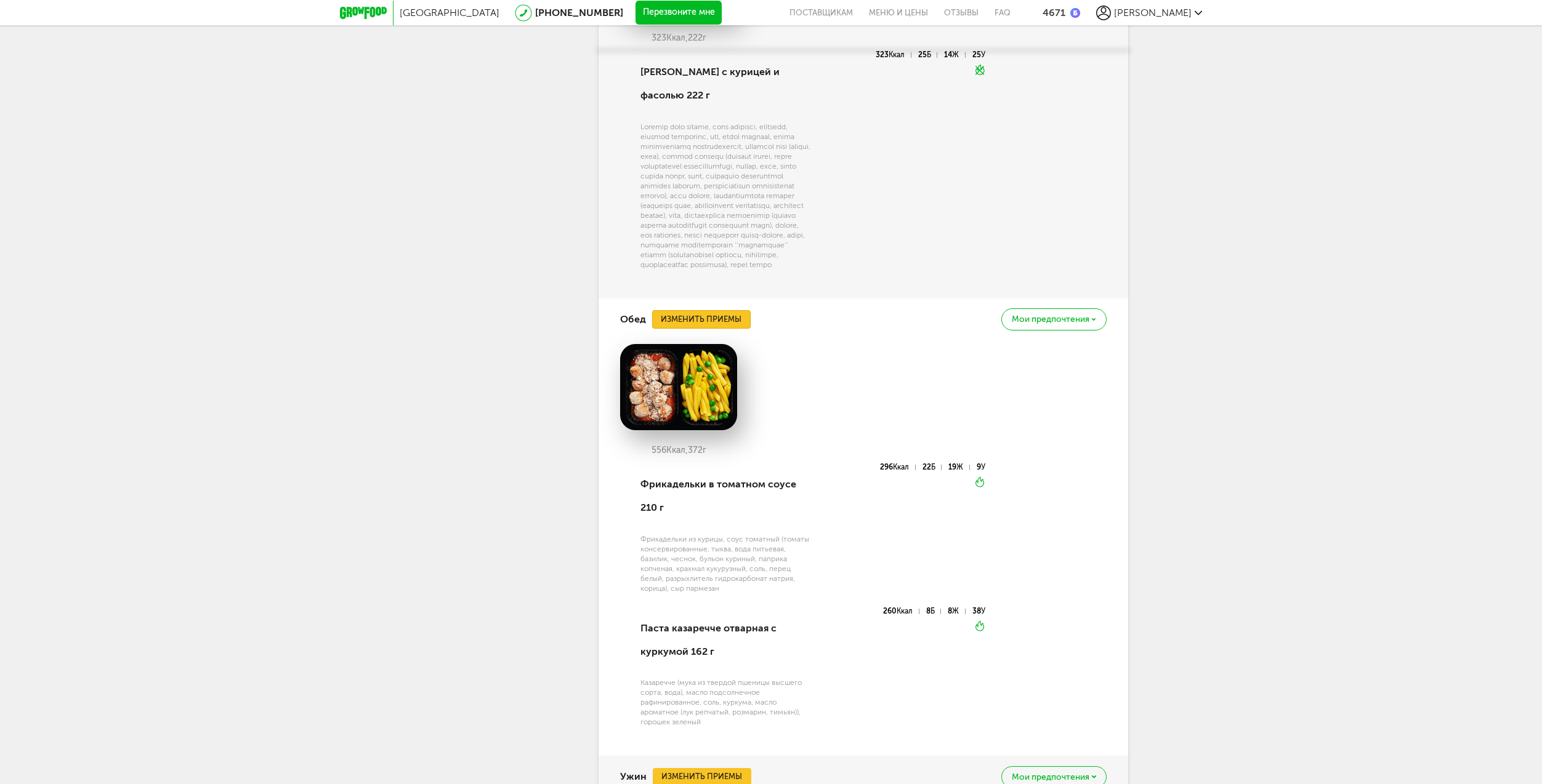
click at [683, 310] on button "Изменить приемы" at bounding box center [701, 319] width 98 height 19
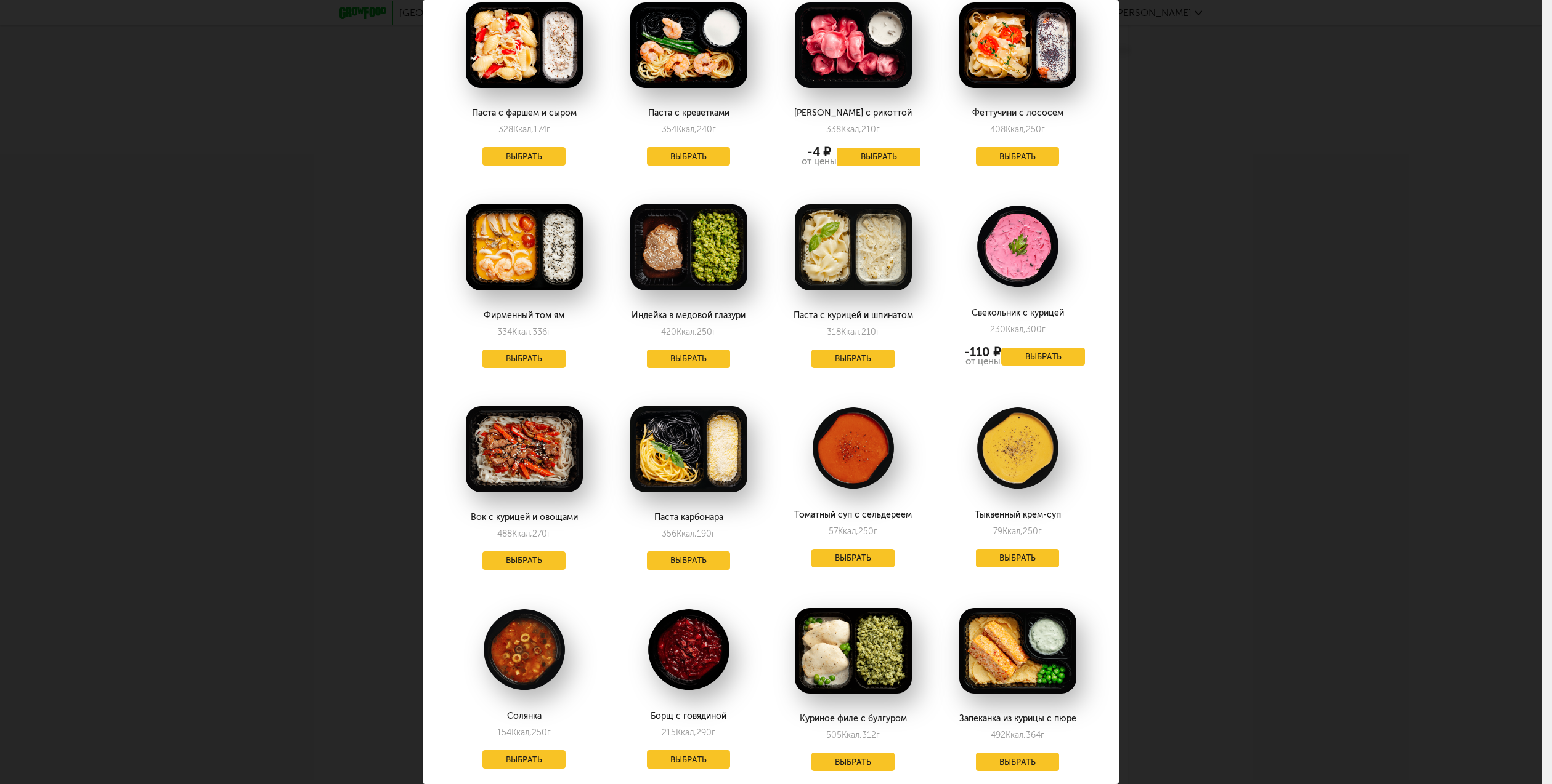
scroll to position [369, 0]
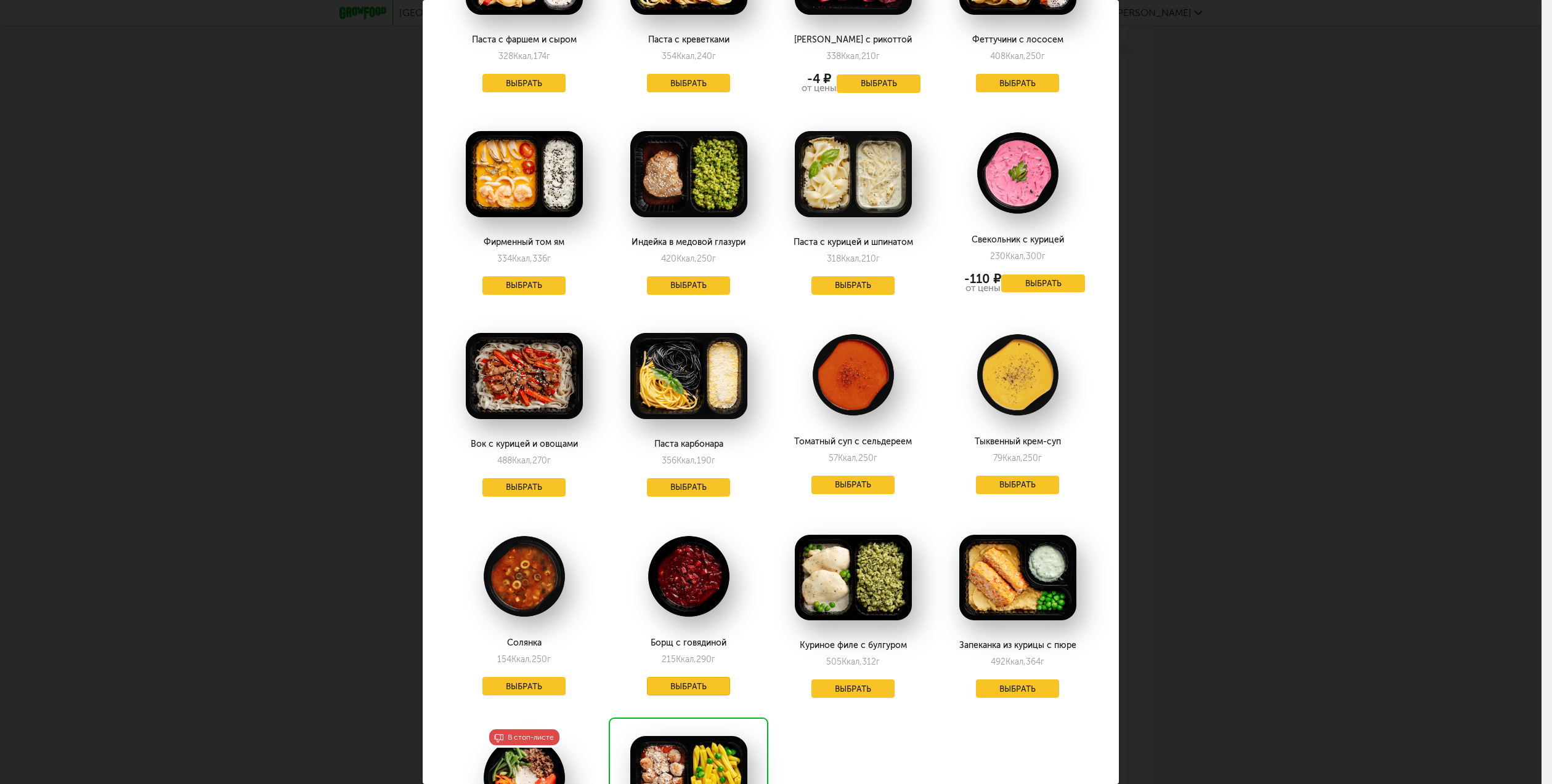
click at [665, 677] on button "Выбрать" at bounding box center [688, 687] width 84 height 19
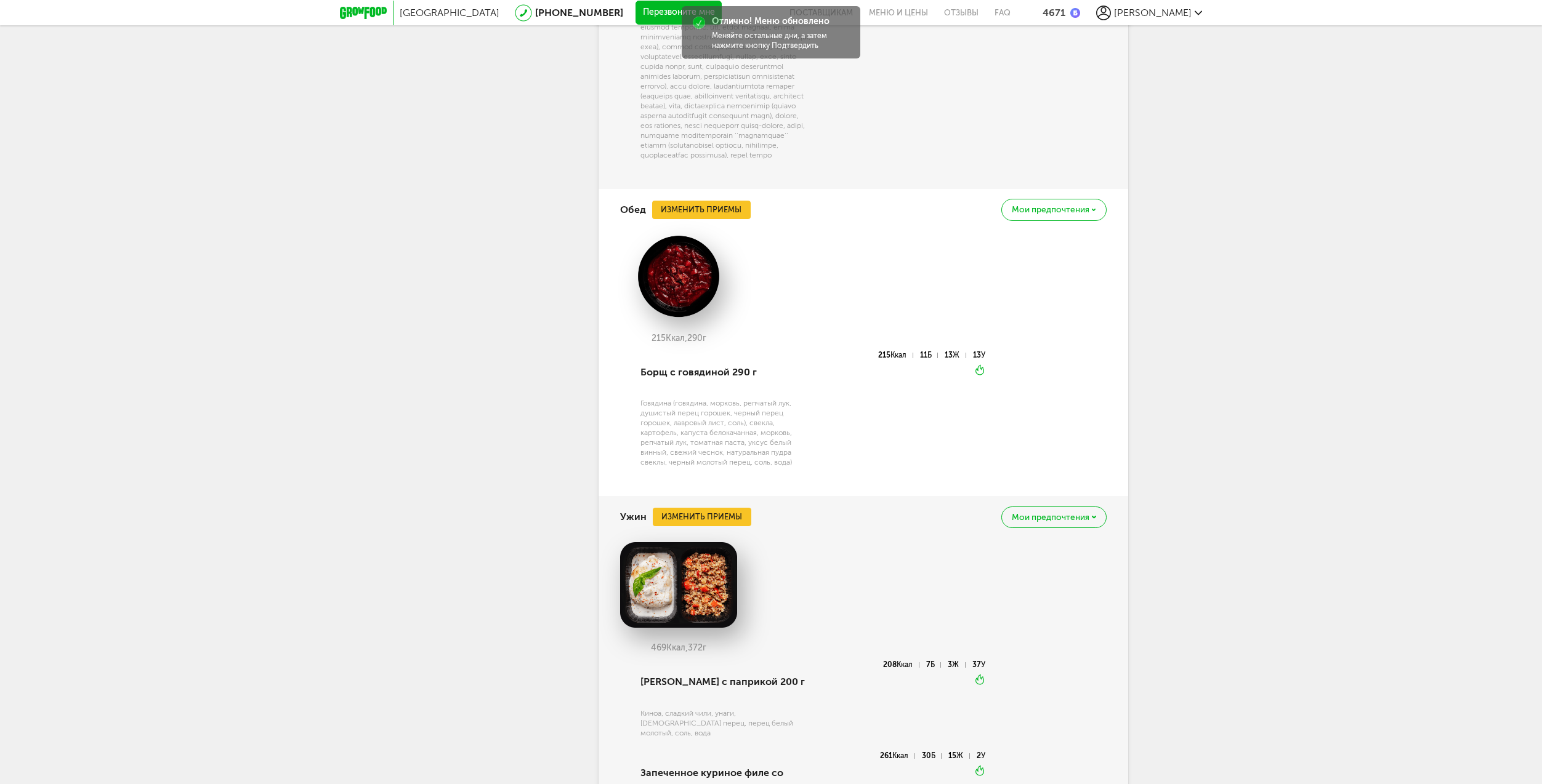
scroll to position [3089, 0]
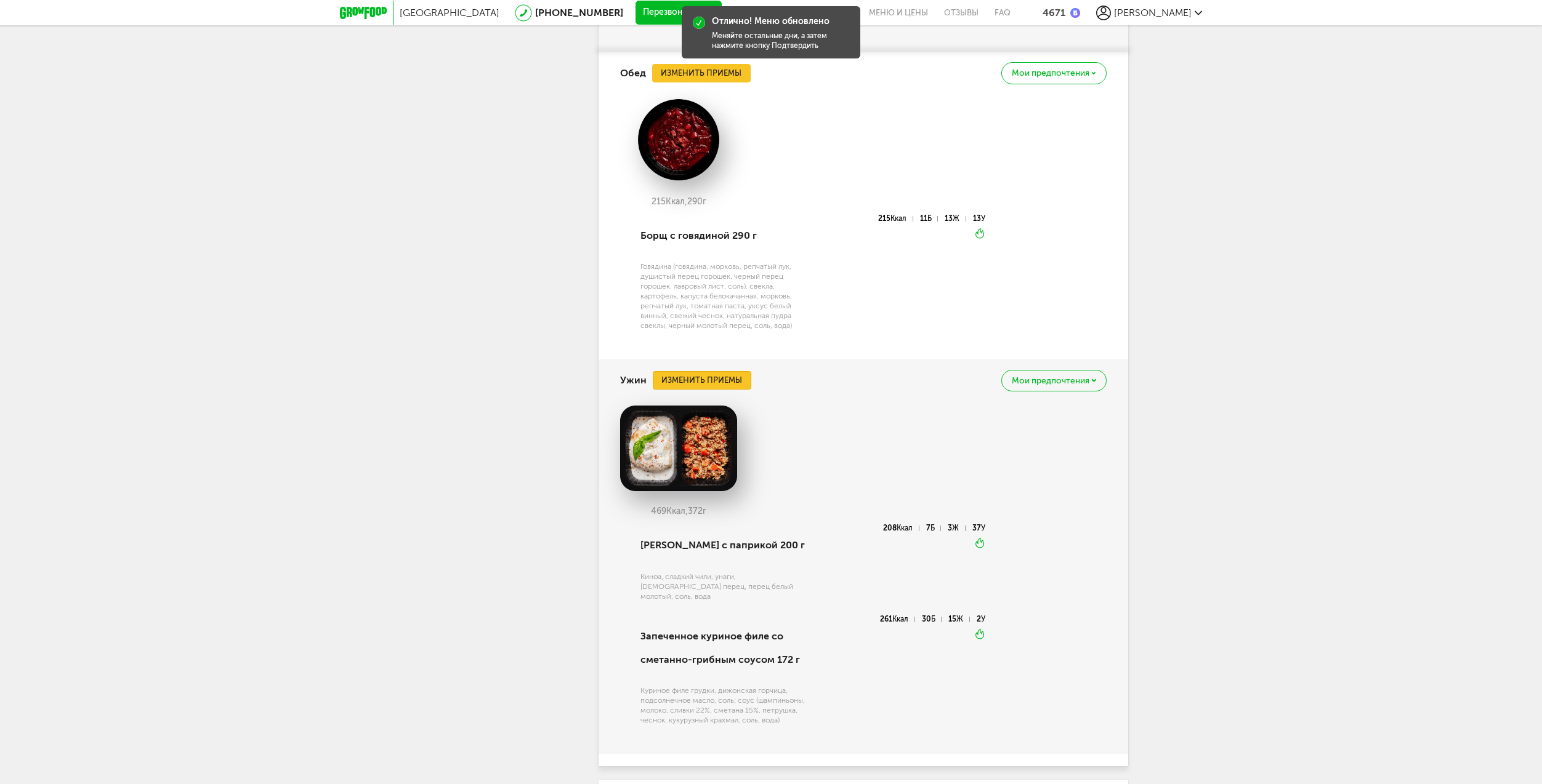
click at [714, 371] on button "Изменить приемы" at bounding box center [702, 380] width 98 height 19
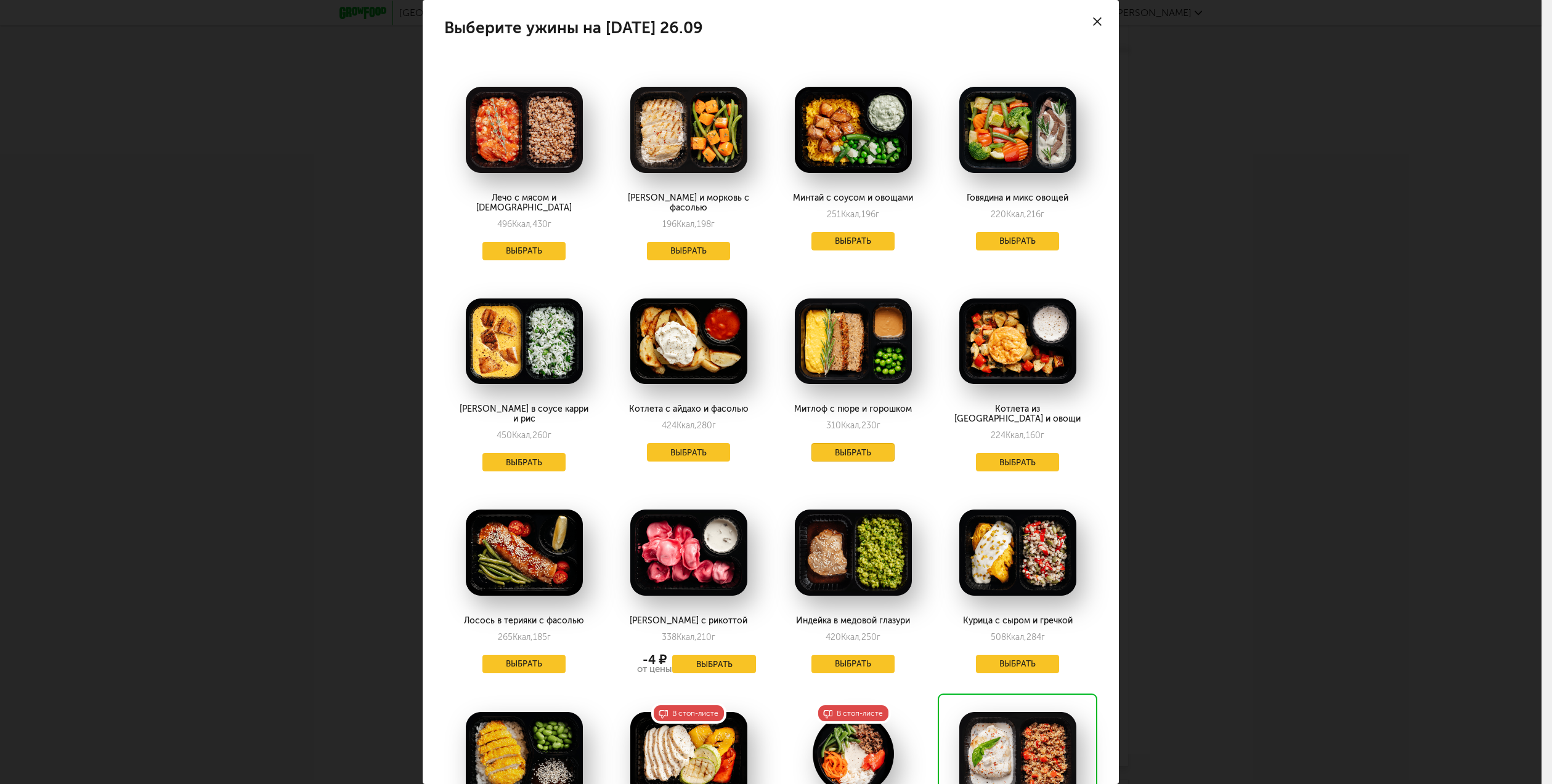
click at [832, 443] on button "Выбрать" at bounding box center [853, 452] width 84 height 19
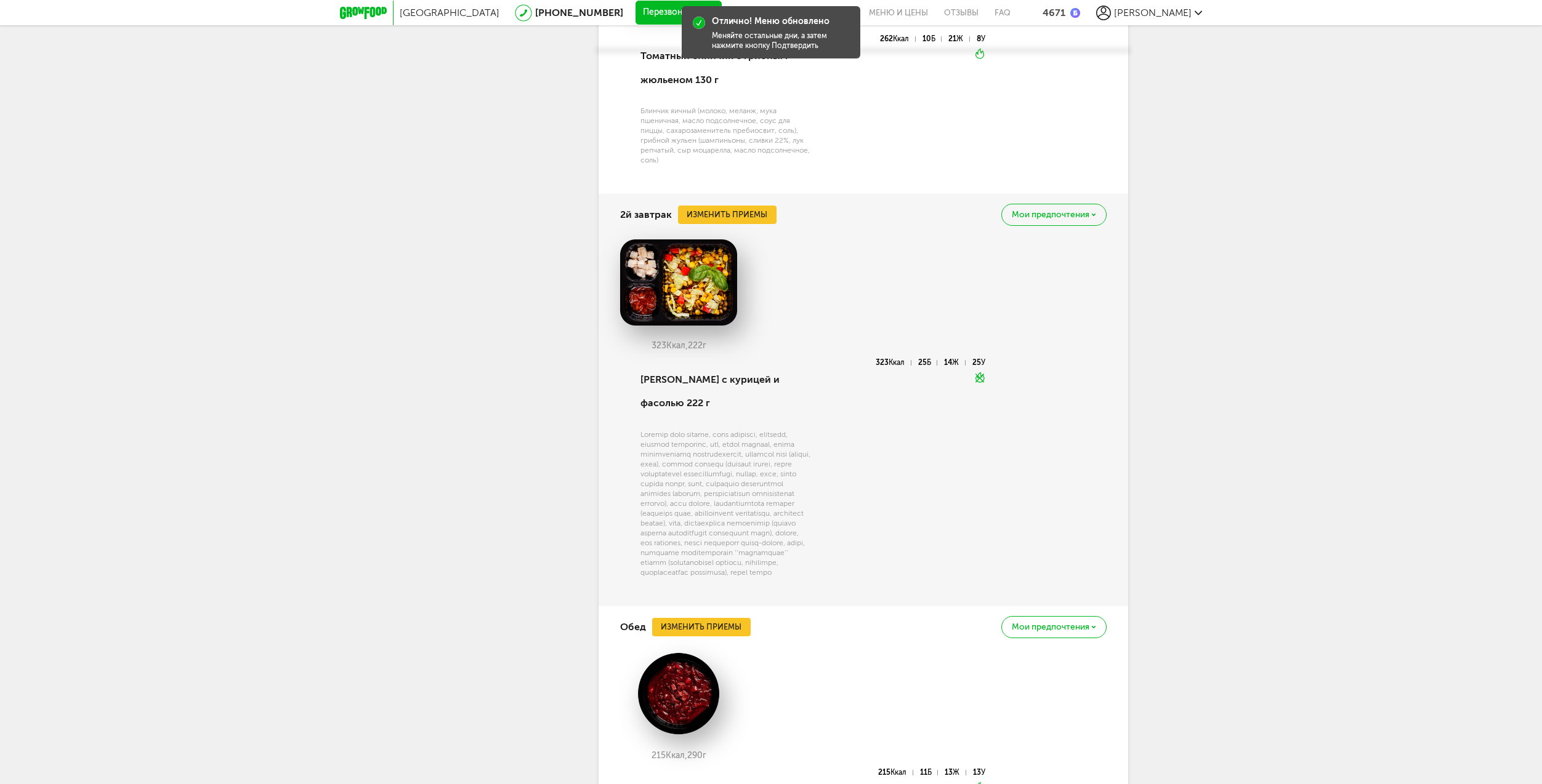
drag, startPoint x: 1000, startPoint y: 544, endPoint x: 989, endPoint y: 652, distance: 108.6
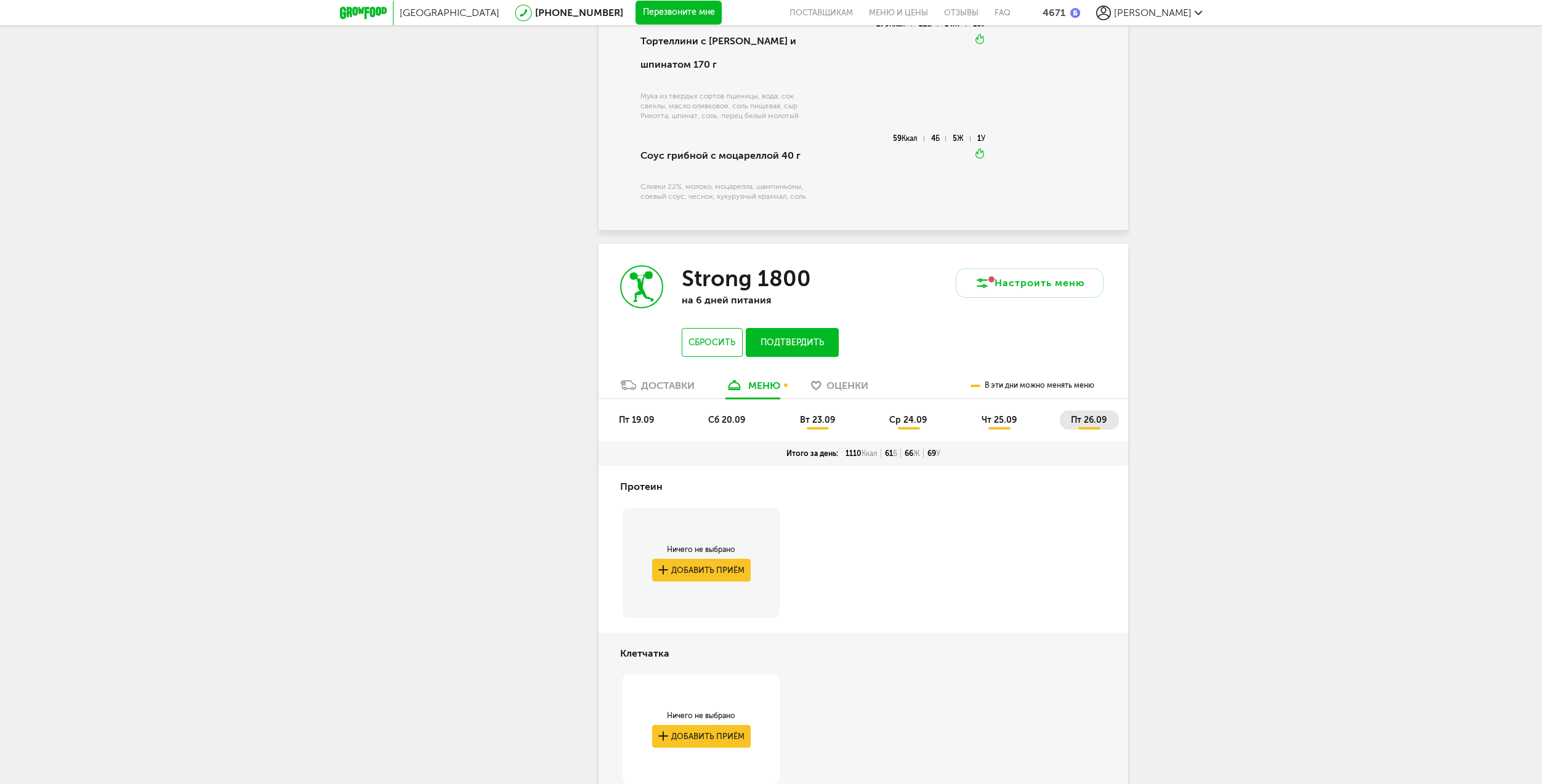
scroll to position [1593, 0]
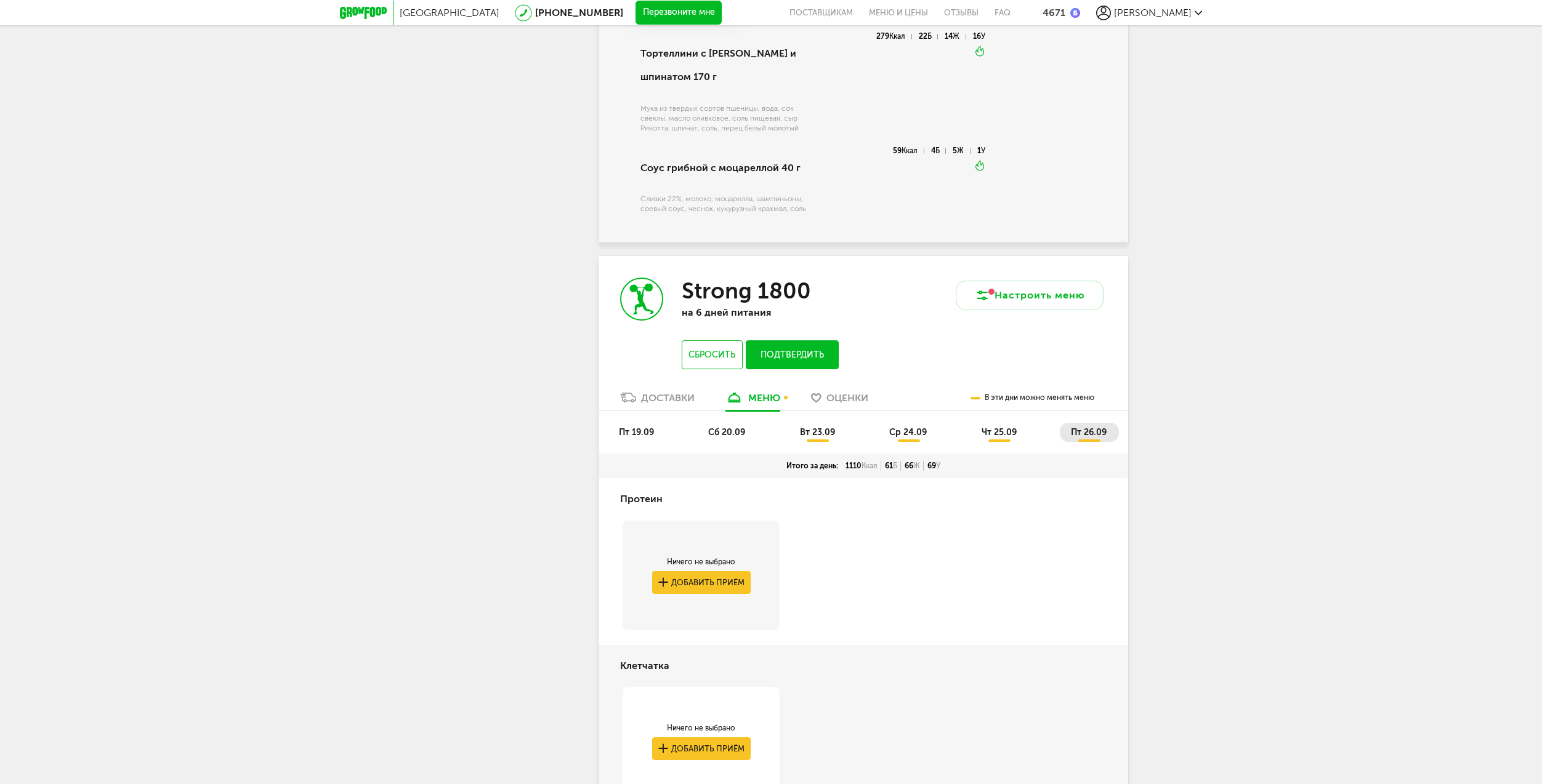
click at [802, 340] on button "Подтвердить" at bounding box center [792, 355] width 93 height 29
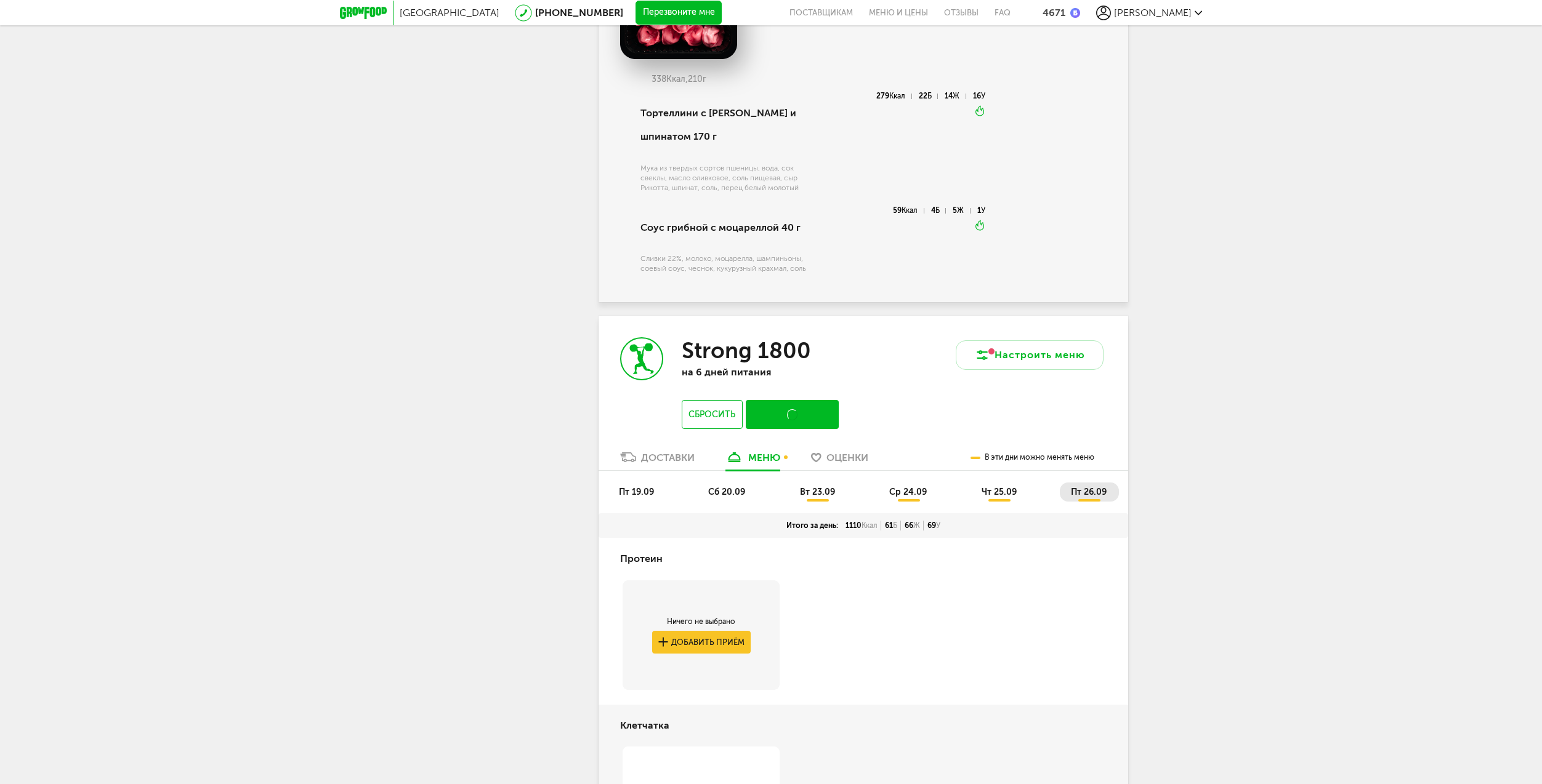
scroll to position [1532, 0]
